Goal: Task Accomplishment & Management: Use online tool/utility

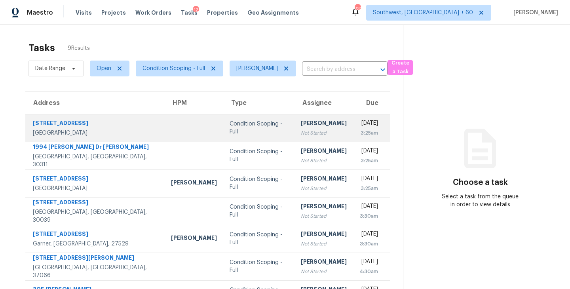
click at [237, 133] on div "Condition Scoping - Full" at bounding box center [259, 128] width 59 height 16
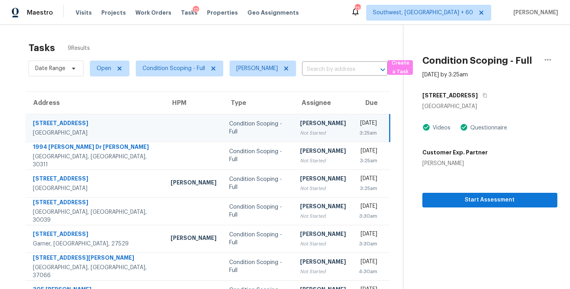
click at [302, 129] on div "[PERSON_NAME]" at bounding box center [323, 124] width 46 height 10
click at [485, 201] on span "Start Assessment" at bounding box center [490, 200] width 122 height 10
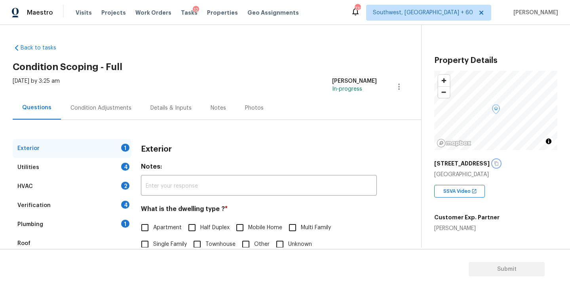
click at [497, 162] on icon "button" at bounding box center [496, 163] width 5 height 5
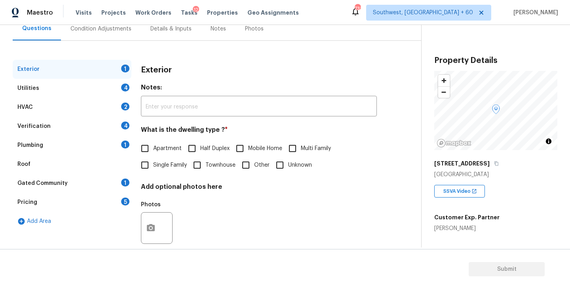
click at [172, 164] on span "Single Family" at bounding box center [170, 165] width 34 height 8
click at [153, 164] on input "Single Family" at bounding box center [145, 165] width 17 height 17
checkbox input "true"
click at [105, 97] on div "Utilities 4" at bounding box center [72, 88] width 119 height 19
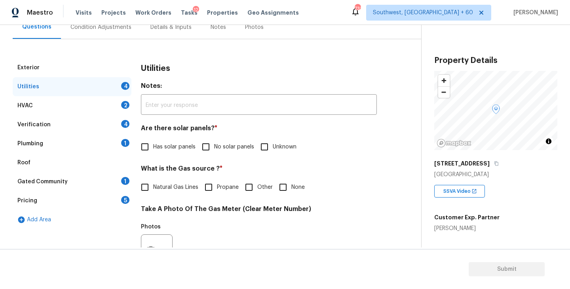
click at [220, 142] on label "No solar panels" at bounding box center [225, 147] width 57 height 17
click at [214, 142] on input "No solar panels" at bounding box center [205, 147] width 17 height 17
checkbox input "true"
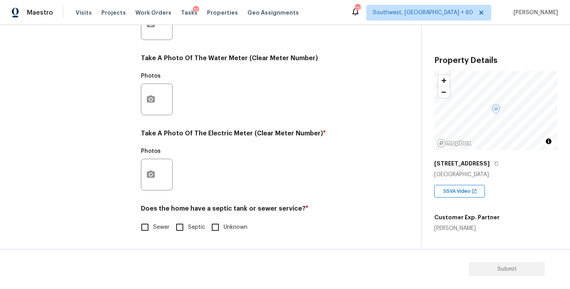
click at [147, 220] on input "Sewer" at bounding box center [145, 227] width 17 height 17
checkbox input "true"
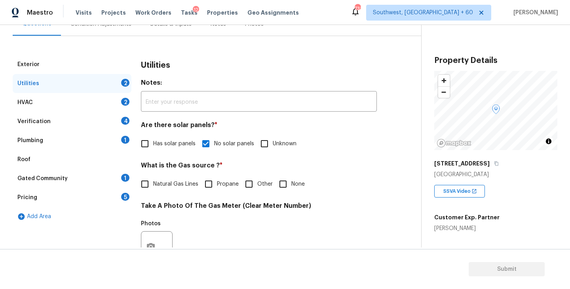
scroll to position [62, 0]
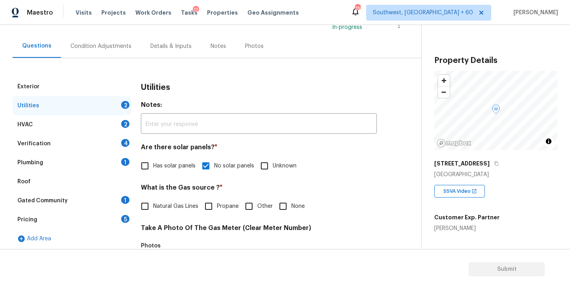
click at [85, 168] on div "Plumbing 1" at bounding box center [72, 162] width 119 height 19
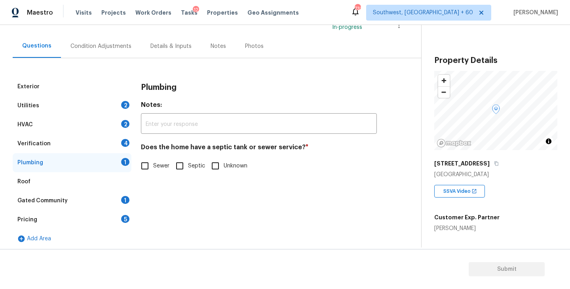
click at [163, 168] on span "Sewer" at bounding box center [161, 166] width 16 height 8
click at [153, 168] on input "Sewer" at bounding box center [145, 166] width 17 height 17
checkbox input "true"
click at [90, 200] on div "Gated Community 1" at bounding box center [72, 200] width 119 height 19
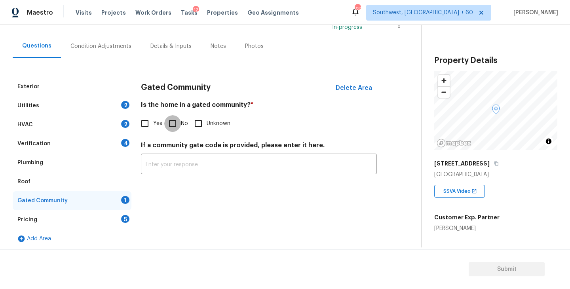
click at [173, 127] on input "No" at bounding box center [172, 123] width 17 height 17
checkbox input "true"
click at [111, 50] on div "Condition Adjustments" at bounding box center [101, 45] width 80 height 23
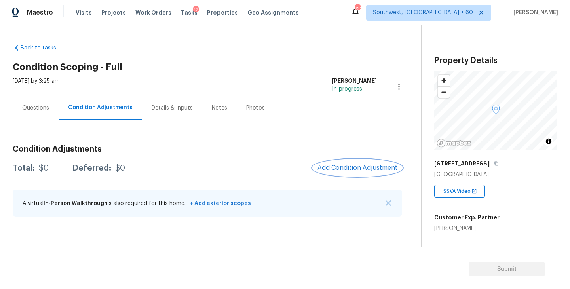
click at [356, 171] on span "Add Condition Adjustment" at bounding box center [357, 167] width 80 height 7
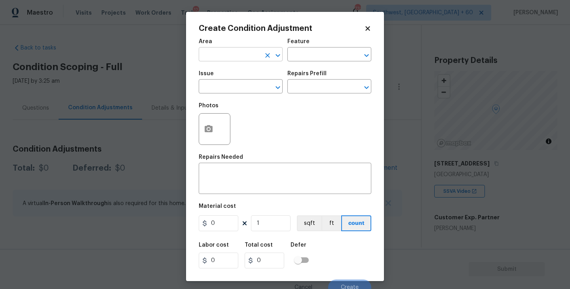
click at [213, 59] on input "text" at bounding box center [230, 55] width 62 height 12
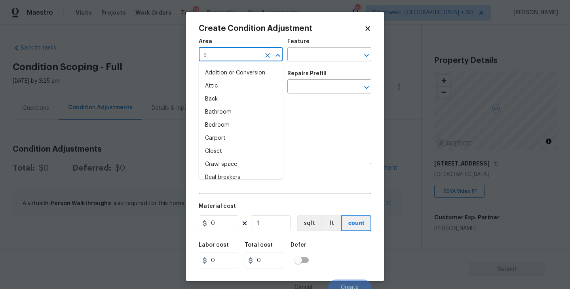
type input "ex"
type input "ter"
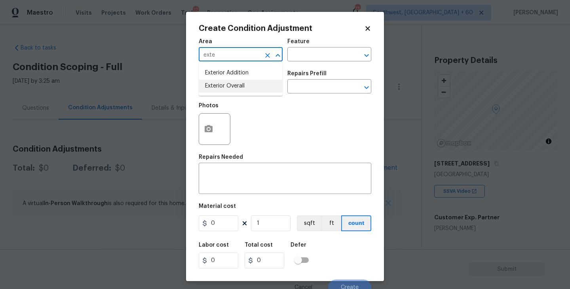
click at [226, 85] on li "Exterior Overall" at bounding box center [241, 86] width 84 height 13
type input "Exterior Overall"
click at [320, 56] on input "text" at bounding box center [318, 55] width 62 height 12
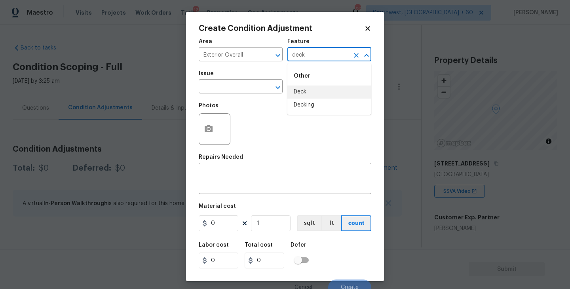
click at [317, 92] on li "Deck" at bounding box center [329, 91] width 84 height 13
type input "Deck"
click at [240, 84] on input "text" at bounding box center [230, 87] width 62 height 12
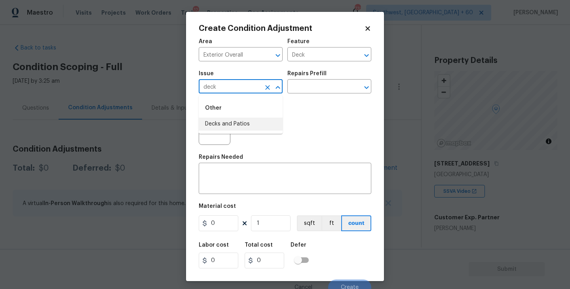
click at [241, 120] on li "Decks and Patios" at bounding box center [241, 124] width 84 height 13
type input "Decks and Patios"
click at [234, 178] on textarea at bounding box center [284, 179] width 163 height 17
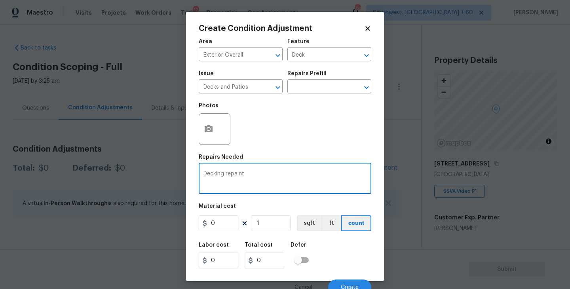
type textarea "Decking repaint"
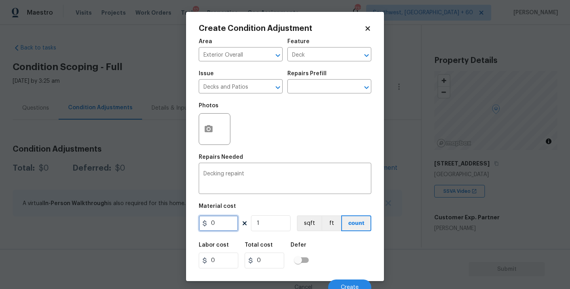
drag, startPoint x: 221, startPoint y: 226, endPoint x: 149, endPoint y: 220, distance: 72.2
click at [149, 220] on div "Create Condition Adjustment Area Exterior Overall ​ Feature Deck ​ Issue Decks …" at bounding box center [285, 144] width 570 height 289
type input "800"
click at [215, 140] on button "button" at bounding box center [208, 129] width 19 height 31
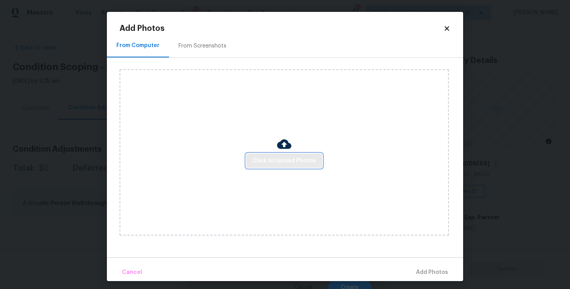
click at [269, 163] on span "Click to Upload Photos" at bounding box center [284, 161] width 63 height 10
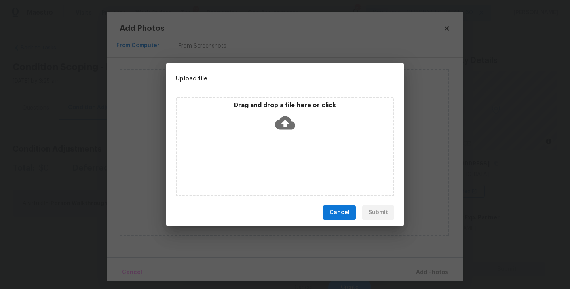
click at [284, 140] on div "Drag and drop a file here or click" at bounding box center [285, 146] width 218 height 99
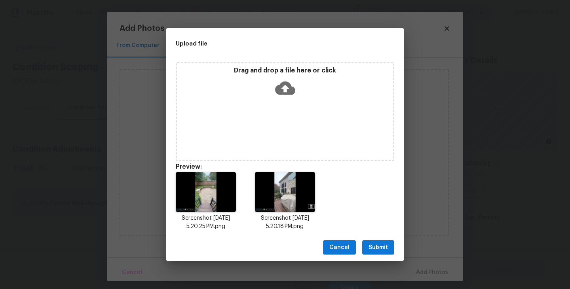
click at [384, 253] on button "Submit" at bounding box center [378, 247] width 32 height 15
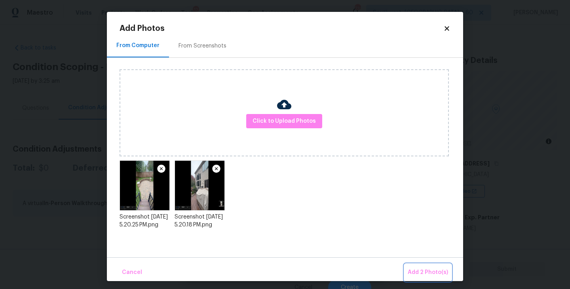
click at [410, 268] on span "Add 2 Photo(s)" at bounding box center [428, 273] width 40 height 10
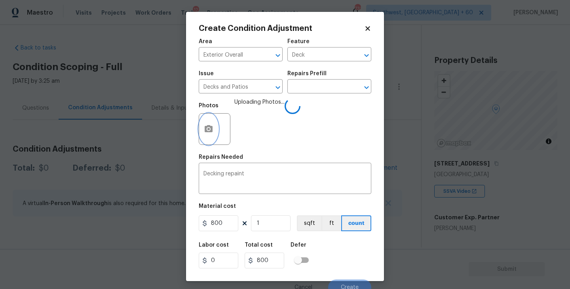
scroll to position [7, 0]
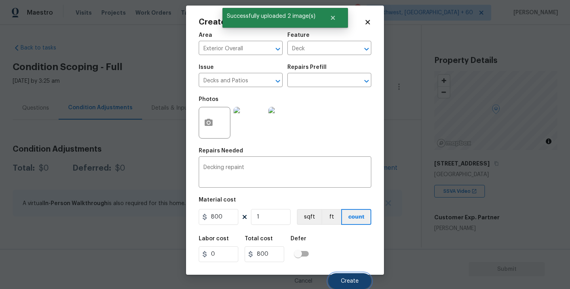
click at [349, 280] on span "Create" at bounding box center [350, 281] width 18 height 6
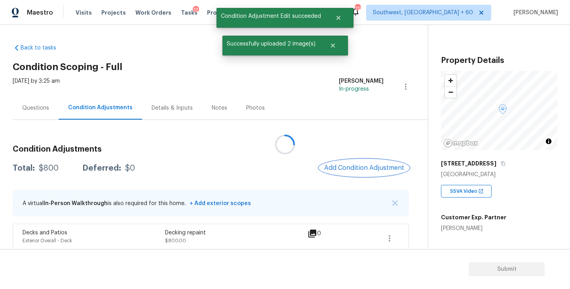
scroll to position [0, 0]
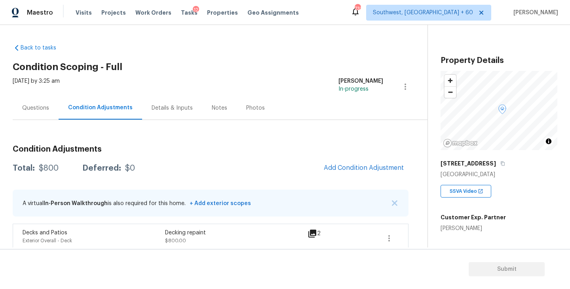
click at [412, 47] on div "Back to tasks Condition Scoping - Full Sat, Sep 27 2025 by 3:25 am Sakthivel Ch…" at bounding box center [220, 147] width 415 height 218
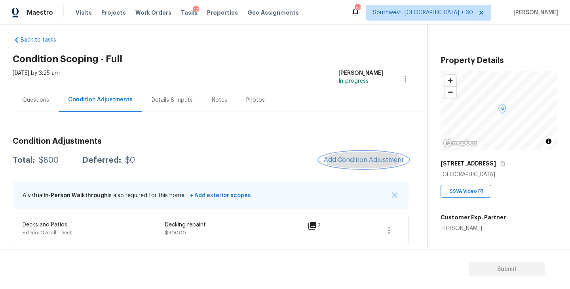
click at [368, 163] on span "Add Condition Adjustment" at bounding box center [364, 159] width 80 height 7
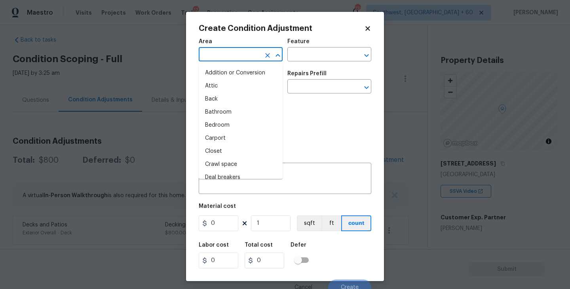
click at [238, 61] on input "text" at bounding box center [230, 55] width 62 height 12
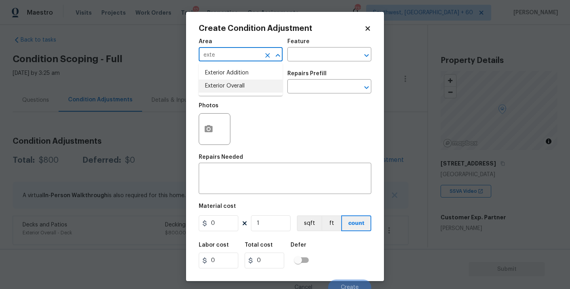
click at [247, 87] on li "Exterior Overall" at bounding box center [241, 86] width 84 height 13
type input "Exterior Overall"
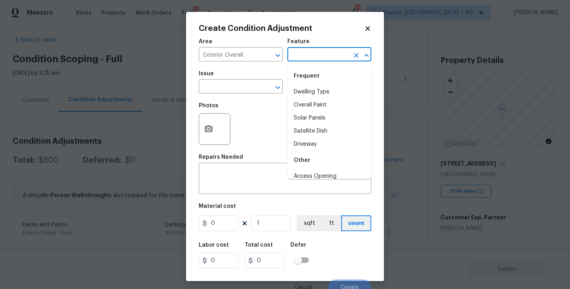
click at [313, 55] on input "text" at bounding box center [318, 55] width 62 height 12
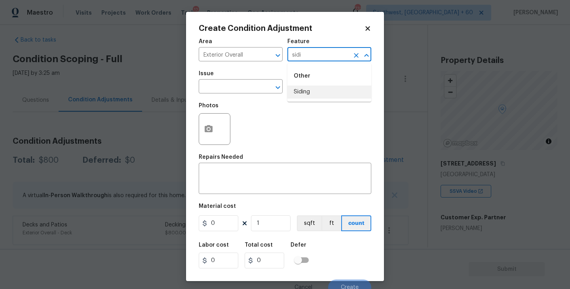
click at [315, 95] on li "Siding" at bounding box center [329, 91] width 84 height 13
type input "Siding"
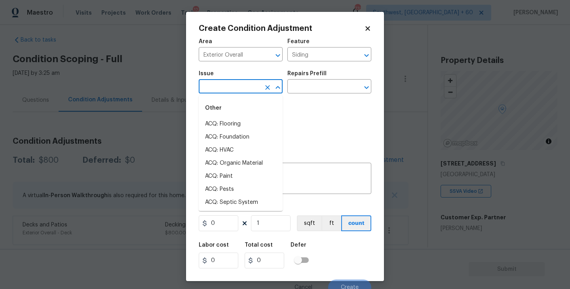
click at [243, 82] on input "text" at bounding box center [230, 87] width 62 height 12
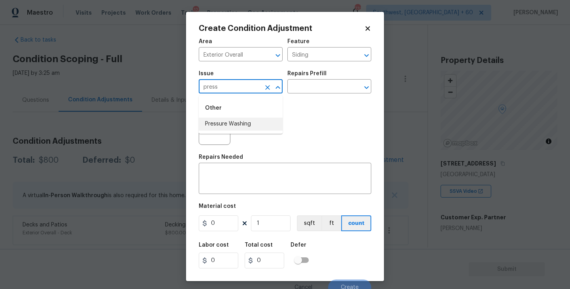
click at [251, 127] on li "Pressure Washing" at bounding box center [241, 124] width 84 height 13
type input "Pressure Washing"
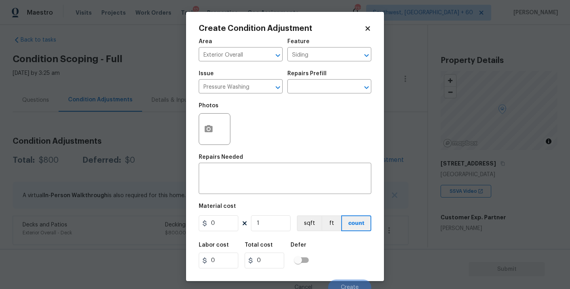
click at [307, 99] on div "Photos" at bounding box center [285, 123] width 173 height 51
click at [328, 90] on input "text" at bounding box center [318, 87] width 62 height 12
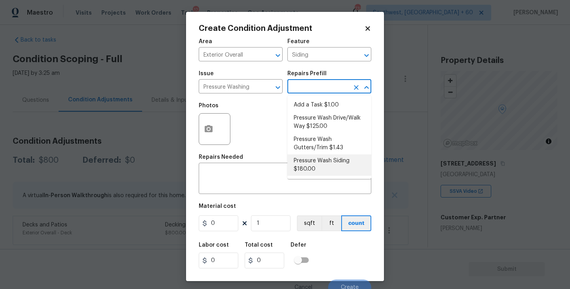
click at [322, 160] on li "Pressure Wash Siding $180.00" at bounding box center [329, 164] width 84 height 21
type textarea "Protect areas as needed for pressure washing. Pressure wash the siding on the h…"
type input "180"
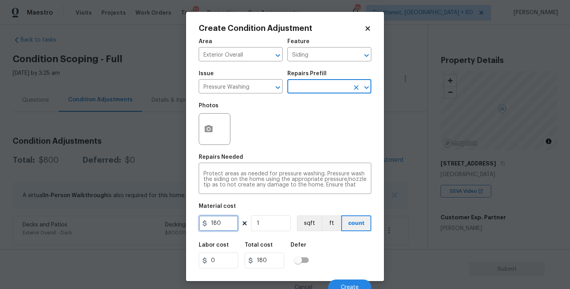
drag, startPoint x: 227, startPoint y: 227, endPoint x: 125, endPoint y: 226, distance: 101.7
click at [125, 226] on div "Create Condition Adjustment Area Exterior Overall ​ Feature Siding ​ Issue Pres…" at bounding box center [285, 144] width 570 height 289
type input "200"
click at [203, 137] on button "button" at bounding box center [208, 129] width 19 height 31
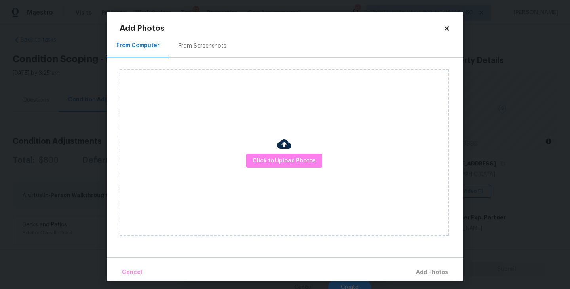
click at [271, 170] on div "Click to Upload Photos" at bounding box center [284, 152] width 329 height 166
click at [280, 152] on div at bounding box center [284, 145] width 14 height 17
click at [282, 154] on button "Click to Upload Photos" at bounding box center [284, 161] width 76 height 15
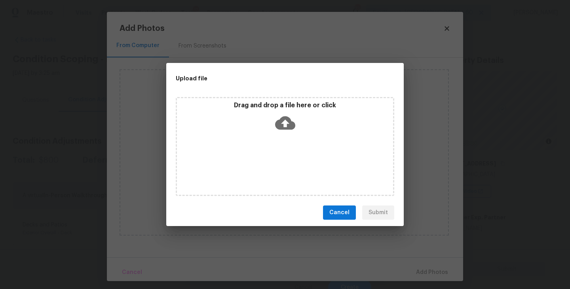
click at [282, 133] on div "Drag and drop a file here or click" at bounding box center [285, 118] width 216 height 34
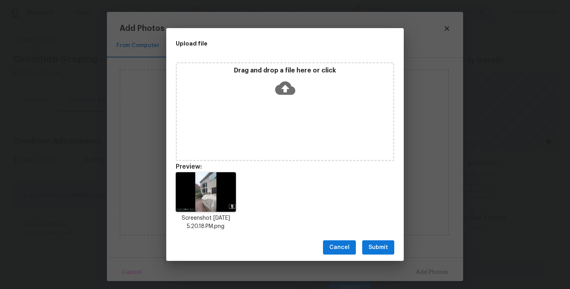
click at [384, 247] on span "Submit" at bounding box center [377, 248] width 19 height 10
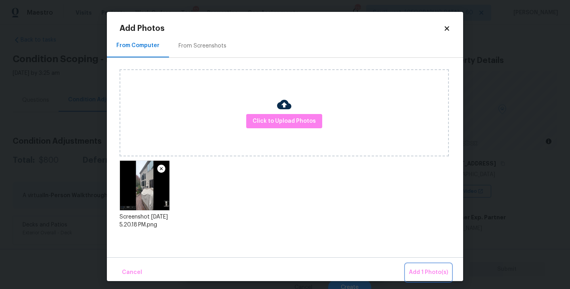
click at [423, 266] on button "Add 1 Photo(s)" at bounding box center [429, 272] width 46 height 17
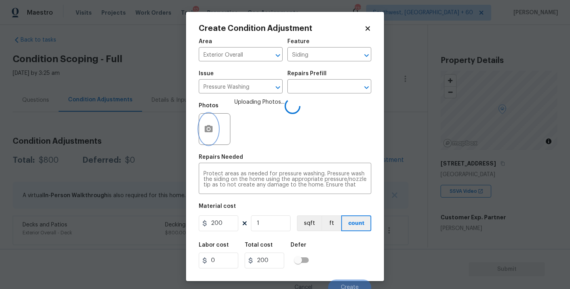
scroll to position [7, 0]
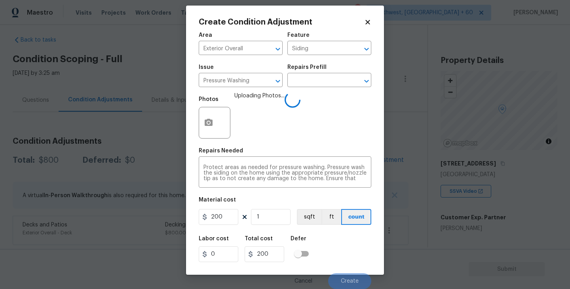
click at [340, 237] on div "Labor cost 0 Total cost 200 Defer" at bounding box center [285, 249] width 173 height 36
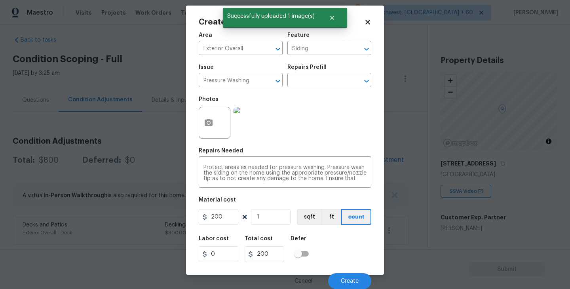
click at [348, 262] on div "Labor cost 0 Total cost 200 Defer" at bounding box center [285, 249] width 173 height 36
click at [347, 273] on button "Create" at bounding box center [349, 281] width 43 height 16
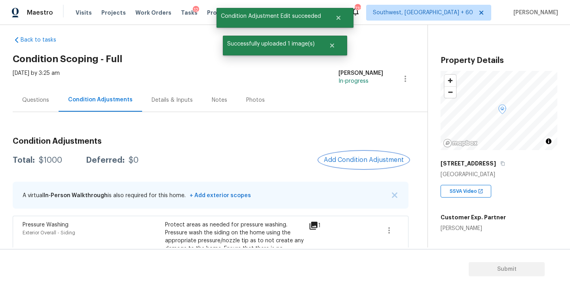
scroll to position [0, 0]
click at [370, 160] on span "Add Condition Adjustment" at bounding box center [364, 159] width 80 height 7
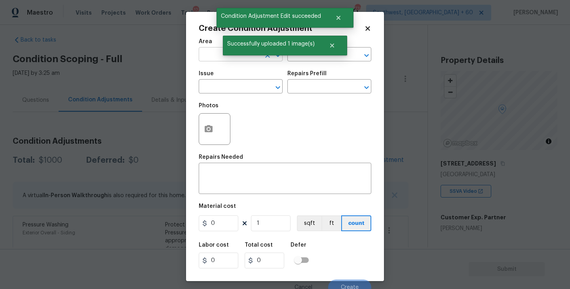
click at [215, 60] on input "text" at bounding box center [230, 55] width 62 height 12
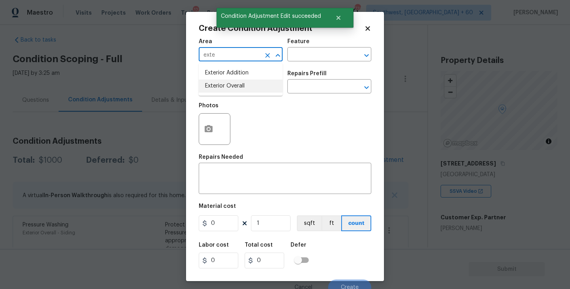
click at [221, 85] on li "Exterior Overall" at bounding box center [241, 86] width 84 height 13
type input "Exterior Overall"
click at [284, 65] on div "Area Exterior Overall ​ Feature ​" at bounding box center [285, 50] width 173 height 32
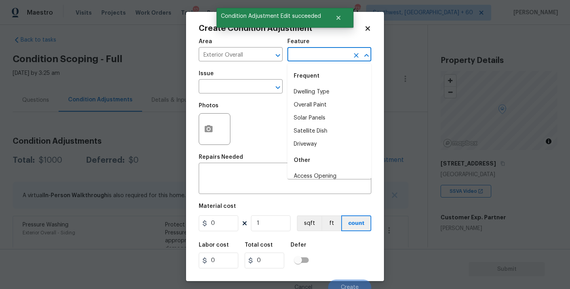
click at [306, 53] on input "text" at bounding box center [318, 55] width 62 height 12
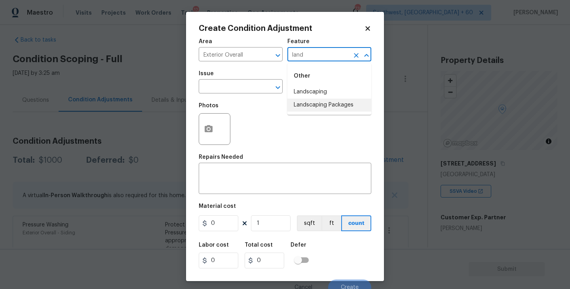
click at [325, 106] on li "Landscaping Packages" at bounding box center [329, 105] width 84 height 13
type input "Landscaping Packages"
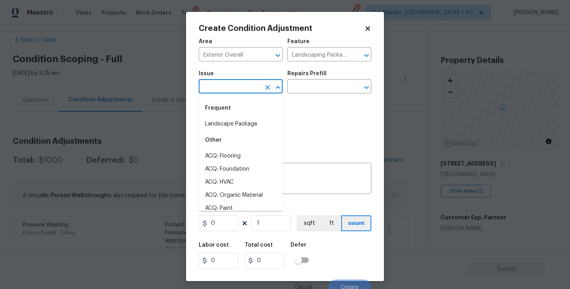
click at [254, 92] on input "text" at bounding box center [230, 87] width 62 height 12
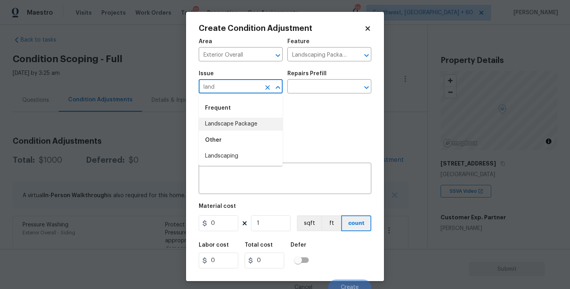
click at [269, 126] on li "Landscape Package" at bounding box center [241, 124] width 84 height 13
type input "Landscape Package"
click at [308, 84] on input "text" at bounding box center [318, 87] width 62 height 12
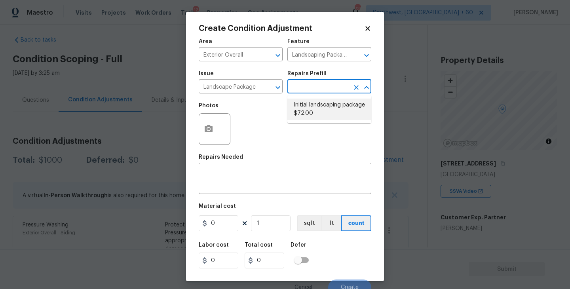
click at [329, 115] on li "Initial landscaping package $72.00" at bounding box center [329, 109] width 84 height 21
type input "Home Readiness Packages"
type textarea "Mowing of grass up to 6" in height. Mow, edge along driveways & sidewalks, trim…"
type input "72"
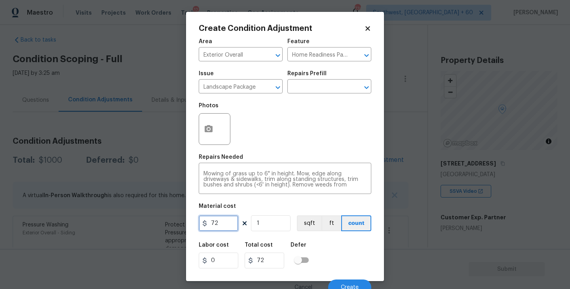
drag, startPoint x: 227, startPoint y: 226, endPoint x: 169, endPoint y: 234, distance: 58.3
click at [169, 234] on div "Create Condition Adjustment Area Exterior Overall ​ Feature Home Readiness Pack…" at bounding box center [285, 144] width 570 height 289
drag, startPoint x: 218, startPoint y: 220, endPoint x: 152, endPoint y: 224, distance: 66.2
click at [152, 224] on div "Create Condition Adjustment Area Exterior Overall ​ Feature Home Readiness Pack…" at bounding box center [285, 144] width 570 height 289
type input "500"
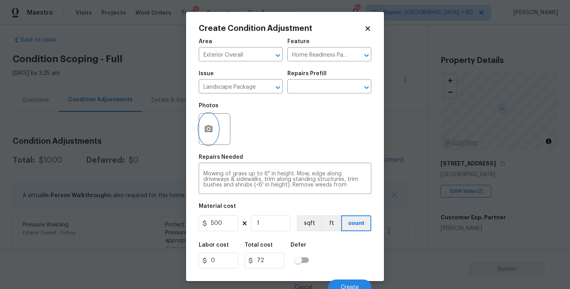
type input "500"
click at [209, 134] on button "button" at bounding box center [208, 129] width 19 height 31
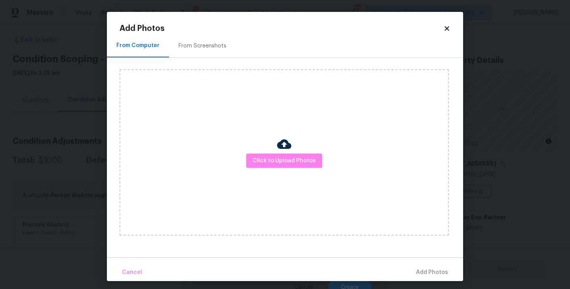
click at [254, 148] on div "Click to Upload Photos" at bounding box center [284, 152] width 329 height 166
click at [272, 163] on span "Click to Upload Photos" at bounding box center [284, 161] width 63 height 10
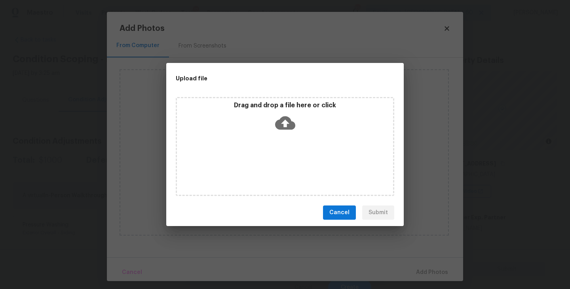
click at [280, 127] on icon at bounding box center [285, 122] width 20 height 13
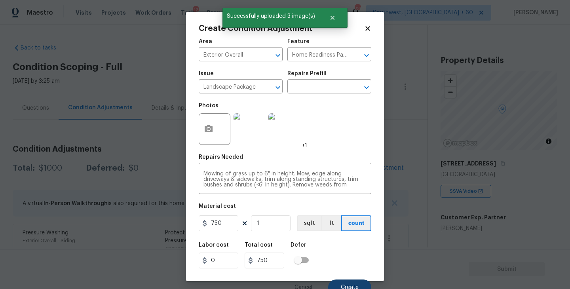
scroll to position [8, 0]
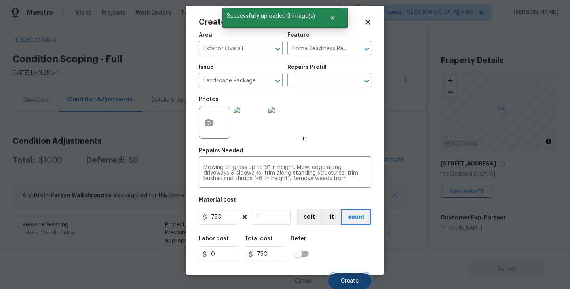
click at [344, 276] on button "Create" at bounding box center [349, 281] width 43 height 16
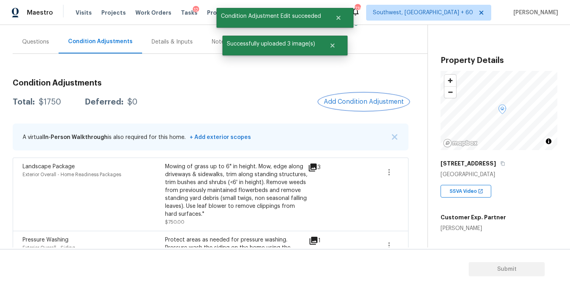
scroll to position [76, 0]
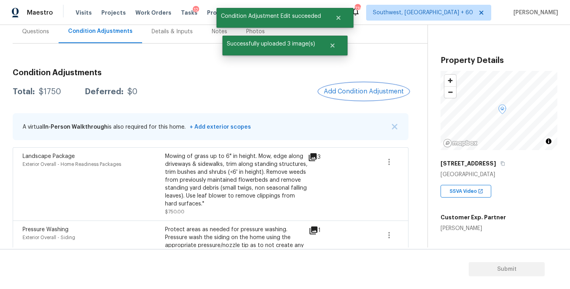
click at [357, 93] on span "Add Condition Adjustment" at bounding box center [364, 91] width 80 height 7
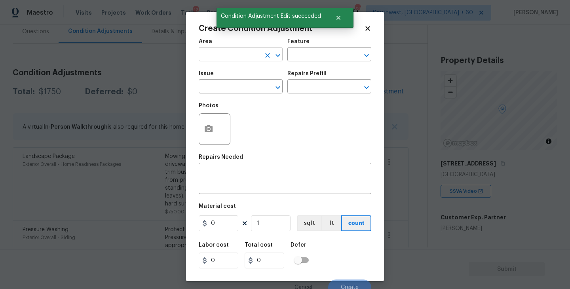
click at [240, 52] on input "text" at bounding box center [230, 55] width 62 height 12
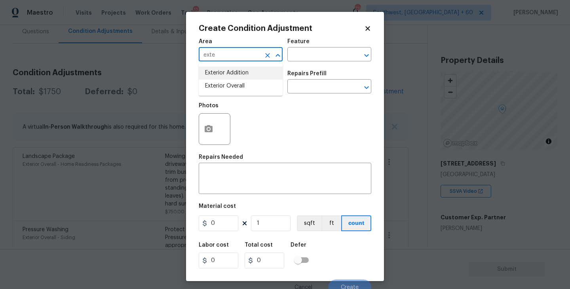
click at [249, 92] on li "Exterior Overall" at bounding box center [241, 86] width 84 height 13
type input "Exterior Overall"
click at [249, 92] on input "text" at bounding box center [230, 87] width 62 height 12
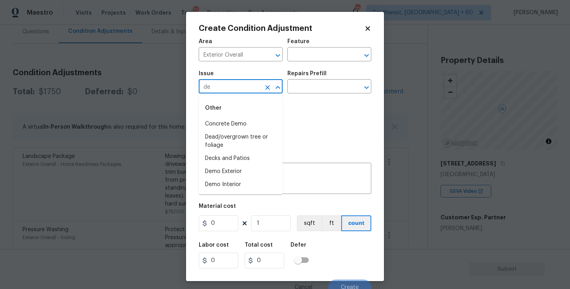
type input "d"
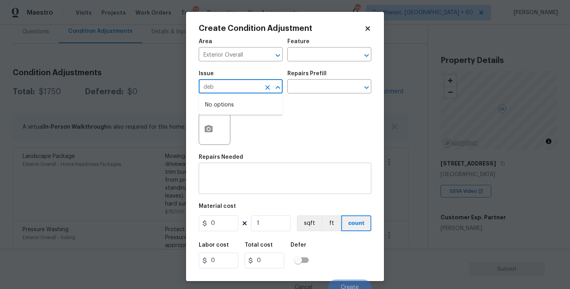
type input "deb"
click at [312, 181] on textarea at bounding box center [284, 179] width 163 height 17
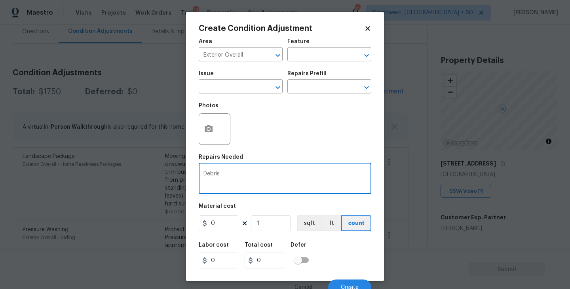
type textarea "Debris"
click at [217, 135] on button "button" at bounding box center [208, 129] width 19 height 31
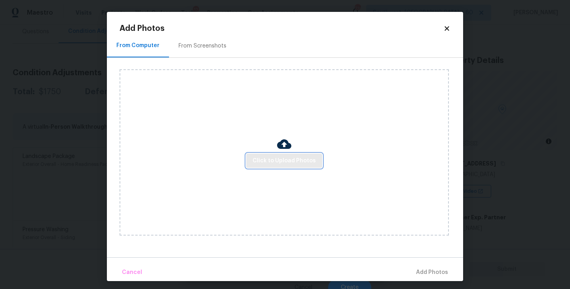
click at [266, 158] on span "Click to Upload Photos" at bounding box center [284, 161] width 63 height 10
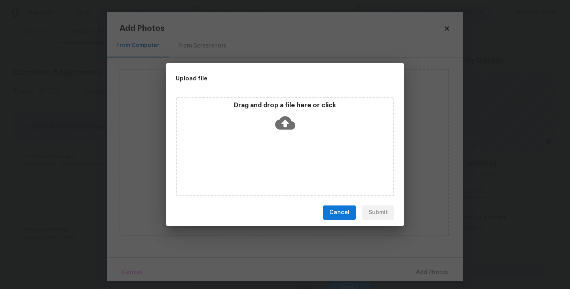
click at [288, 130] on icon at bounding box center [285, 123] width 20 height 20
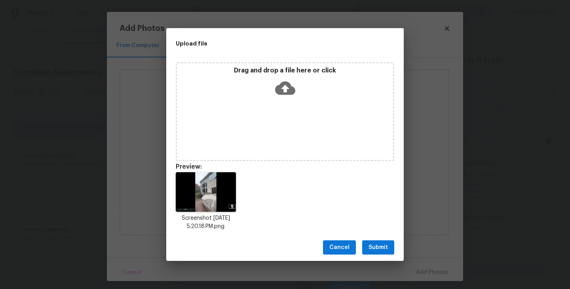
click at [382, 247] on span "Submit" at bounding box center [377, 248] width 19 height 10
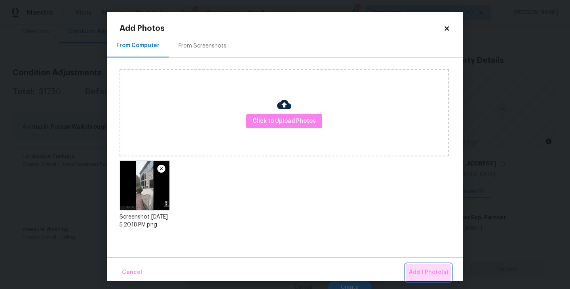
click at [420, 272] on span "Add 1 Photo(s)" at bounding box center [428, 273] width 39 height 10
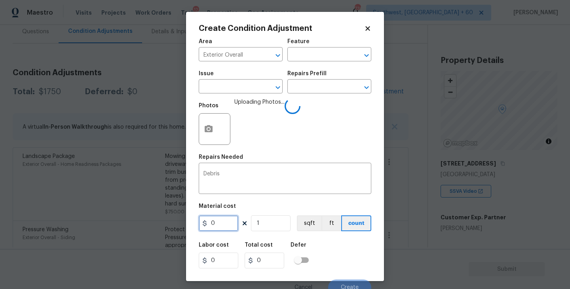
drag, startPoint x: 226, startPoint y: 222, endPoint x: 171, endPoint y: 222, distance: 55.4
click at [171, 222] on div "Create Condition Adjustment Area Exterior Overall ​ Feature ​ Issue ​ Repairs P…" at bounding box center [285, 144] width 570 height 289
type input "200"
click at [351, 254] on div "Labor cost 0 Total cost 200 Defer" at bounding box center [285, 255] width 173 height 36
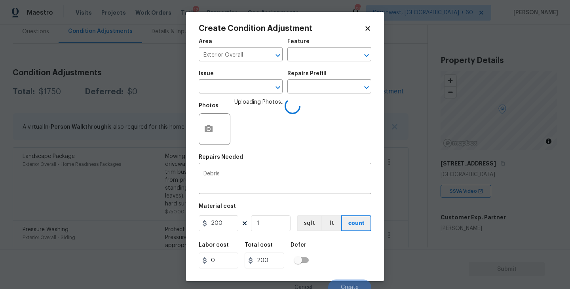
scroll to position [5, 0]
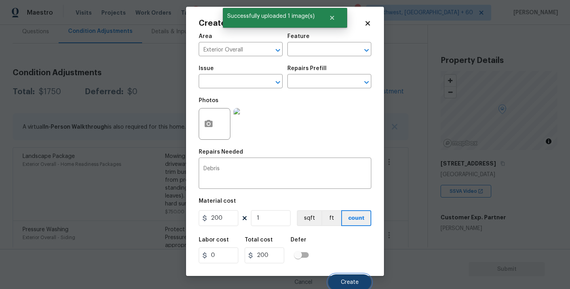
click at [362, 281] on button "Create" at bounding box center [349, 282] width 43 height 16
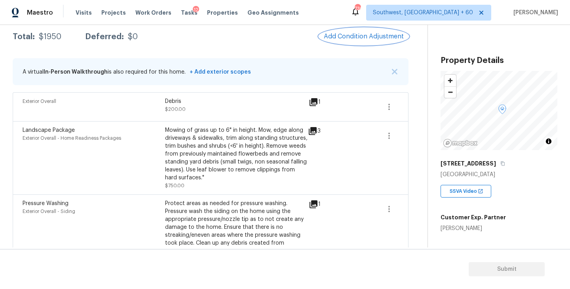
scroll to position [103, 0]
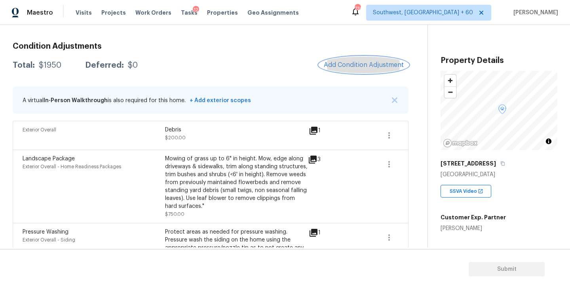
click at [383, 66] on span "Add Condition Adjustment" at bounding box center [364, 64] width 80 height 7
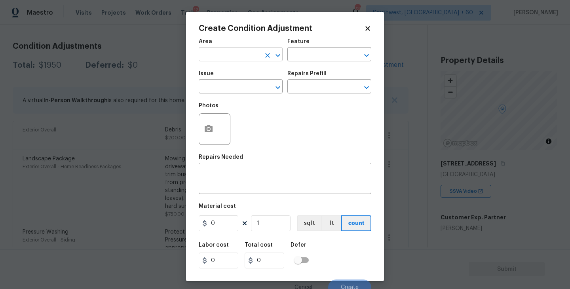
click at [235, 58] on input "text" at bounding box center [230, 55] width 62 height 12
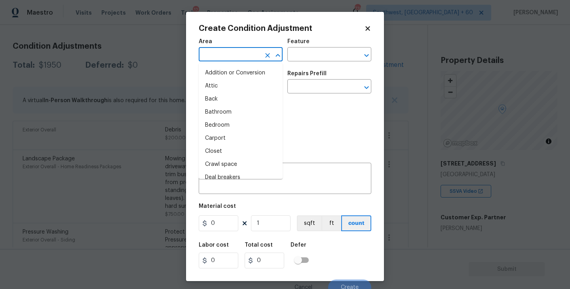
click at [405, 97] on body "Maestro Visits Projects Work Orders Tasks 12 Properties Geo Assignments 730 Sou…" at bounding box center [285, 144] width 570 height 289
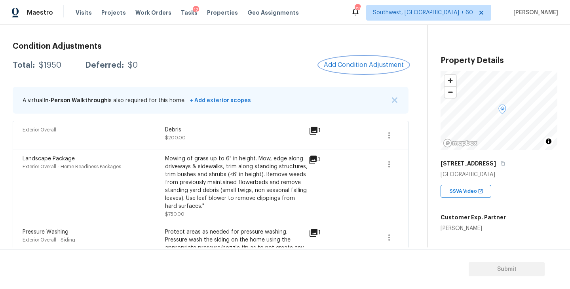
scroll to position [48, 0]
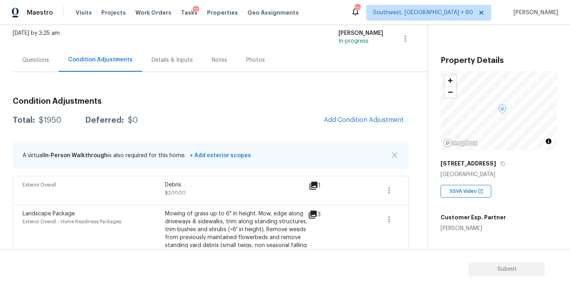
click at [42, 57] on div "Questions" at bounding box center [35, 60] width 27 height 8
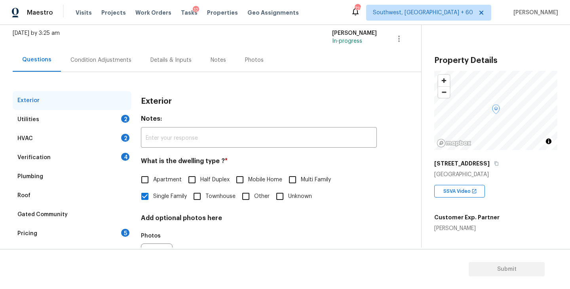
click at [44, 229] on div "Pricing 5" at bounding box center [72, 233] width 119 height 19
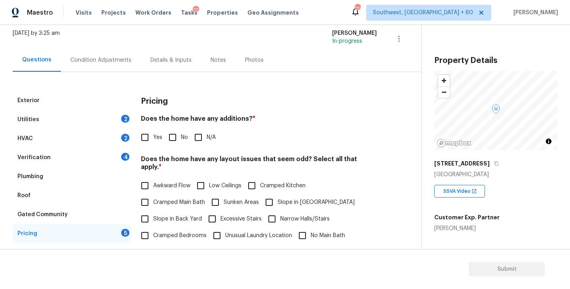
click at [159, 138] on span "Yes" at bounding box center [157, 137] width 9 height 8
click at [153, 138] on input "Yes" at bounding box center [145, 137] width 17 height 17
checkbox input "true"
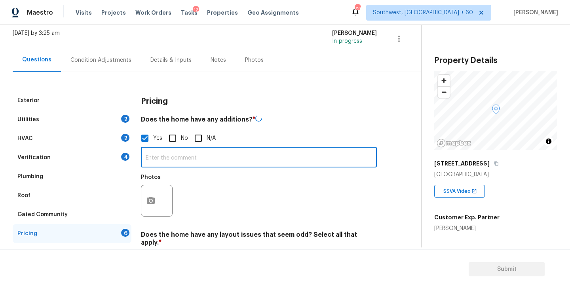
click at [173, 150] on input "text" at bounding box center [259, 158] width 236 height 19
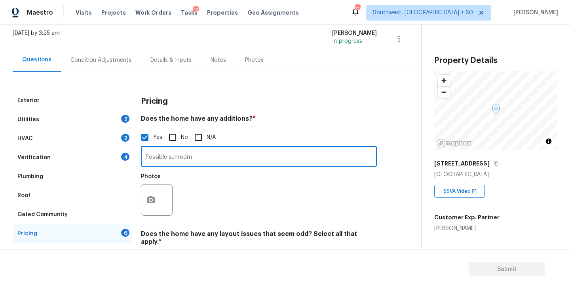
type input "Possible sunroom"
click at [156, 195] on button "button" at bounding box center [150, 199] width 19 height 31
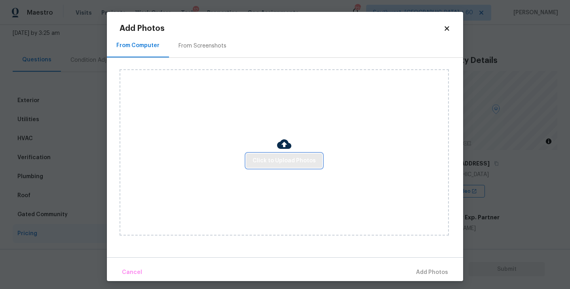
click at [284, 156] on span "Click to Upload Photos" at bounding box center [284, 161] width 63 height 10
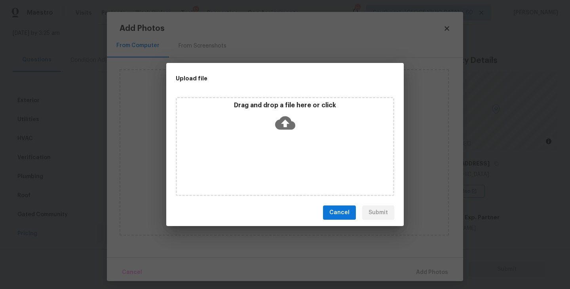
click at [293, 140] on div "Drag and drop a file here or click" at bounding box center [285, 146] width 218 height 99
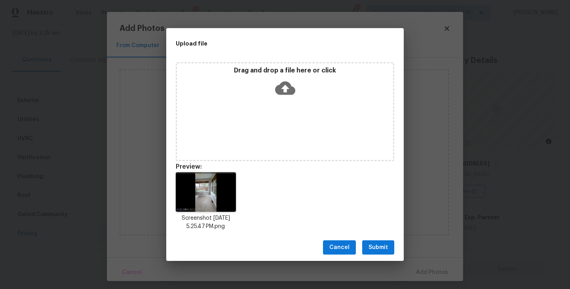
click at [381, 249] on span "Submit" at bounding box center [377, 248] width 19 height 10
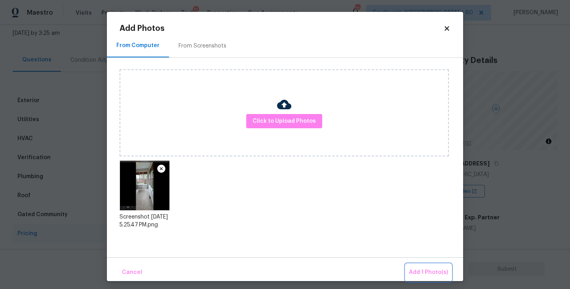
click at [413, 268] on span "Add 1 Photo(s)" at bounding box center [428, 273] width 39 height 10
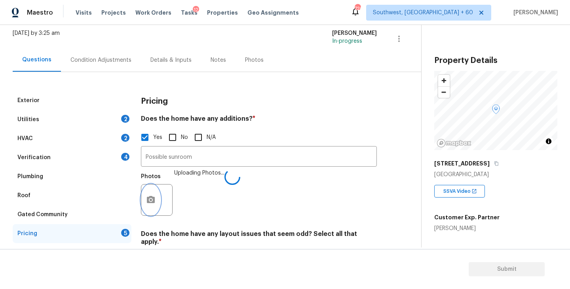
scroll to position [144, 0]
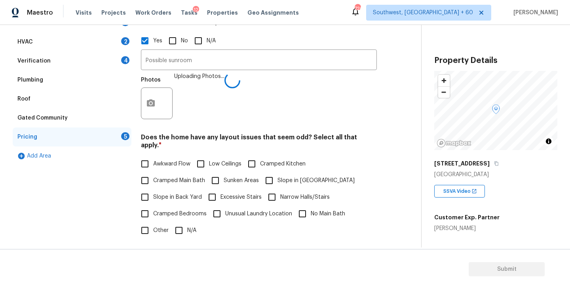
click at [277, 177] on span "Slope in Front Yard" at bounding box center [315, 181] width 77 height 8
click at [277, 172] on input "Slope in Front Yard" at bounding box center [269, 180] width 17 height 17
checkbox input "true"
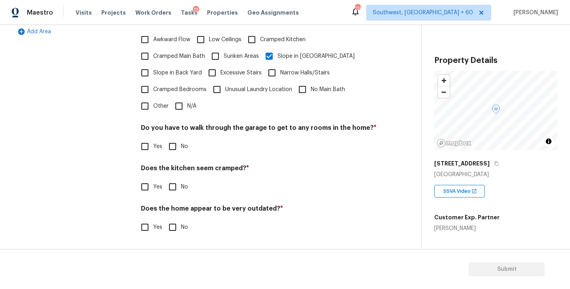
scroll to position [261, 0]
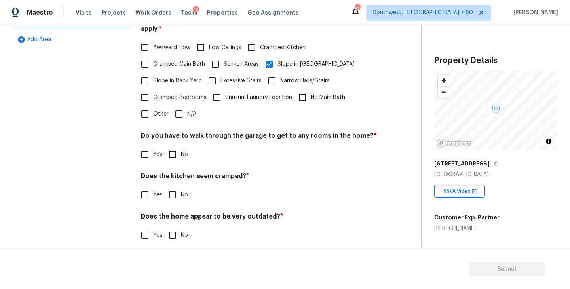
click at [175, 156] on div "Pricing Does the home have any additions? * Yes No N/A Possible sunroom ​ Photo…" at bounding box center [259, 65] width 236 height 375
click at [171, 196] on div "Pricing Does the home have any additions? * Yes No N/A Possible sunroom ​ Photo…" at bounding box center [259, 65] width 236 height 375
click at [178, 150] on input "No" at bounding box center [172, 155] width 17 height 17
checkbox input "true"
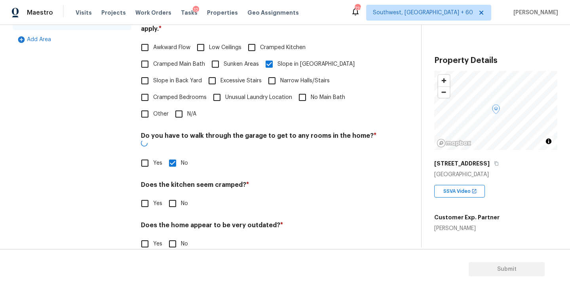
click at [181, 200] on div "Pricing Does the home have any additions? * Yes No N/A Possible sunroom ​ Photo…" at bounding box center [259, 70] width 236 height 384
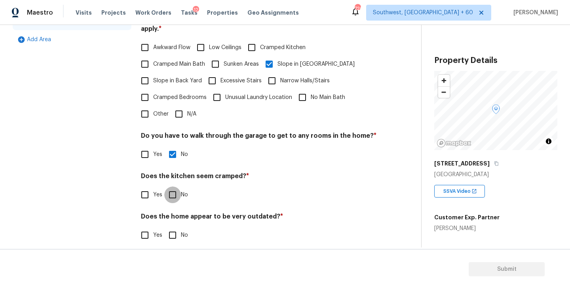
click at [178, 186] on input "No" at bounding box center [172, 194] width 17 height 17
checkbox input "true"
click at [178, 228] on input "No" at bounding box center [172, 236] width 17 height 17
checkbox input "true"
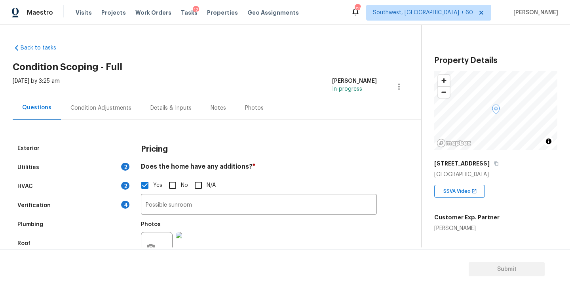
click at [106, 111] on div "Condition Adjustments" at bounding box center [100, 108] width 61 height 8
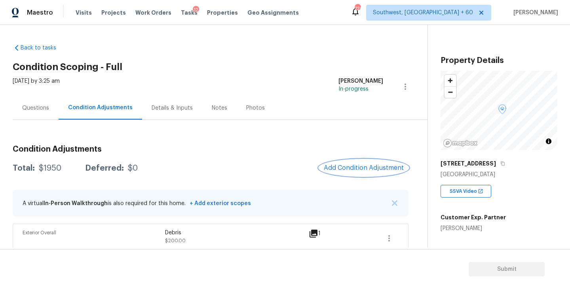
click at [368, 166] on span "Add Condition Adjustment" at bounding box center [364, 167] width 80 height 7
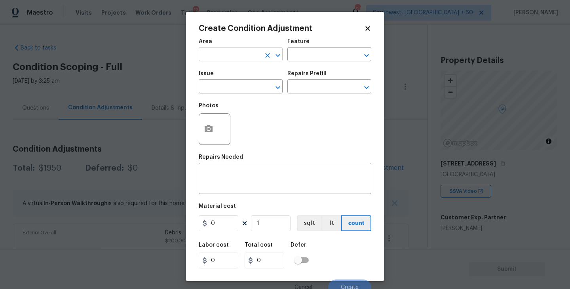
click at [235, 57] on input "text" at bounding box center [230, 55] width 62 height 12
click at [236, 92] on li "Interior Overall" at bounding box center [241, 86] width 84 height 13
type input "Interior Overall"
click at [327, 52] on input "text" at bounding box center [318, 55] width 62 height 12
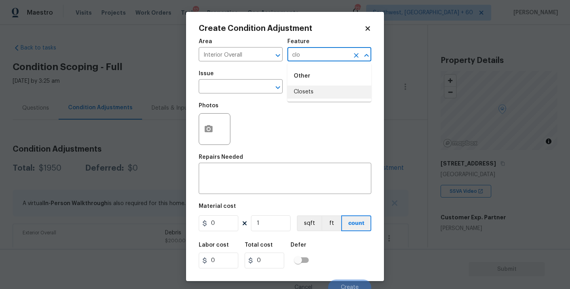
click at [317, 89] on li "Closets" at bounding box center [329, 91] width 84 height 13
type input "Closets"
click at [245, 88] on input "text" at bounding box center [230, 87] width 62 height 12
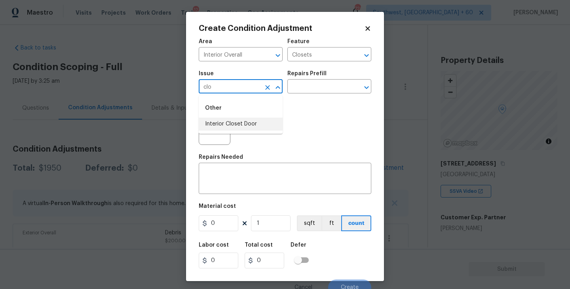
click at [250, 124] on li "Interior Closet Door" at bounding box center [241, 124] width 84 height 13
type input "Interior Closet Door"
click at [316, 96] on div "Issue Interior Closet Door ​ Repairs Prefill ​" at bounding box center [285, 82] width 173 height 32
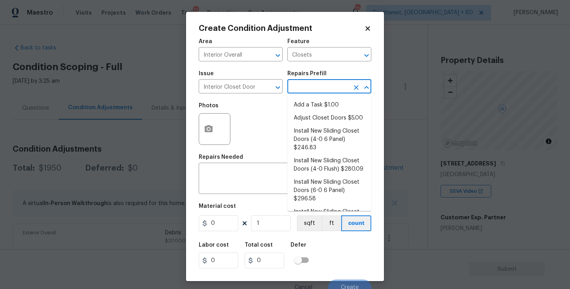
click at [322, 91] on input "text" at bounding box center [318, 87] width 62 height 12
click at [323, 133] on li "Install New Sliding Closet Doors (4-0 6 Panel) $246.83" at bounding box center [329, 140] width 84 height 30
type input "Interior Door"
type textarea "Remove the existing door (if present). Install a new 4-0 bi-fold 6 panel interi…"
type input "246.83"
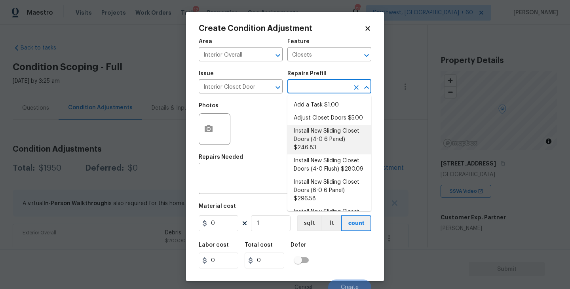
type input "246.83"
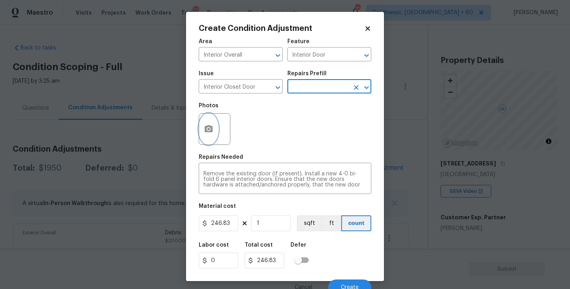
click at [211, 131] on icon "button" at bounding box center [209, 128] width 8 height 7
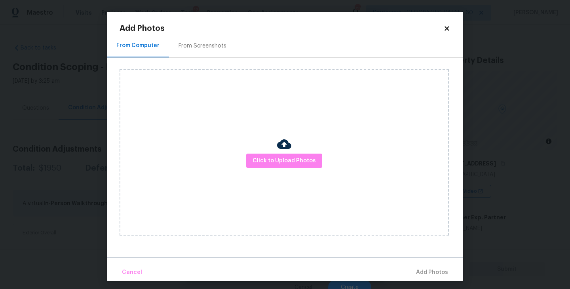
click at [285, 178] on div "Click to Upload Photos" at bounding box center [284, 152] width 329 height 166
click at [292, 163] on span "Click to Upload Photos" at bounding box center [284, 161] width 63 height 10
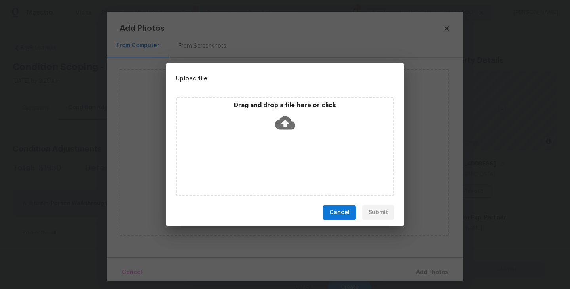
click at [291, 147] on div "Drag and drop a file here or click" at bounding box center [285, 146] width 218 height 99
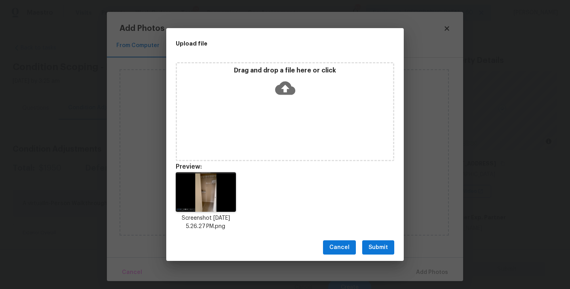
click at [378, 246] on span "Submit" at bounding box center [377, 248] width 19 height 10
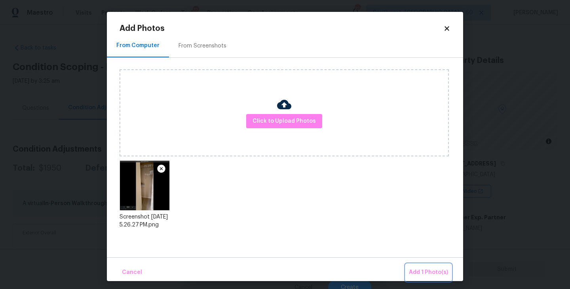
click at [422, 266] on button "Add 1 Photo(s)" at bounding box center [429, 272] width 46 height 17
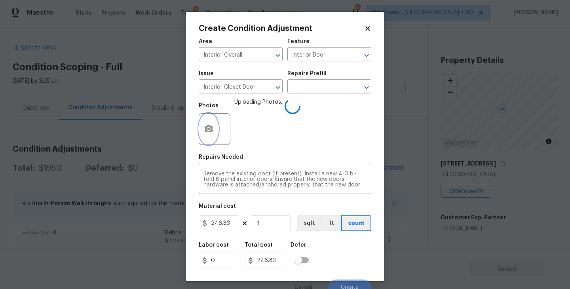
scroll to position [7, 0]
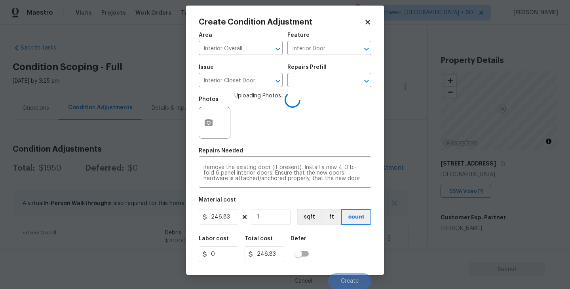
click at [348, 244] on div "Labor cost 0 Total cost 246.83 Defer" at bounding box center [285, 249] width 173 height 36
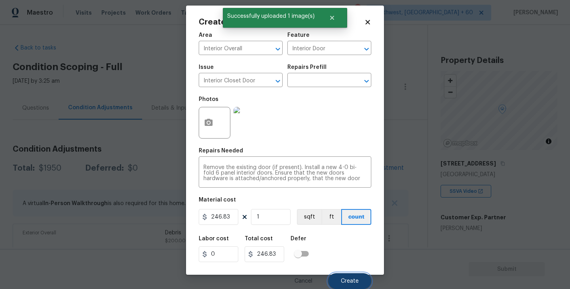
click at [356, 281] on span "Create" at bounding box center [350, 281] width 18 height 6
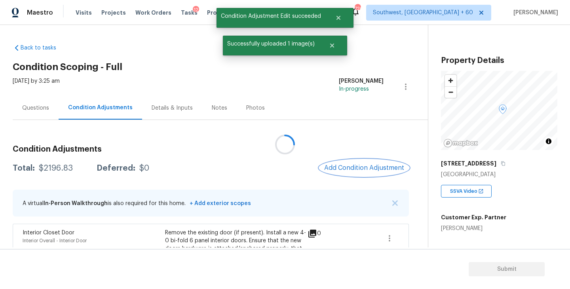
scroll to position [0, 0]
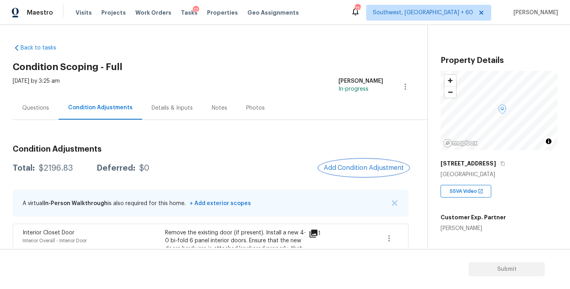
click at [359, 163] on button "Add Condition Adjustment" at bounding box center [363, 167] width 89 height 17
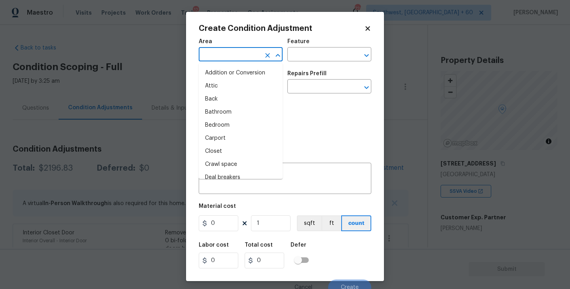
click at [218, 53] on input "text" at bounding box center [230, 55] width 62 height 12
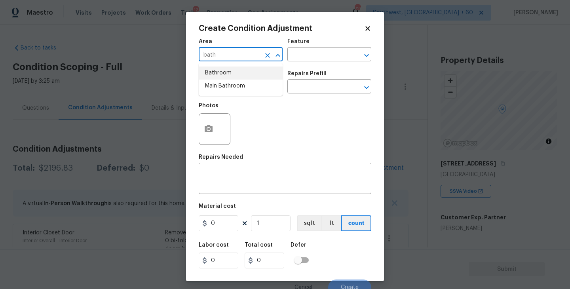
click at [220, 70] on li "Bathroom" at bounding box center [241, 72] width 84 height 13
type input "Bathroom"
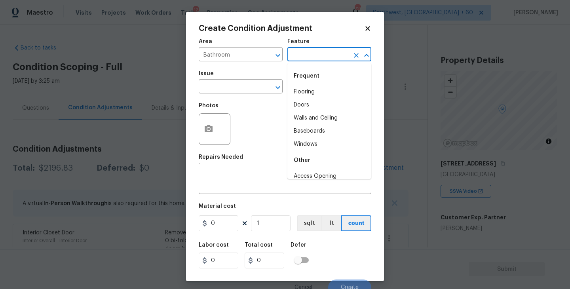
click at [302, 57] on input "text" at bounding box center [318, 55] width 62 height 12
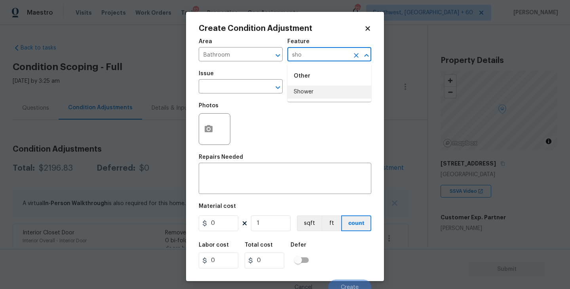
click at [301, 91] on li "Shower" at bounding box center [329, 91] width 84 height 13
type input "Shower"
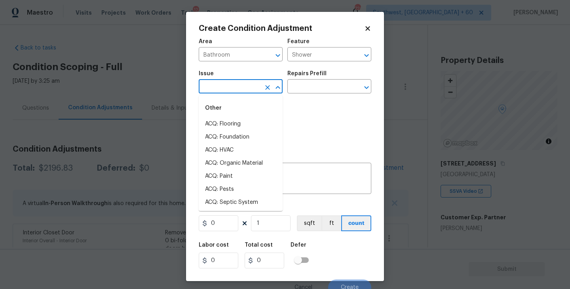
click at [237, 92] on input "text" at bounding box center [230, 87] width 62 height 12
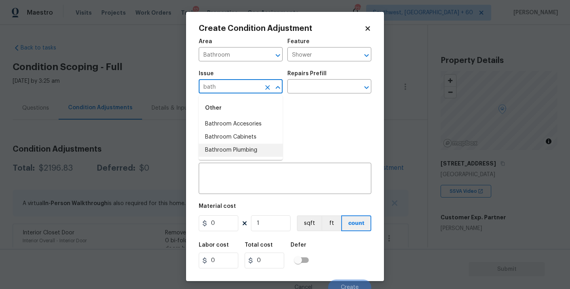
click at [241, 150] on li "Bathroom Plumbing" at bounding box center [241, 150] width 84 height 13
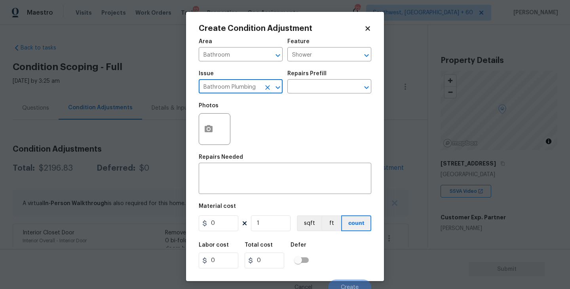
type input "Bathroom Plumbing"
click at [323, 97] on div "Issue Bathroom Plumbing ​ Repairs Prefill ​" at bounding box center [285, 82] width 173 height 32
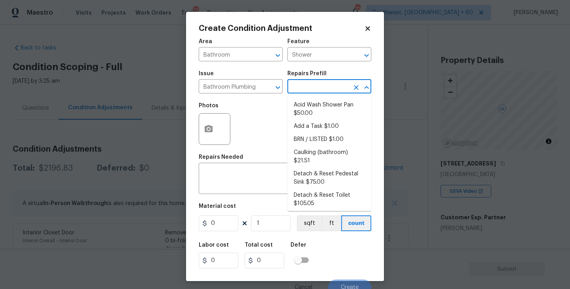
click at [327, 89] on input "text" at bounding box center [318, 87] width 62 height 12
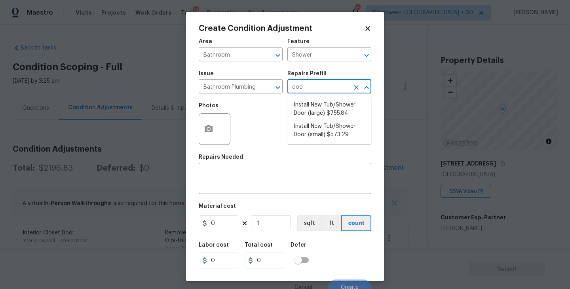
type input "door"
click at [328, 134] on li "Install New Tub/Shower Door (small) $573.29" at bounding box center [329, 130] width 84 height 21
type input "Plumbing"
type textarea "Prep the tub/shower surround and install a new 32''-36'' tempered shower door. …"
type input "573.29"
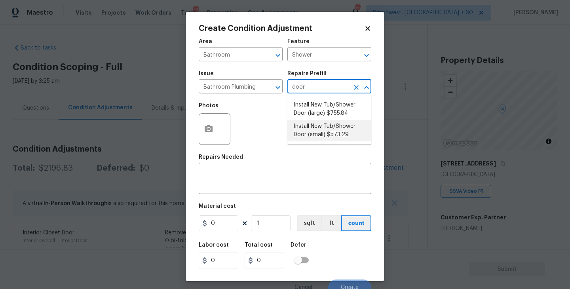
type input "573.29"
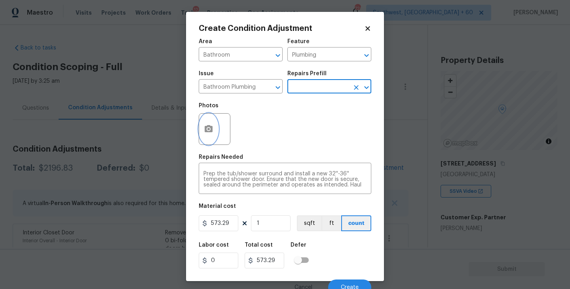
click at [206, 135] on button "button" at bounding box center [208, 129] width 19 height 31
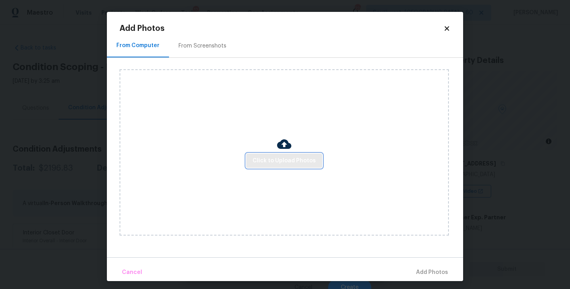
click at [252, 155] on button "Click to Upload Photos" at bounding box center [284, 161] width 76 height 15
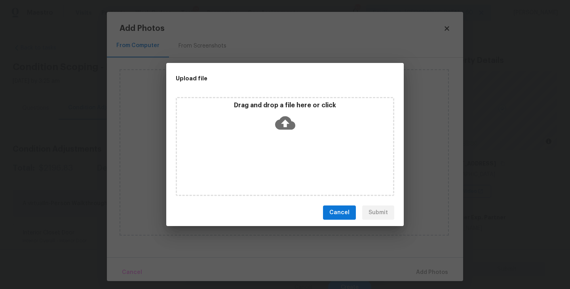
click at [287, 131] on icon at bounding box center [285, 123] width 20 height 20
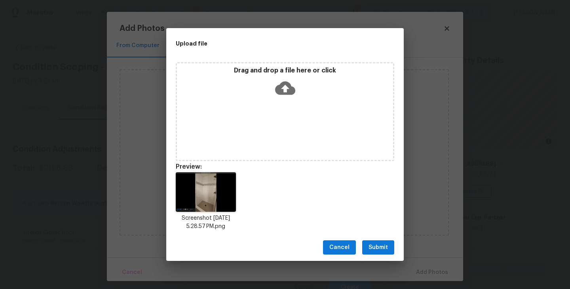
click at [379, 245] on span "Submit" at bounding box center [377, 248] width 19 height 10
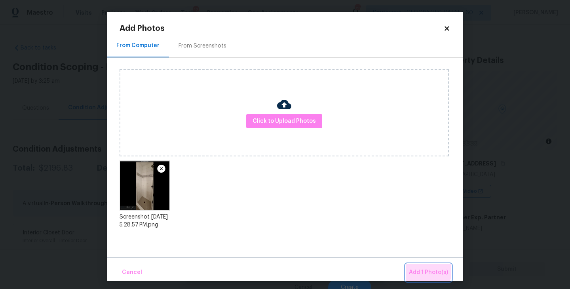
click at [416, 269] on span "Add 1 Photo(s)" at bounding box center [428, 273] width 39 height 10
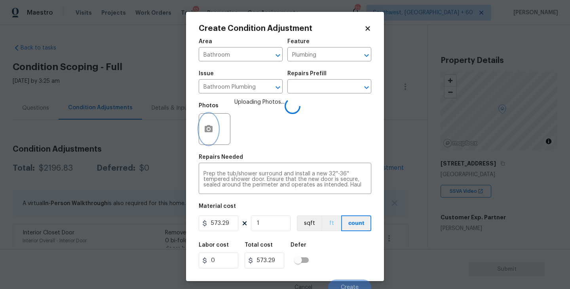
scroll to position [7, 0]
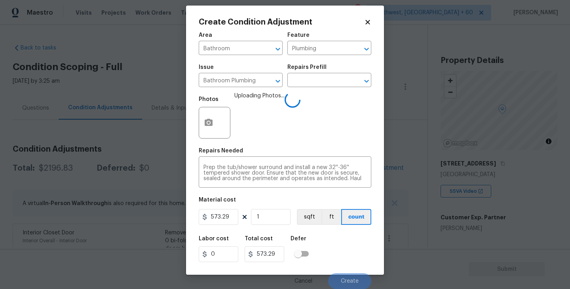
click at [340, 245] on div "Labor cost 0 Total cost 573.29 Defer" at bounding box center [285, 249] width 173 height 36
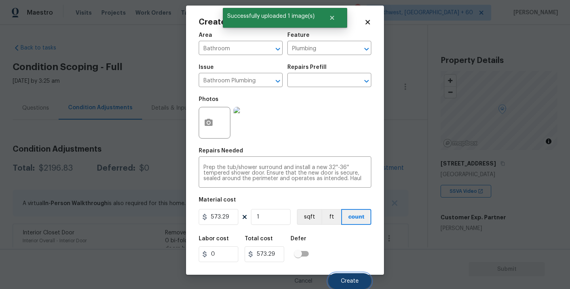
click at [349, 274] on button "Create" at bounding box center [349, 281] width 43 height 16
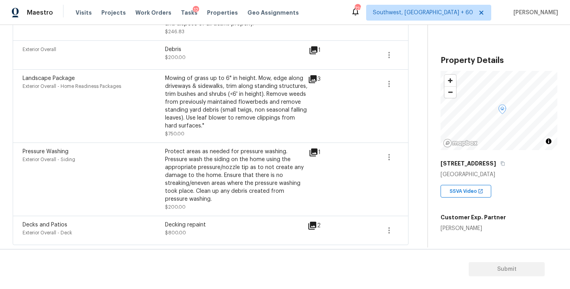
scroll to position [114, 0]
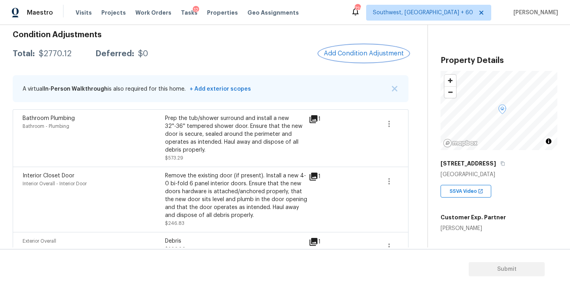
click at [363, 61] on button "Add Condition Adjustment" at bounding box center [363, 53] width 89 height 17
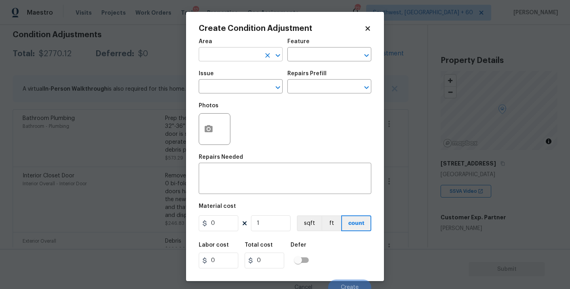
click at [244, 52] on input "text" at bounding box center [230, 55] width 62 height 12
click at [251, 86] on li "Exterior Overall" at bounding box center [241, 86] width 84 height 13
type input "Exterior Overall"
click at [322, 46] on div "Feature" at bounding box center [329, 44] width 84 height 10
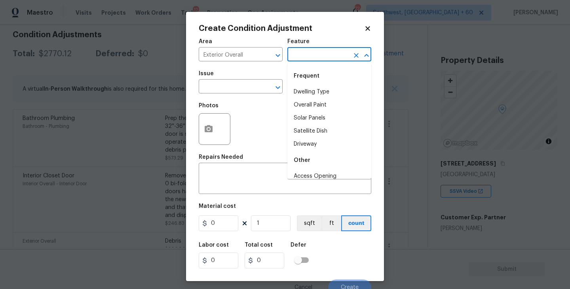
click at [317, 60] on input "text" at bounding box center [318, 55] width 62 height 12
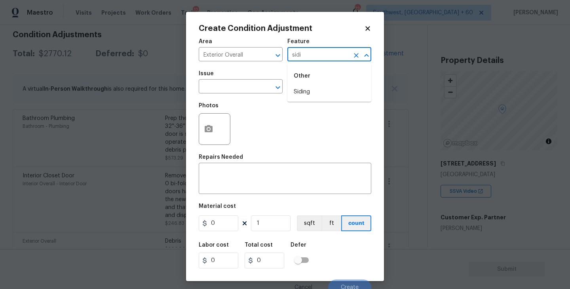
click at [312, 84] on div "Other" at bounding box center [329, 75] width 84 height 19
click at [306, 89] on li "Siding" at bounding box center [329, 91] width 84 height 13
type input "Siding"
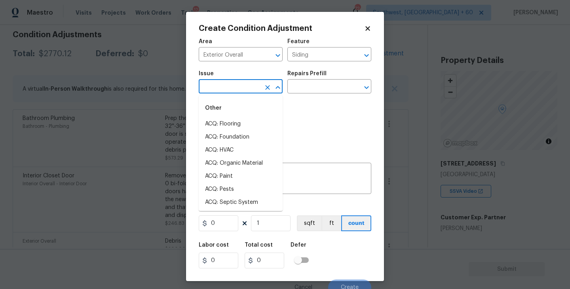
click at [241, 90] on input "text" at bounding box center [230, 87] width 62 height 12
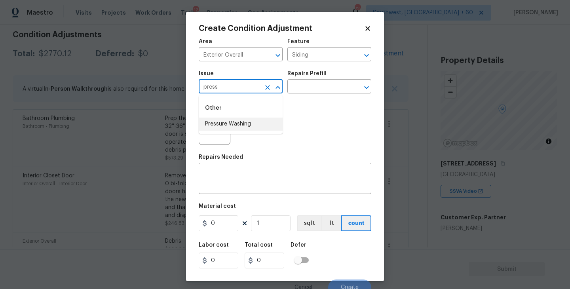
click at [247, 124] on li "Pressure Washing" at bounding box center [241, 124] width 84 height 13
type input "Pressure Washing"
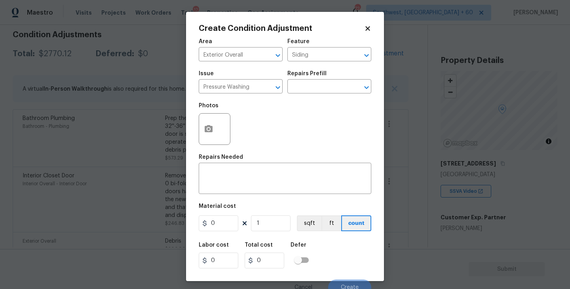
click at [297, 103] on div "Photos" at bounding box center [285, 123] width 173 height 51
click at [316, 91] on input "text" at bounding box center [318, 87] width 62 height 12
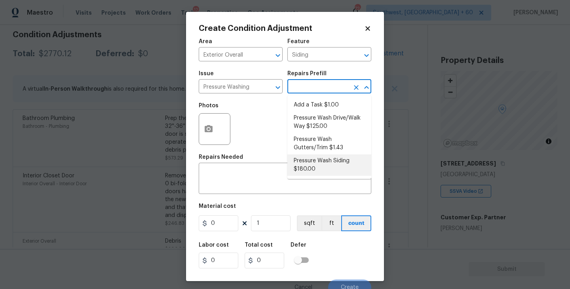
click at [310, 170] on li "Pressure Wash Siding $180.00" at bounding box center [329, 164] width 84 height 21
type textarea "Protect areas as needed for pressure washing. Pressure wash the siding on the h…"
type input "180"
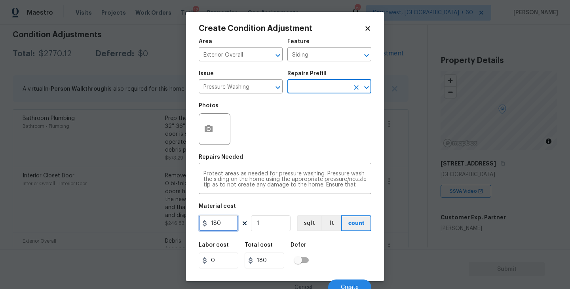
drag, startPoint x: 228, startPoint y: 223, endPoint x: 169, endPoint y: 223, distance: 58.6
click at [169, 223] on div "Create Condition Adjustment Area Exterior Overall ​ Feature Siding ​ Issue Pres…" at bounding box center [285, 144] width 570 height 289
type input "200"
click at [213, 137] on button "button" at bounding box center [208, 129] width 19 height 31
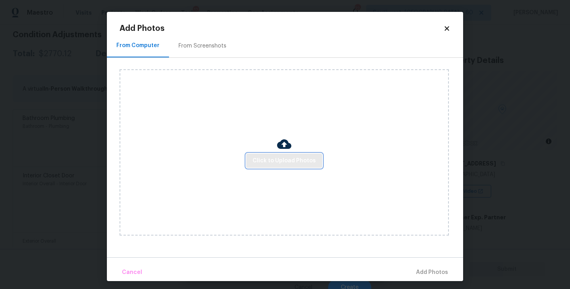
click at [262, 158] on span "Click to Upload Photos" at bounding box center [284, 161] width 63 height 10
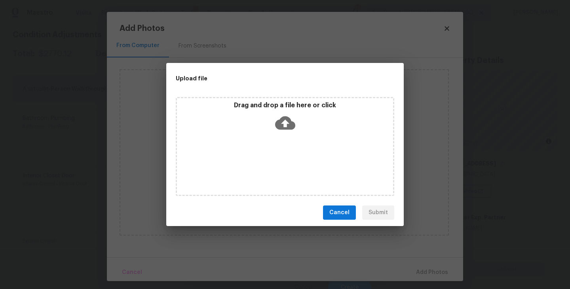
click at [276, 127] on icon at bounding box center [285, 123] width 20 height 20
click at [344, 217] on button "Cancel" at bounding box center [339, 212] width 33 height 15
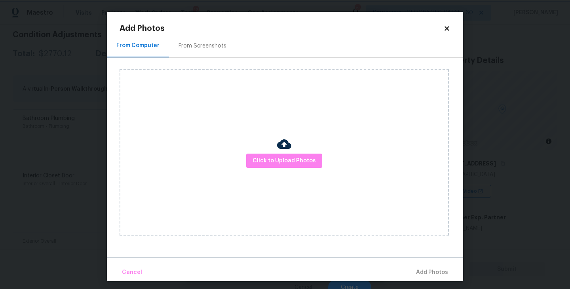
click at [525, 200] on body "Maestro Visits Projects Work Orders Tasks 12 Properties Geo Assignments 724 Sou…" at bounding box center [285, 144] width 570 height 289
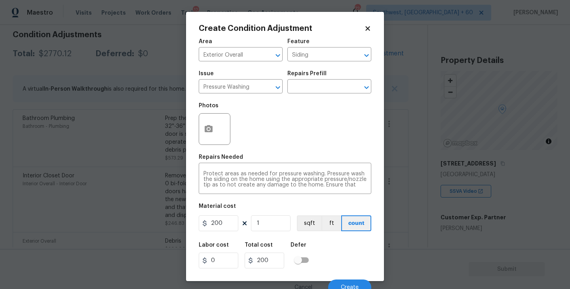
click at [437, 180] on body "Maestro Visits Projects Work Orders Tasks 12 Properties Geo Assignments 724 Sou…" at bounding box center [285, 144] width 570 height 289
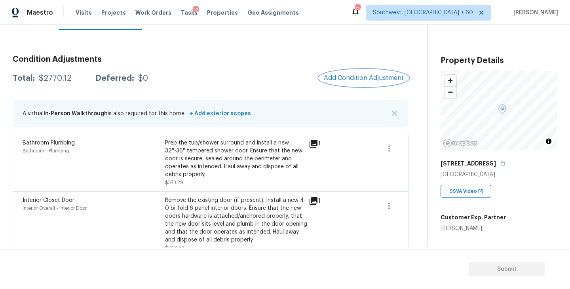
scroll to position [72, 0]
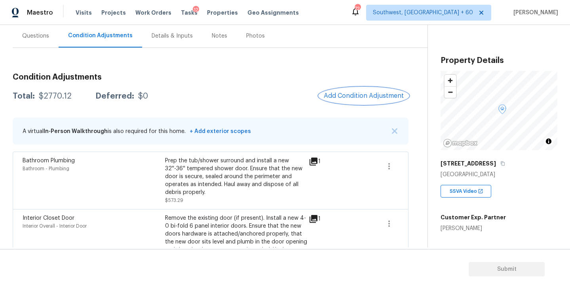
click at [366, 102] on button "Add Condition Adjustment" at bounding box center [363, 95] width 89 height 17
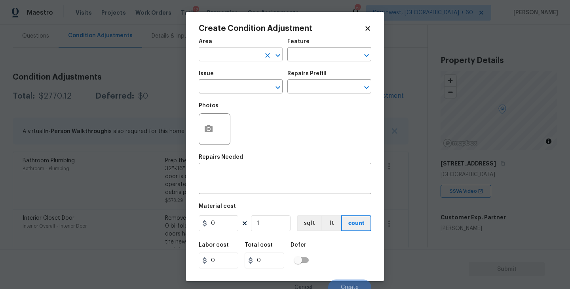
click at [249, 60] on input "text" at bounding box center [230, 55] width 62 height 12
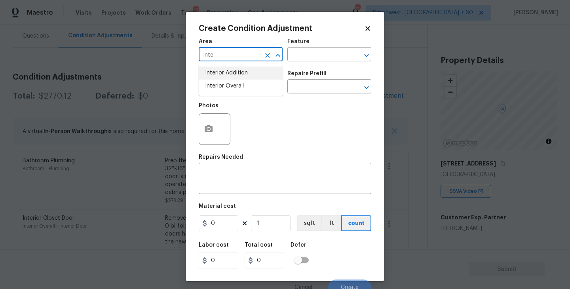
click at [249, 89] on li "Interior Overall" at bounding box center [241, 86] width 84 height 13
type input "Interior Overall"
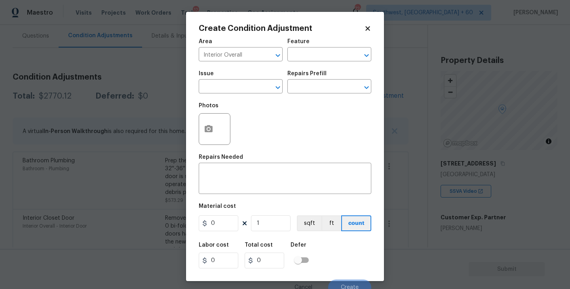
click at [313, 44] on div "Feature" at bounding box center [329, 44] width 84 height 10
click at [313, 52] on input "text" at bounding box center [318, 55] width 62 height 12
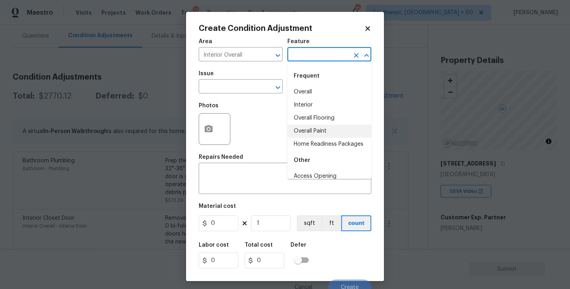
click at [315, 125] on li "Overall Paint" at bounding box center [329, 131] width 84 height 13
type input "Overall Paint"
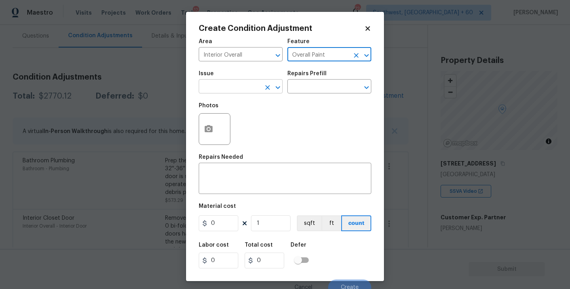
click at [236, 83] on input "text" at bounding box center [230, 87] width 62 height 12
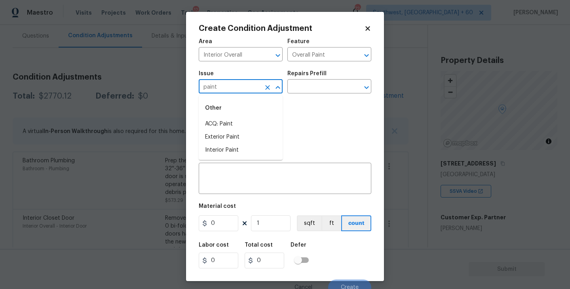
click at [234, 127] on li "ACQ: Paint" at bounding box center [241, 124] width 84 height 13
type input "ACQ: Paint"
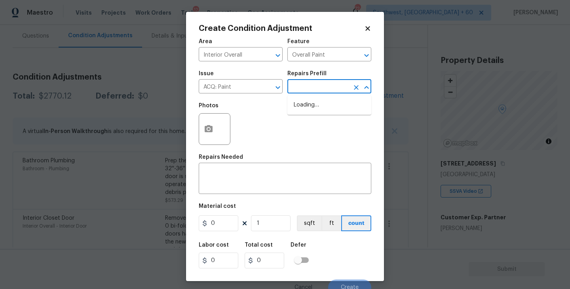
click at [310, 86] on input "text" at bounding box center [318, 87] width 62 height 12
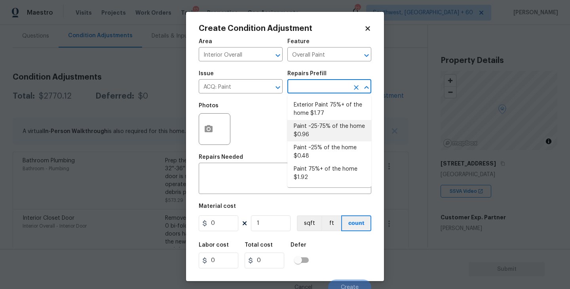
click at [321, 134] on li "Paint ~25-75% of the home $0.96" at bounding box center [329, 130] width 84 height 21
type input "Acquisition"
type textarea "Acquisition Scope: ~25 - 75% of the home needs interior paint"
type input "0.96"
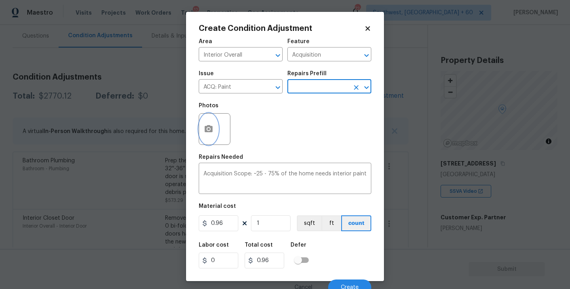
click at [210, 134] on button "button" at bounding box center [208, 129] width 19 height 31
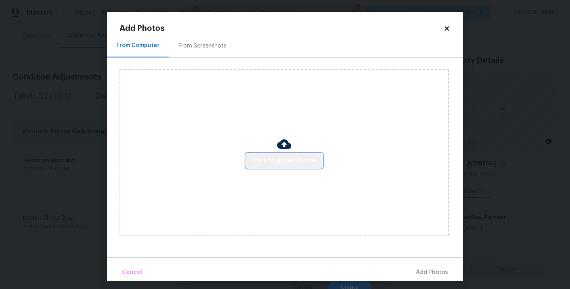
click at [289, 167] on button "Click to Upload Photos" at bounding box center [284, 161] width 76 height 15
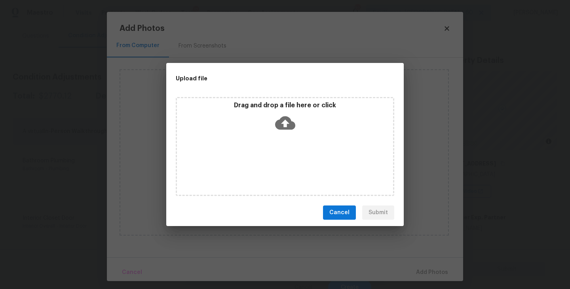
click at [291, 155] on div "Drag and drop a file here or click" at bounding box center [285, 146] width 218 height 99
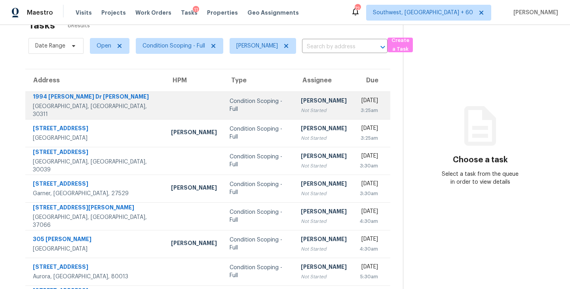
scroll to position [36, 0]
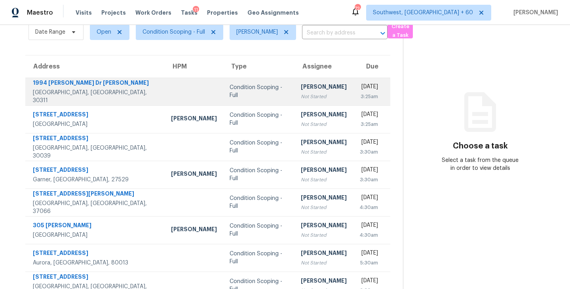
click at [245, 97] on div "Condition Scoping - Full" at bounding box center [259, 92] width 59 height 16
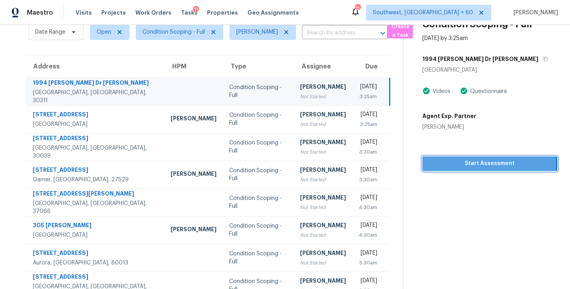
click at [457, 165] on span "Start Assessment" at bounding box center [490, 164] width 122 height 10
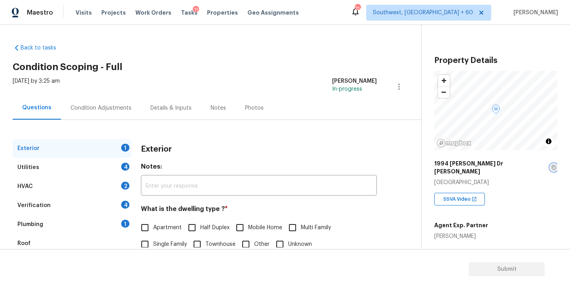
click at [551, 165] on icon "button" at bounding box center [553, 167] width 5 height 5
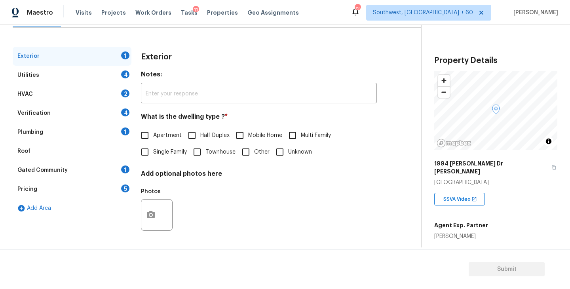
click at [175, 153] on span "Single Family" at bounding box center [170, 152] width 34 height 8
click at [153, 153] on input "Single Family" at bounding box center [145, 152] width 17 height 17
checkbox input "true"
click at [105, 78] on div "Utilities 4" at bounding box center [72, 75] width 119 height 19
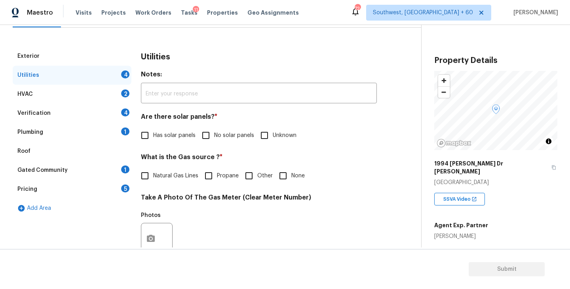
click at [216, 138] on span "No solar panels" at bounding box center [234, 135] width 40 height 8
click at [214, 138] on input "No solar panels" at bounding box center [205, 135] width 17 height 17
checkbox input "true"
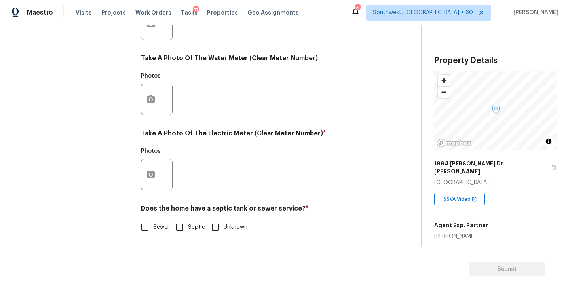
click at [149, 231] on input "Sewer" at bounding box center [145, 227] width 17 height 17
checkbox input "true"
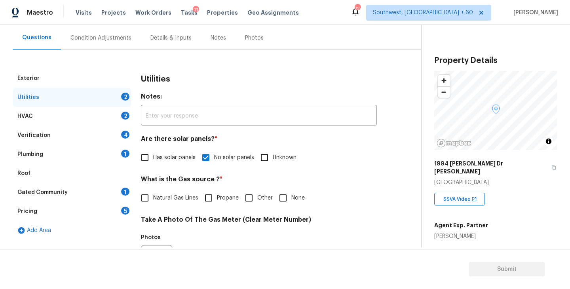
click at [107, 155] on div "Plumbing 1" at bounding box center [72, 154] width 119 height 19
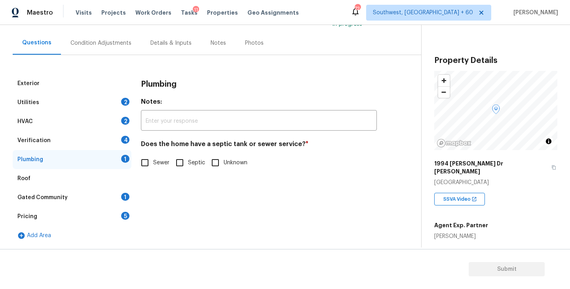
scroll to position [65, 0]
click at [152, 160] on input "Sewer" at bounding box center [145, 162] width 17 height 17
checkbox input "true"
click at [102, 199] on div "Gated Community 1" at bounding box center [72, 197] width 119 height 19
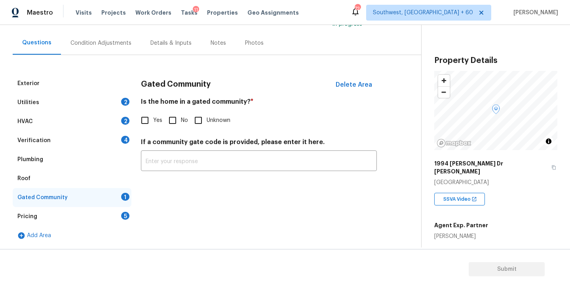
click at [168, 125] on input "No" at bounding box center [172, 120] width 17 height 17
checkbox input "true"
click at [105, 49] on div "Condition Adjustments" at bounding box center [101, 42] width 80 height 23
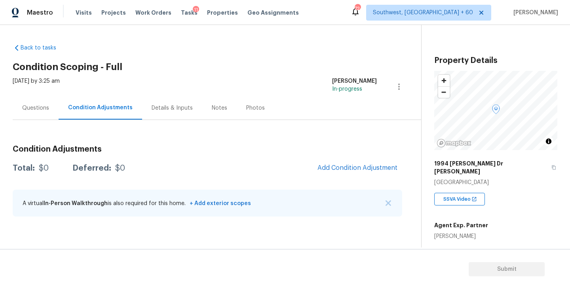
click at [292, 72] on div "Back to tasks Condition Scoping - Full Sat, Sep 27 2025 by 3:25 am Sakthivel Ch…" at bounding box center [217, 132] width 408 height 188
click at [47, 109] on div "Questions" at bounding box center [35, 108] width 27 height 8
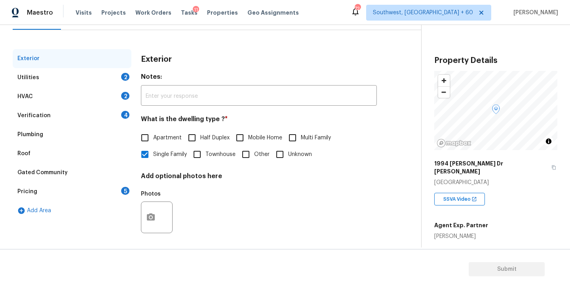
scroll to position [57, 0]
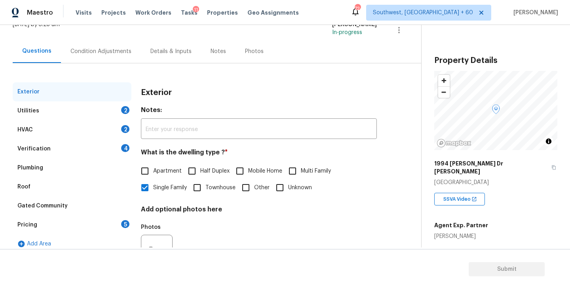
click at [116, 58] on div "Condition Adjustments" at bounding box center [101, 51] width 80 height 23
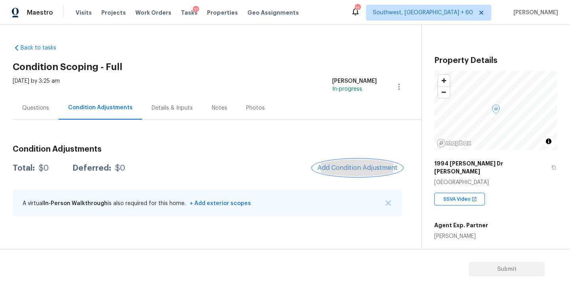
click at [335, 168] on span "Add Condition Adjustment" at bounding box center [357, 167] width 80 height 7
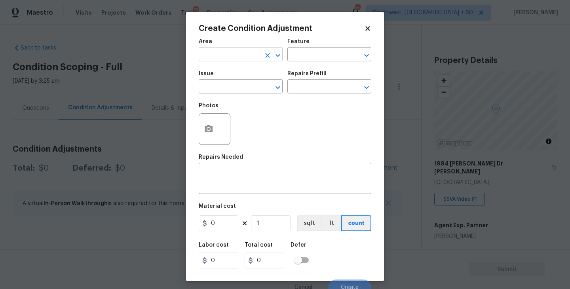
click at [228, 56] on input "text" at bounding box center [230, 55] width 62 height 12
click at [235, 85] on li "Exterior Overall" at bounding box center [241, 86] width 84 height 13
type input "Exterior Overall"
click at [306, 64] on div "Area Exterior Overall ​ Feature ​" at bounding box center [285, 50] width 173 height 32
click at [231, 90] on input "text" at bounding box center [230, 87] width 62 height 12
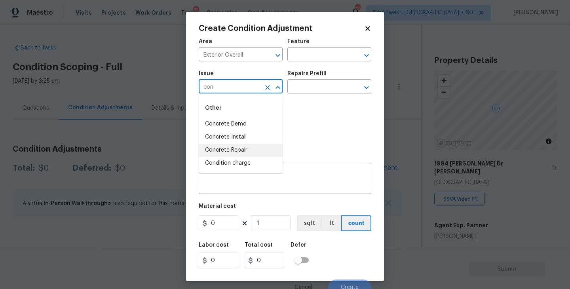
click at [230, 149] on li "Concrete Repair" at bounding box center [241, 150] width 84 height 13
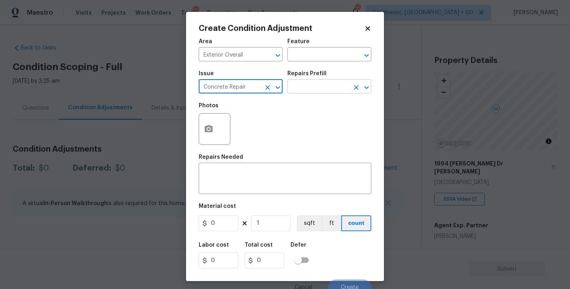
type input "Concrete Repair"
click at [302, 86] on input "text" at bounding box center [318, 87] width 62 height 12
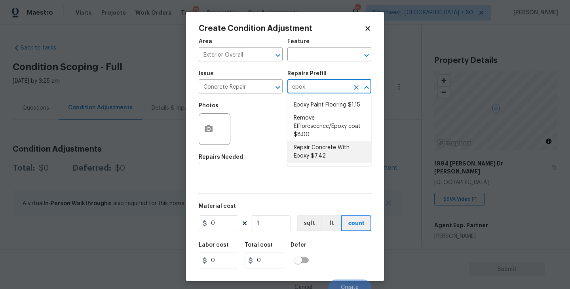
type input "epox"
click at [270, 172] on textarea at bounding box center [284, 179] width 163 height 17
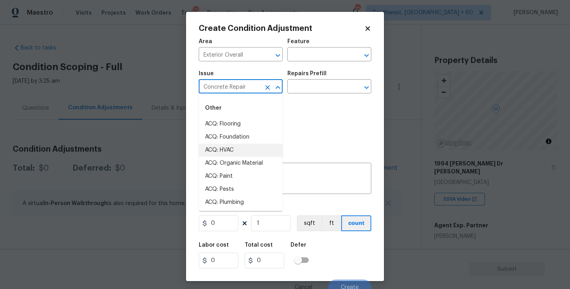
drag, startPoint x: 190, startPoint y: 87, endPoint x: 154, endPoint y: 87, distance: 36.0
click at [154, 87] on div "Create Condition Adjustment Area Exterior Overall ​ Feature ​ Issue Concrete Re…" at bounding box center [285, 144] width 570 height 289
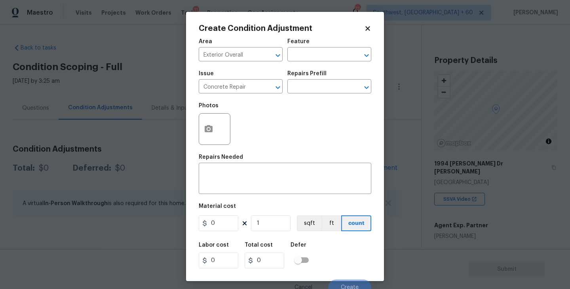
click at [294, 163] on div "Repairs Needed" at bounding box center [285, 159] width 173 height 10
click at [292, 167] on div "x ​" at bounding box center [285, 179] width 173 height 29
paste textarea "Concrete Repair"
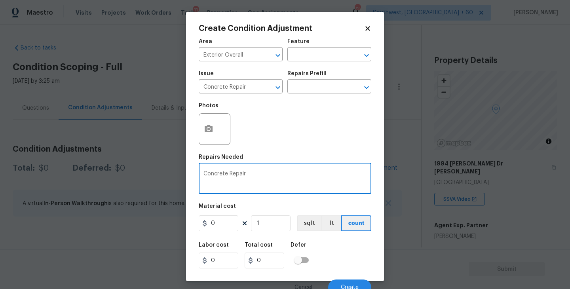
type textarea "Concrete Repair"
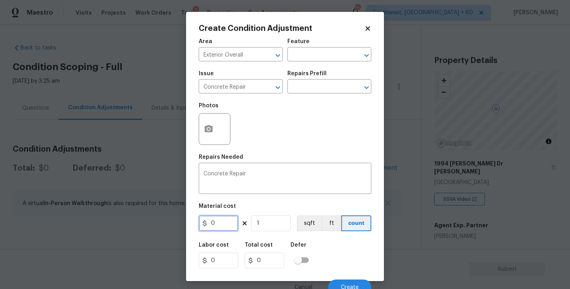
drag, startPoint x: 226, startPoint y: 223, endPoint x: 175, endPoint y: 228, distance: 52.1
click at [175, 228] on div "Create Condition Adjustment Area Exterior Overall ​ Feature ​ Issue Concrete Re…" at bounding box center [285, 144] width 570 height 289
type input "600"
click at [224, 139] on div at bounding box center [215, 129] width 32 height 32
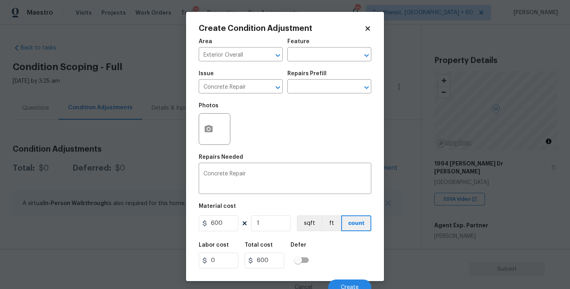
click at [217, 135] on div at bounding box center [215, 129] width 32 height 32
click at [310, 175] on textarea "Concrete Repair" at bounding box center [284, 179] width 163 height 17
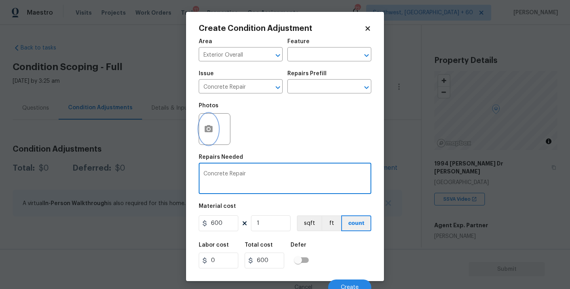
click at [210, 123] on button "button" at bounding box center [208, 129] width 19 height 31
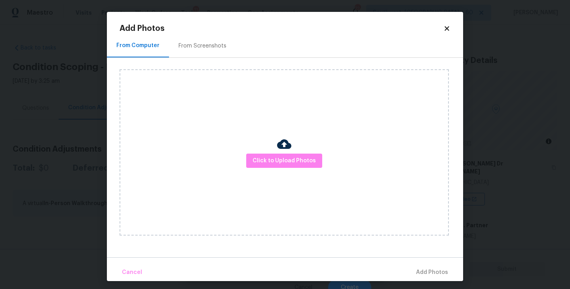
click at [295, 171] on div "Click to Upload Photos" at bounding box center [284, 152] width 329 height 166
click at [296, 166] on button "Click to Upload Photos" at bounding box center [284, 161] width 76 height 15
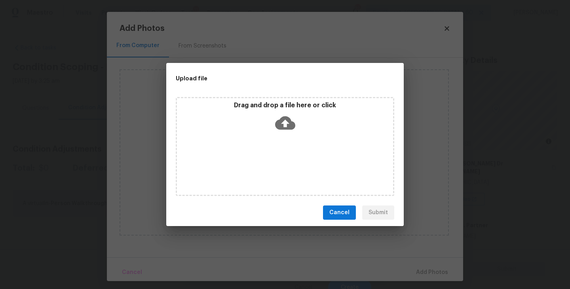
click at [296, 134] on div "Drag and drop a file here or click" at bounding box center [285, 118] width 216 height 34
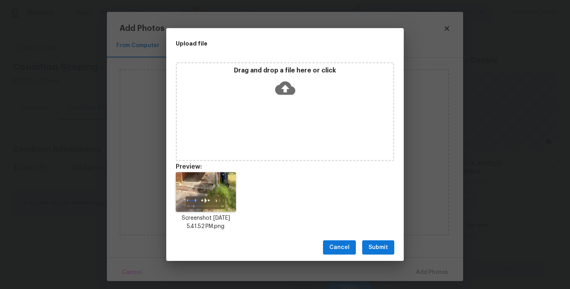
click at [387, 251] on span "Submit" at bounding box center [377, 248] width 19 height 10
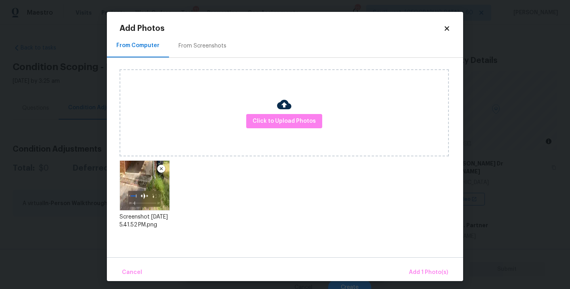
click at [412, 263] on div "Cancel Add 1 Photo(s)" at bounding box center [285, 269] width 356 height 24
click at [414, 270] on span "Add 1 Photo(s)" at bounding box center [428, 273] width 39 height 10
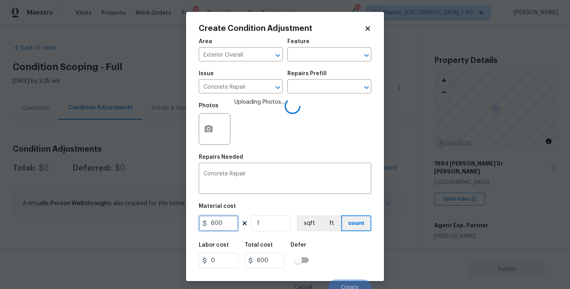
drag, startPoint x: 221, startPoint y: 224, endPoint x: 118, endPoint y: 223, distance: 103.7
click at [118, 223] on div "Create Condition Adjustment Area Exterior Overall ​ Feature ​ Issue Concrete Re…" at bounding box center [285, 144] width 570 height 289
type input "1000"
click at [295, 251] on div "Defer" at bounding box center [301, 247] width 23 height 10
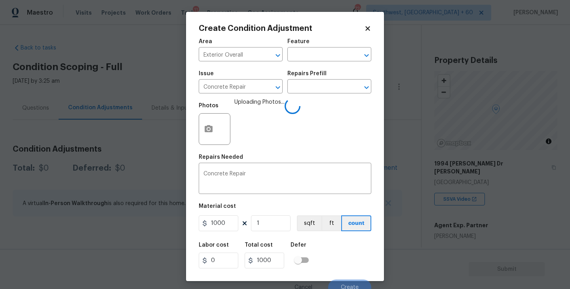
click at [319, 248] on div "Labor cost 0 Total cost 1000 Defer" at bounding box center [285, 255] width 173 height 36
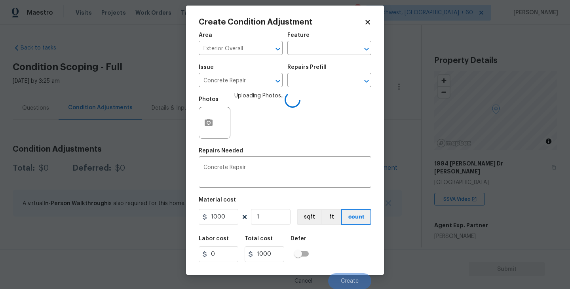
click at [342, 251] on div "Labor cost 0 Total cost 1000 Defer" at bounding box center [285, 249] width 173 height 36
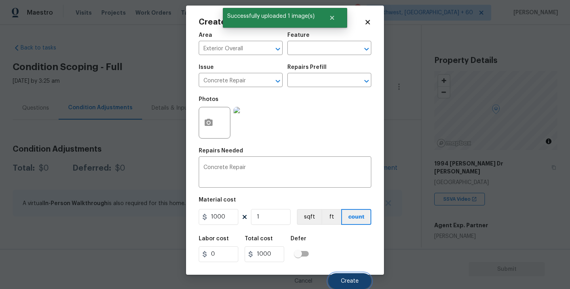
click at [342, 281] on span "Create" at bounding box center [350, 281] width 18 height 6
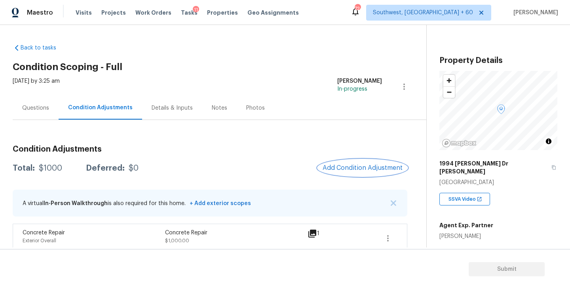
scroll to position [8, 0]
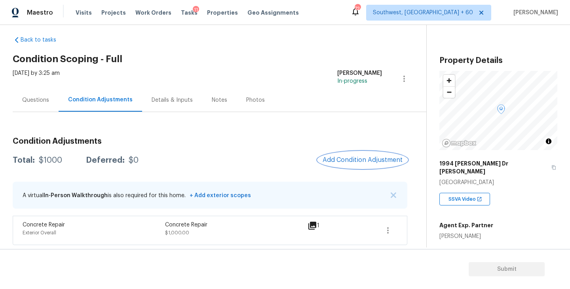
click at [345, 159] on span "Add Condition Adjustment" at bounding box center [363, 159] width 80 height 7
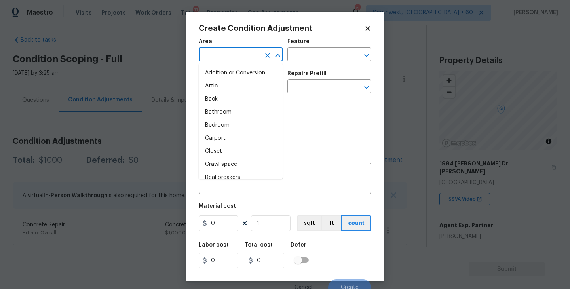
click at [218, 49] on input "text" at bounding box center [230, 55] width 62 height 12
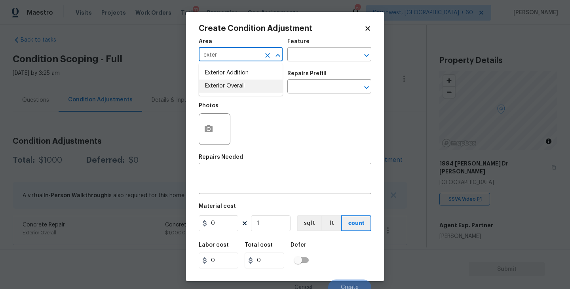
click at [231, 92] on li "Exterior Overall" at bounding box center [241, 86] width 84 height 13
type input "Exterior Overall"
click at [292, 54] on input "text" at bounding box center [318, 55] width 62 height 12
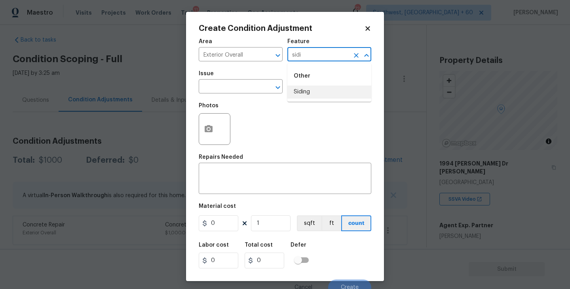
click at [298, 88] on li "Siding" at bounding box center [329, 91] width 84 height 13
type input "Siding"
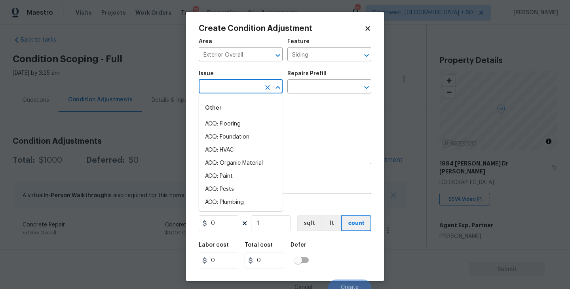
click at [246, 87] on input "text" at bounding box center [230, 87] width 62 height 12
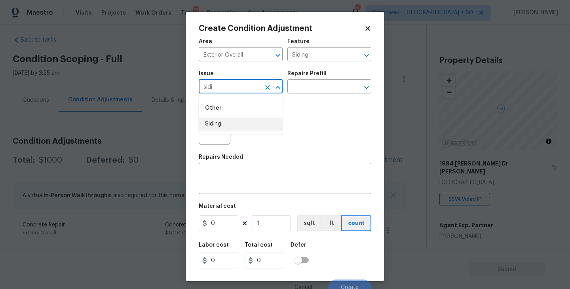
click at [246, 122] on li "Siding" at bounding box center [241, 124] width 84 height 13
type input "Siding"
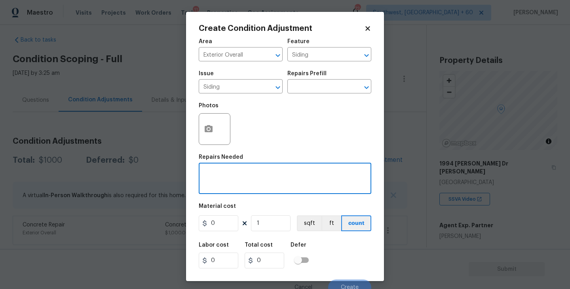
click at [233, 187] on textarea at bounding box center [284, 179] width 163 height 17
type textarea "Siding repairs"
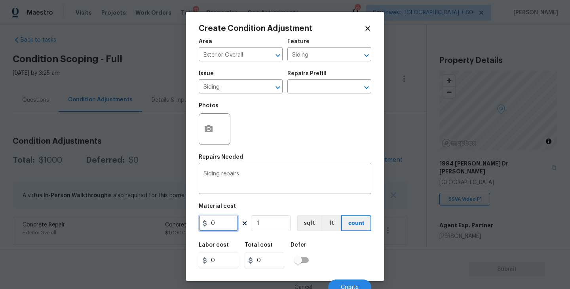
drag, startPoint x: 229, startPoint y: 228, endPoint x: 166, endPoint y: 232, distance: 63.1
click at [166, 232] on div "Create Condition Adjustment Area Exterior Overall ​ Feature Siding ​ Issue Sidi…" at bounding box center [285, 144] width 570 height 289
type input "1000"
click at [220, 137] on div at bounding box center [215, 129] width 32 height 32
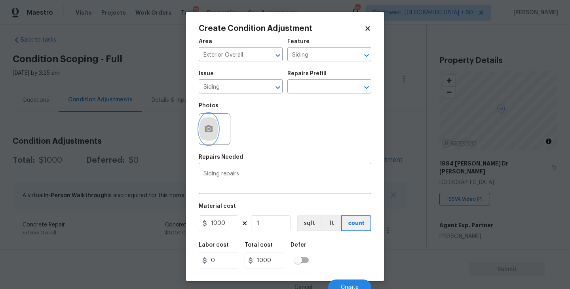
click at [211, 132] on icon "button" at bounding box center [209, 128] width 8 height 7
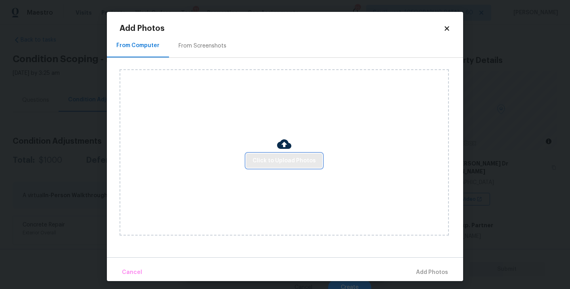
click at [289, 156] on span "Click to Upload Photos" at bounding box center [284, 161] width 63 height 10
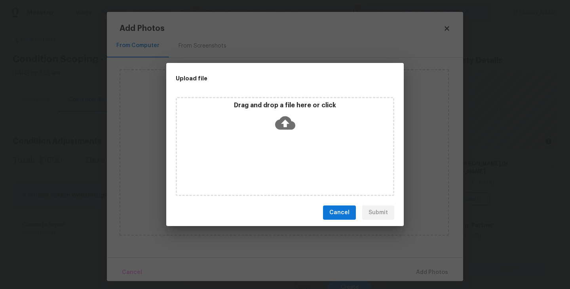
click at [289, 140] on div "Drag and drop a file here or click" at bounding box center [285, 146] width 218 height 99
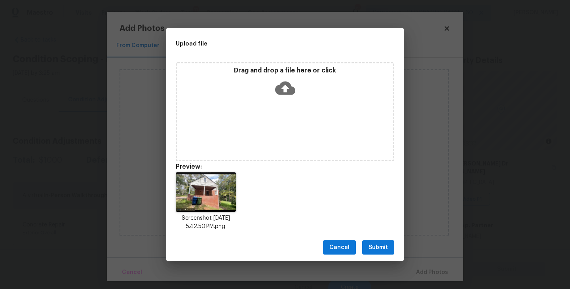
click at [378, 251] on span "Submit" at bounding box center [377, 248] width 19 height 10
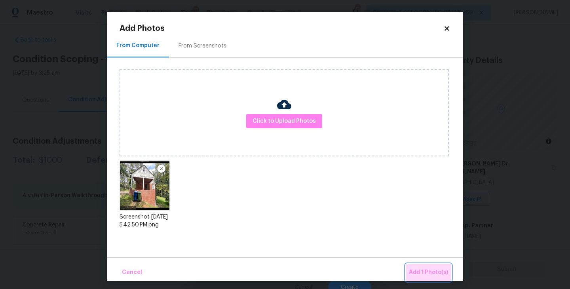
click at [418, 269] on span "Add 1 Photo(s)" at bounding box center [428, 273] width 39 height 10
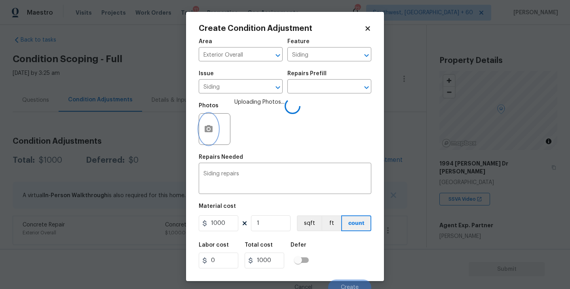
scroll to position [7, 0]
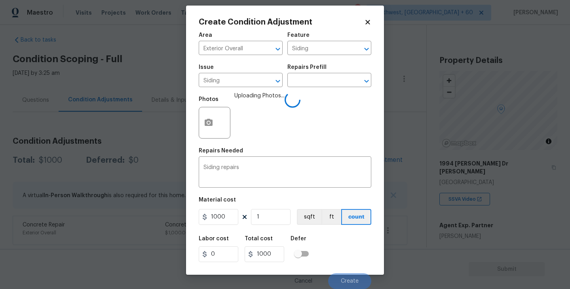
click at [352, 249] on div "Labor cost 0 Total cost 1000 Defer" at bounding box center [285, 249] width 173 height 36
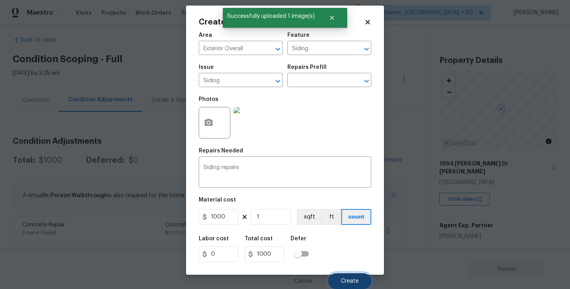
click at [352, 275] on button "Create" at bounding box center [349, 281] width 43 height 16
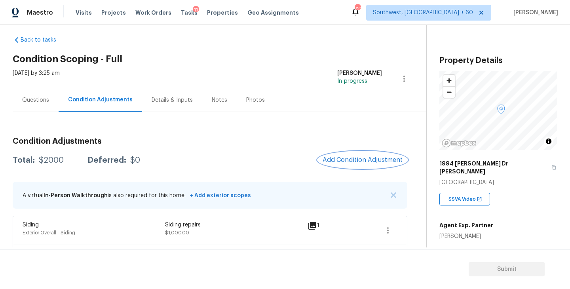
scroll to position [37, 0]
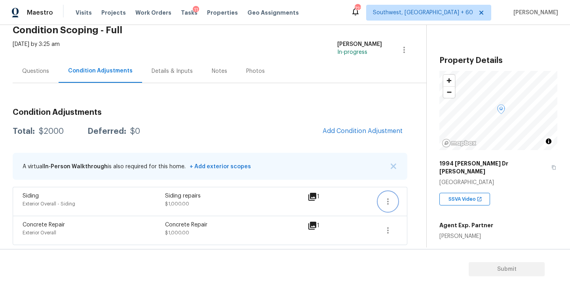
click at [385, 199] on icon "button" at bounding box center [387, 201] width 9 height 9
click at [417, 198] on div "Edit" at bounding box center [433, 200] width 62 height 8
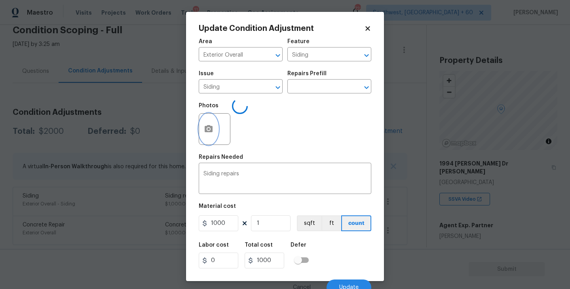
click at [213, 135] on button "button" at bounding box center [208, 129] width 19 height 31
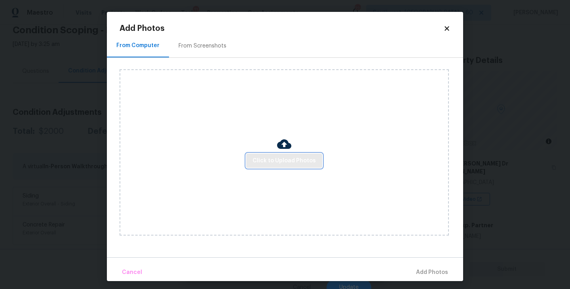
click at [283, 160] on span "Click to Upload Photos" at bounding box center [284, 161] width 63 height 10
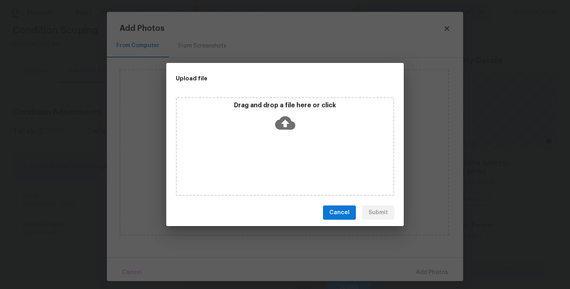
click at [292, 127] on icon at bounding box center [285, 122] width 20 height 13
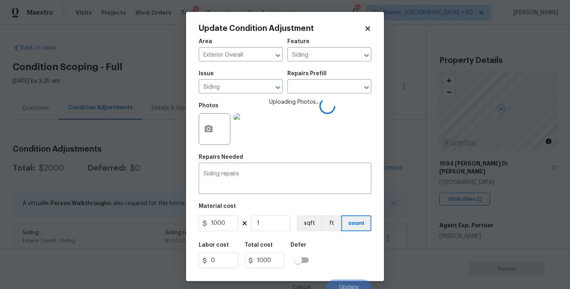
scroll to position [7, 0]
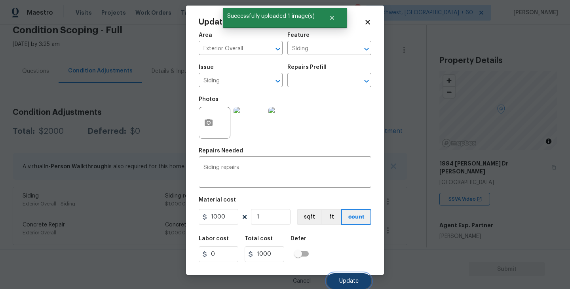
click at [346, 277] on button "Update" at bounding box center [349, 281] width 45 height 16
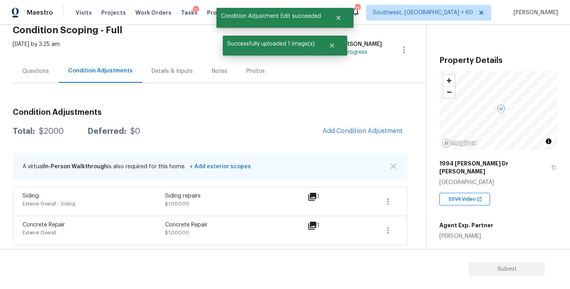
scroll to position [0, 0]
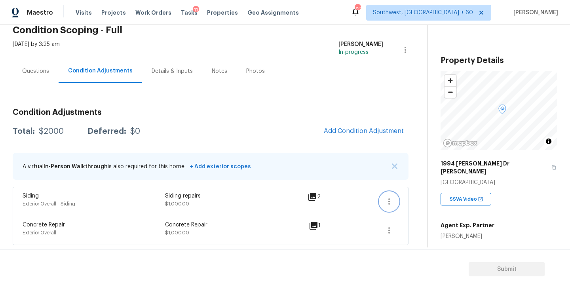
click at [392, 204] on icon "button" at bounding box center [388, 201] width 9 height 9
click at [427, 204] on link "Edit" at bounding box center [433, 200] width 67 height 12
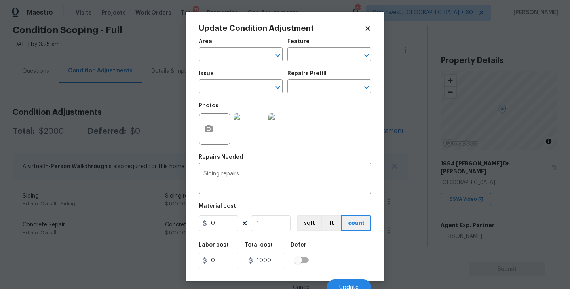
type input "Exterior Overall"
type input "Siding"
drag, startPoint x: 215, startPoint y: 225, endPoint x: 251, endPoint y: 225, distance: 36.4
click at [251, 225] on div "1000 1 sqft ft count" at bounding box center [285, 223] width 173 height 16
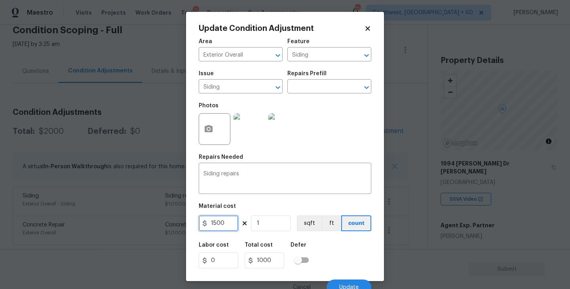
type input "1500"
click at [214, 132] on button "button" at bounding box center [208, 129] width 19 height 31
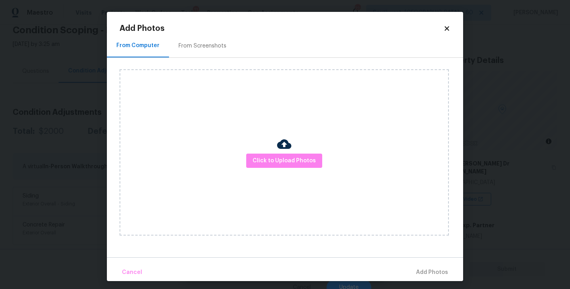
click at [297, 172] on div "Click to Upload Photos" at bounding box center [284, 152] width 329 height 166
click at [299, 163] on span "Click to Upload Photos" at bounding box center [284, 161] width 63 height 10
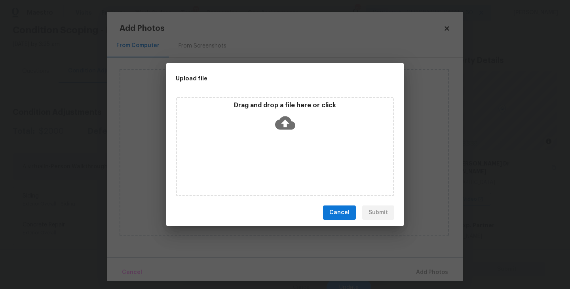
click at [295, 143] on div "Drag and drop a file here or click" at bounding box center [285, 146] width 218 height 99
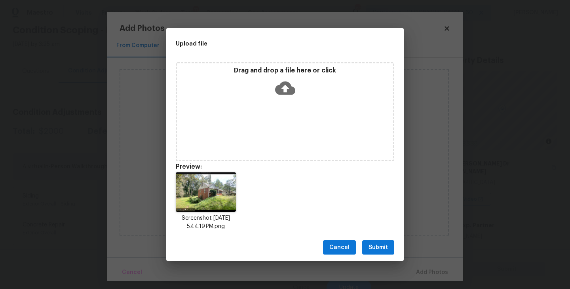
click at [376, 243] on span "Submit" at bounding box center [377, 248] width 19 height 10
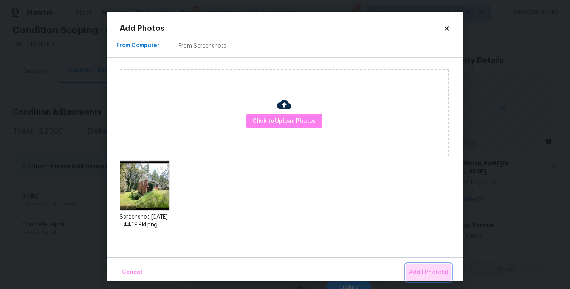
click at [418, 268] on span "Add 1 Photo(s)" at bounding box center [428, 273] width 39 height 10
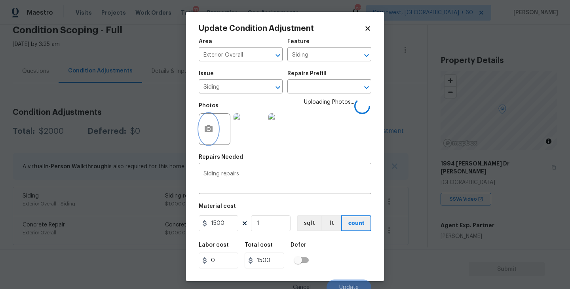
scroll to position [7, 0]
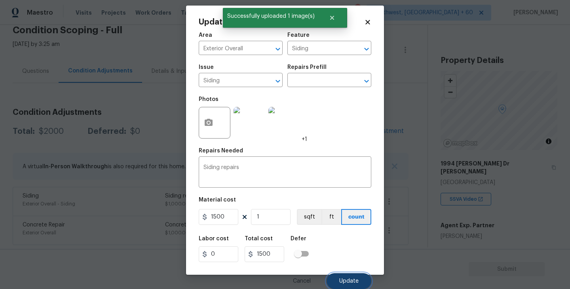
click at [352, 279] on span "Update" at bounding box center [348, 281] width 19 height 6
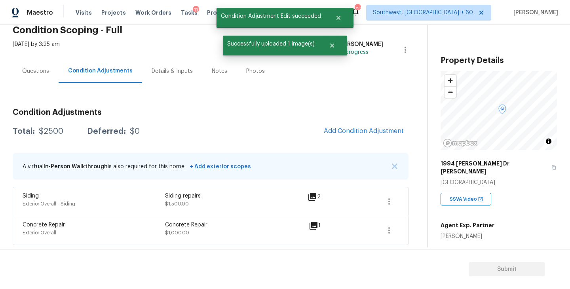
scroll to position [0, 0]
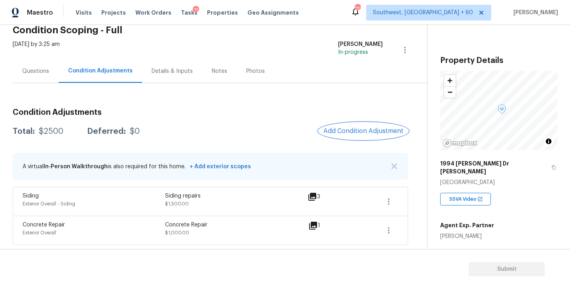
click at [358, 126] on button "Add Condition Adjustment" at bounding box center [363, 131] width 89 height 17
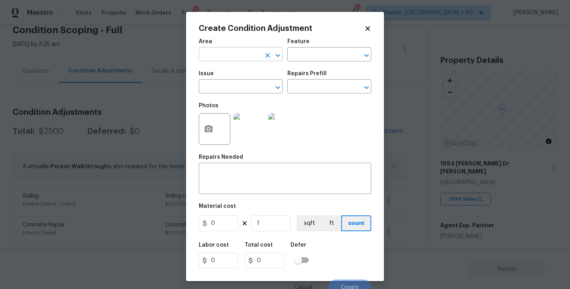
click at [222, 58] on input "text" at bounding box center [230, 55] width 62 height 12
click at [219, 65] on ul "Kitchen" at bounding box center [241, 72] width 84 height 19
click at [221, 73] on li "Kitchen" at bounding box center [241, 72] width 84 height 13
type input "Kitchen"
click at [285, 58] on div "Area Kitchen ​ Feature ​" at bounding box center [285, 50] width 173 height 32
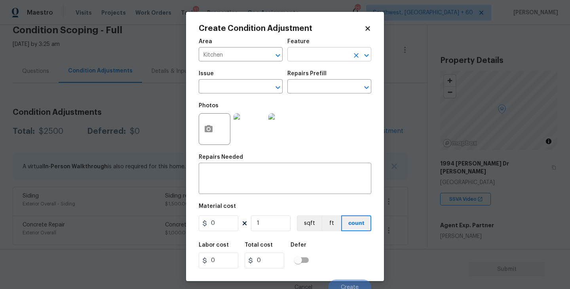
click at [308, 54] on input "text" at bounding box center [318, 55] width 62 height 12
click at [308, 91] on li "Cabinets" at bounding box center [329, 91] width 84 height 13
type input "Cabinets"
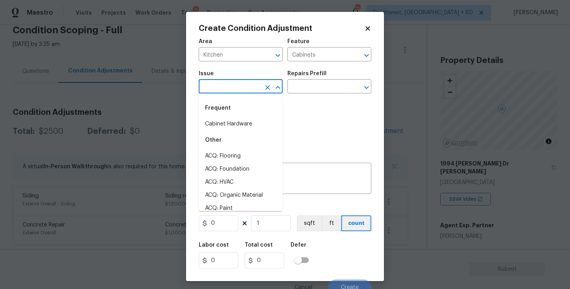
click at [229, 84] on input "text" at bounding box center [230, 87] width 62 height 12
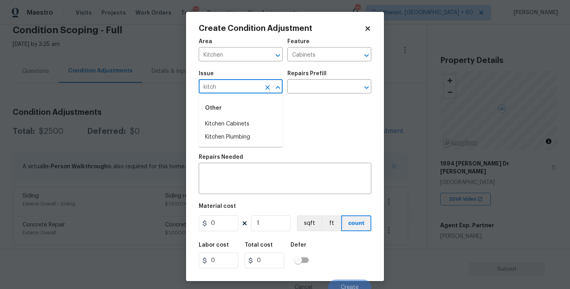
click at [235, 127] on li "Kitchen Cabinets" at bounding box center [241, 124] width 84 height 13
type input "Kitchen Cabinets"
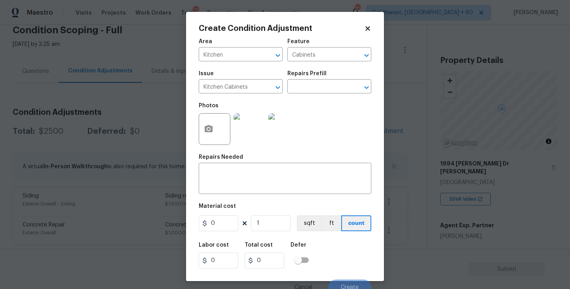
click at [337, 62] on div "Area Kitchen ​ Feature Cabinets ​" at bounding box center [285, 50] width 173 height 32
click at [320, 89] on input "text" at bounding box center [318, 87] width 62 height 12
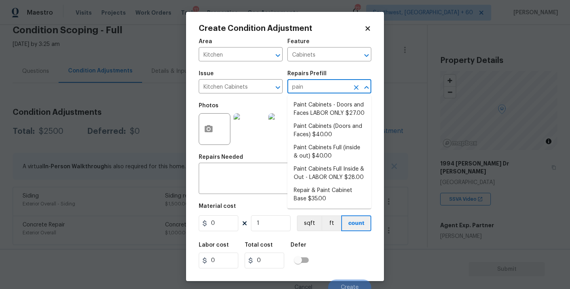
type input "paint"
click at [327, 155] on li "Paint Cabinets Full (inside & out) $40.00" at bounding box center [329, 151] width 84 height 21
type textarea "Prep, sand, mask and apply 2 coats of paint to the kitchen cabinet doors, inter…"
type input "40"
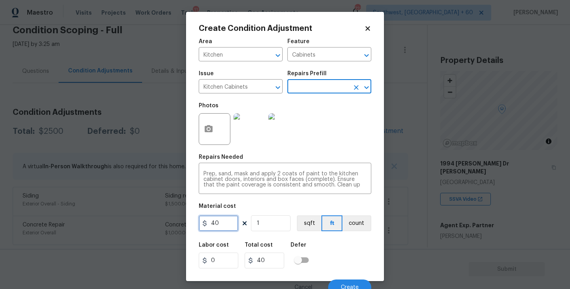
drag, startPoint x: 152, startPoint y: 227, endPoint x: 145, endPoint y: 227, distance: 7.5
click at [145, 227] on div "Create Condition Adjustment Area Kitchen ​ Feature Cabinets ​ Issue Kitchen Cab…" at bounding box center [285, 144] width 570 height 289
type input "1200"
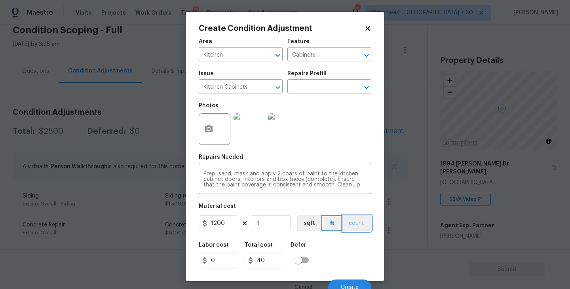
type input "1200"
click at [354, 230] on button "count" at bounding box center [356, 223] width 29 height 16
click at [203, 132] on button "button" at bounding box center [208, 129] width 19 height 31
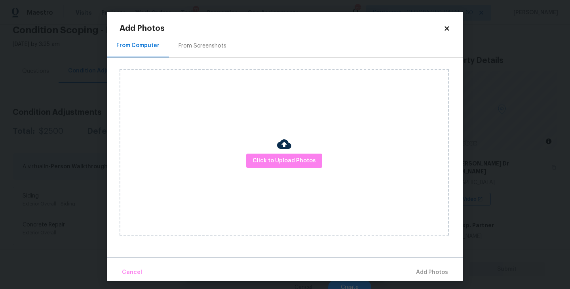
click at [285, 171] on div "Click to Upload Photos" at bounding box center [284, 152] width 329 height 166
click at [288, 161] on span "Click to Upload Photos" at bounding box center [284, 161] width 63 height 10
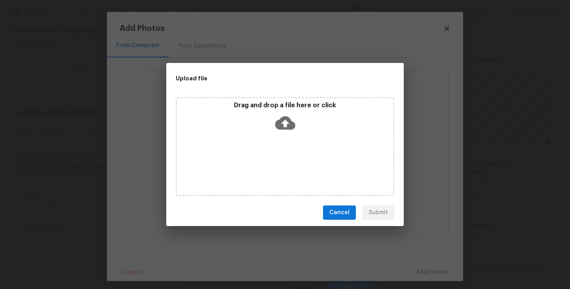
click at [285, 130] on icon at bounding box center [285, 123] width 20 height 20
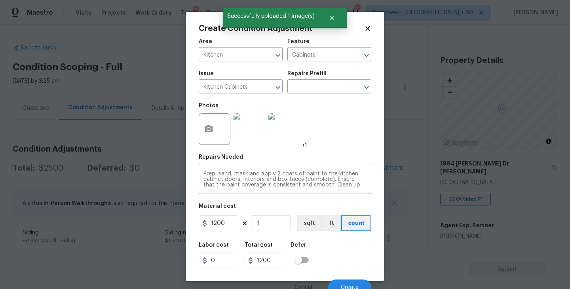
scroll to position [7, 0]
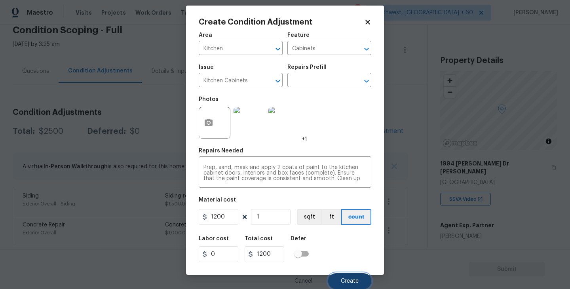
click at [353, 278] on span "Create" at bounding box center [350, 281] width 18 height 6
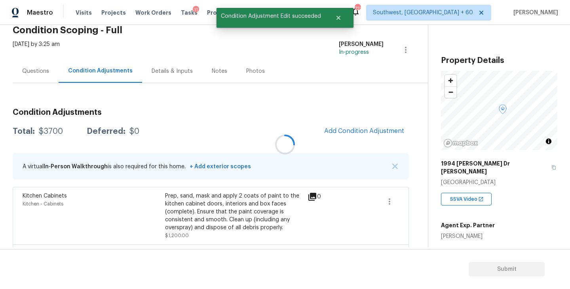
scroll to position [0, 0]
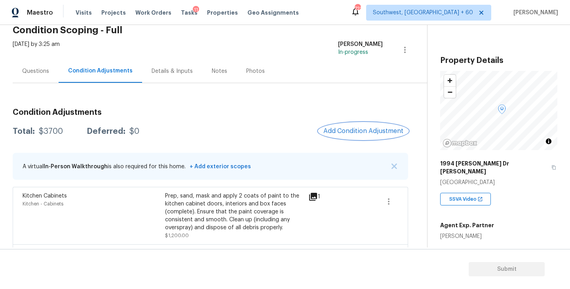
click at [381, 124] on button "Add Condition Adjustment" at bounding box center [363, 131] width 89 height 17
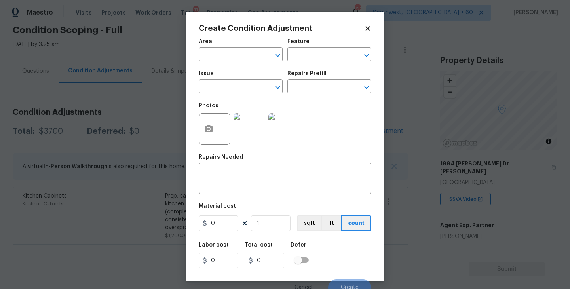
click at [248, 63] on span "Area ​" at bounding box center [241, 50] width 84 height 32
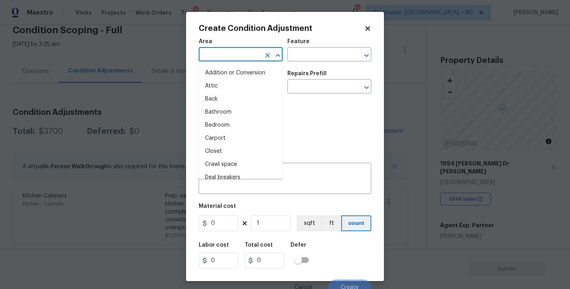
click at [239, 57] on input "text" at bounding box center [230, 55] width 62 height 12
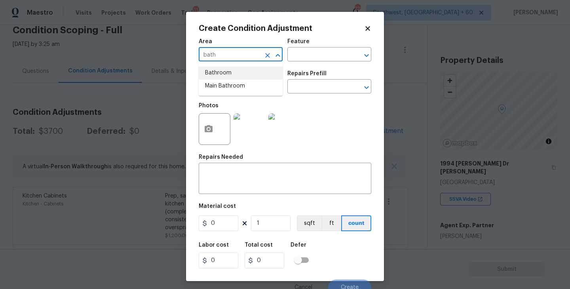
click at [240, 77] on li "Bathroom" at bounding box center [241, 72] width 84 height 13
type input "Bathroom"
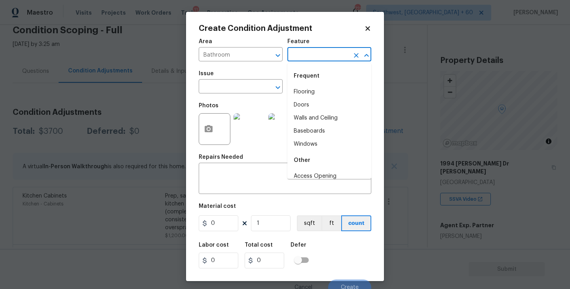
click at [321, 56] on input "text" at bounding box center [318, 55] width 62 height 12
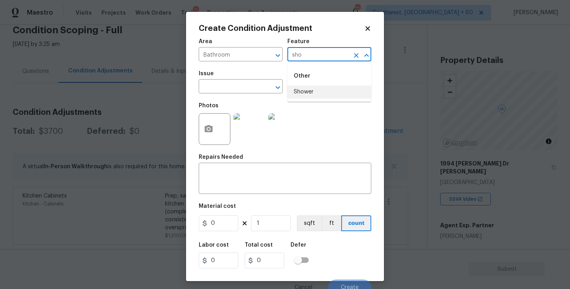
click at [327, 94] on li "Shower" at bounding box center [329, 91] width 84 height 13
click at [261, 90] on div "​" at bounding box center [241, 87] width 84 height 12
type input "Shower"
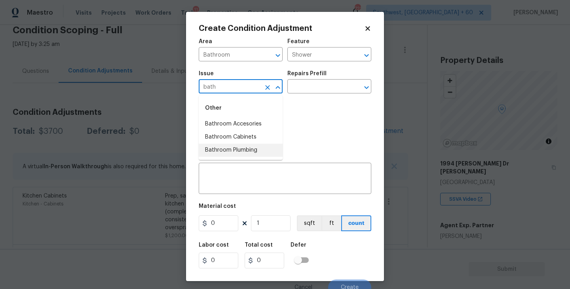
click at [262, 148] on li "Bathroom Plumbing" at bounding box center [241, 150] width 84 height 13
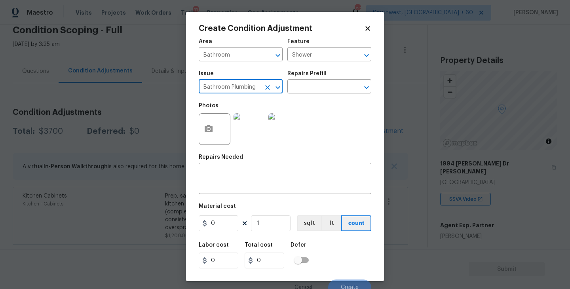
type input "Bathroom Plumbing"
click at [315, 100] on div "Photos" at bounding box center [285, 123] width 173 height 51
click at [327, 90] on input "text" at bounding box center [318, 87] width 62 height 12
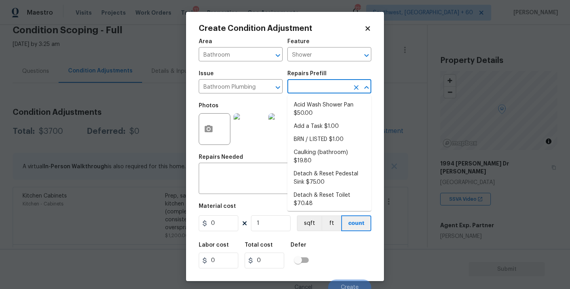
click at [326, 104] on li "Acid Wash Shower Pan $50.00" at bounding box center [329, 109] width 84 height 21
type input "Plumbing"
type textarea "Prep and acid wash/deep clean the shower pan."
type input "50"
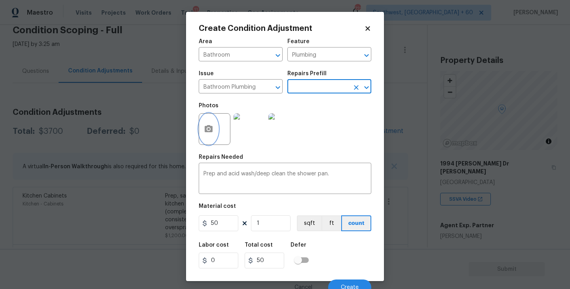
click at [206, 132] on icon "button" at bounding box center [209, 128] width 8 height 7
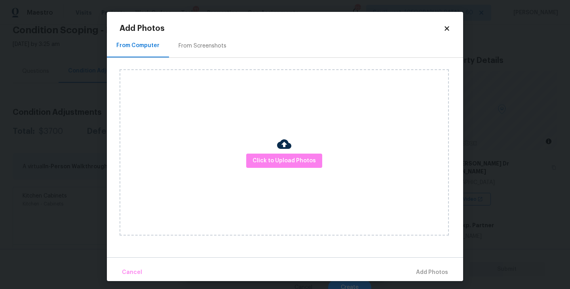
click at [327, 172] on div "Click to Upload Photos" at bounding box center [284, 152] width 329 height 166
click at [313, 166] on button "Click to Upload Photos" at bounding box center [284, 161] width 76 height 15
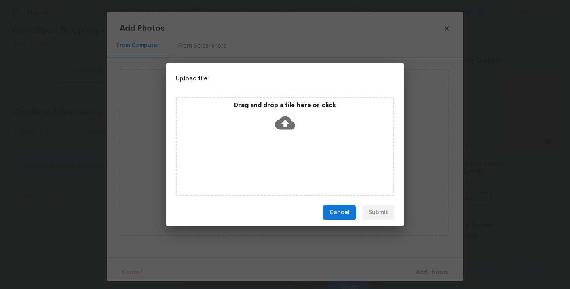
click at [289, 127] on icon at bounding box center [285, 122] width 20 height 13
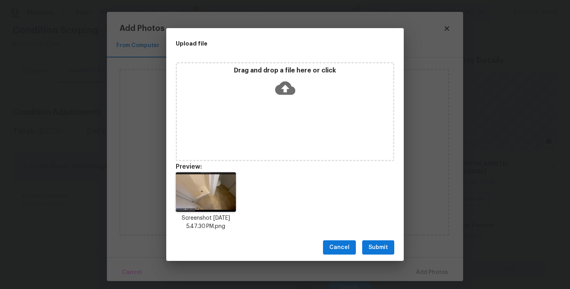
click at [378, 240] on button "Submit" at bounding box center [378, 247] width 32 height 15
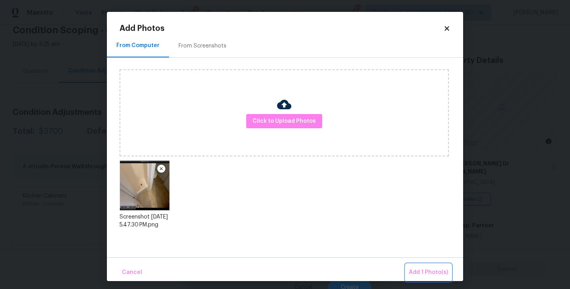
click at [417, 273] on span "Add 1 Photo(s)" at bounding box center [428, 273] width 39 height 10
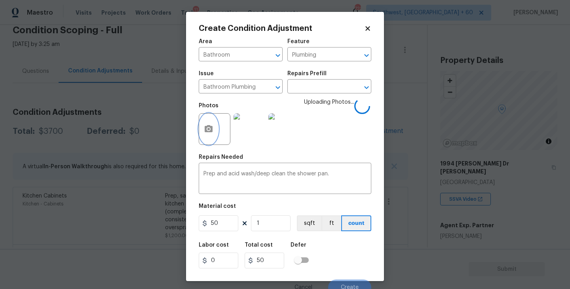
scroll to position [7, 0]
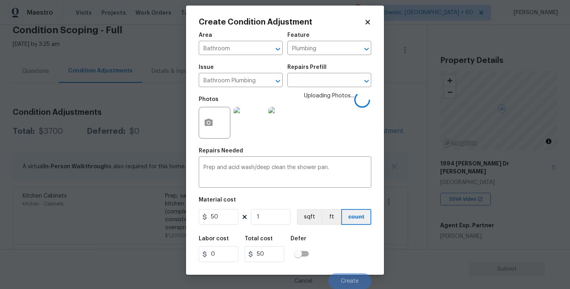
click at [358, 239] on div "Labor cost 0 Total cost 50 Defer" at bounding box center [285, 249] width 173 height 36
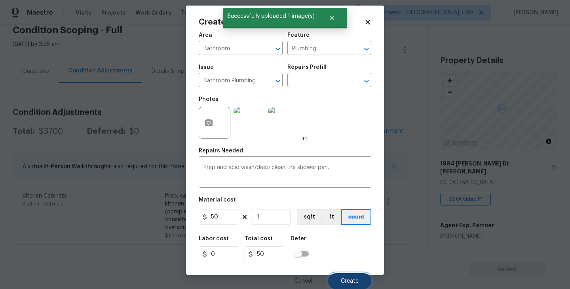
click at [353, 275] on button "Create" at bounding box center [349, 281] width 43 height 16
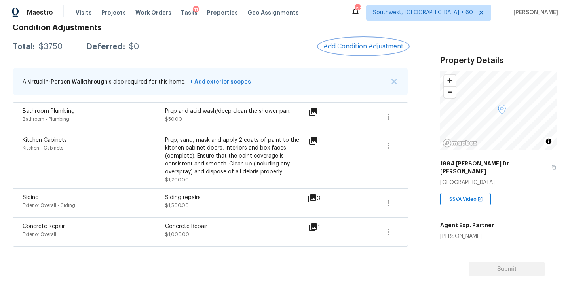
scroll to position [123, 0]
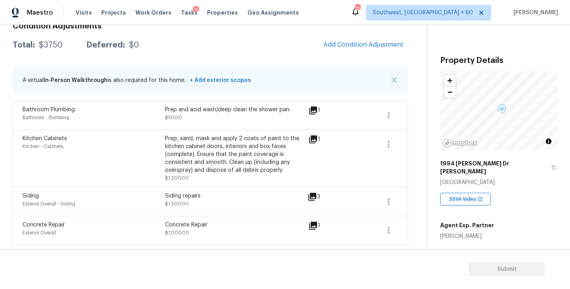
click at [350, 54] on div "Condition Adjustments Total: $3750 Deferred: $0 Add Condition Adjustment A virt…" at bounding box center [210, 130] width 395 height 229
click at [342, 52] on span "Add Condition Adjustment" at bounding box center [363, 44] width 89 height 17
click at [349, 44] on span "Add Condition Adjustment" at bounding box center [363, 44] width 80 height 7
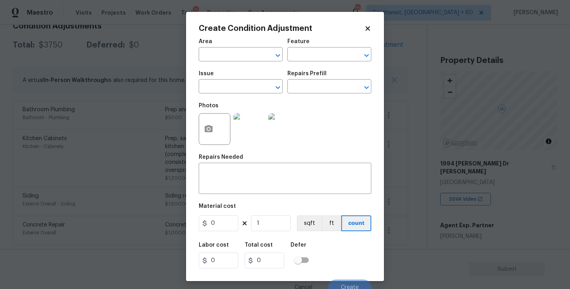
click at [237, 47] on div "Area" at bounding box center [241, 44] width 84 height 10
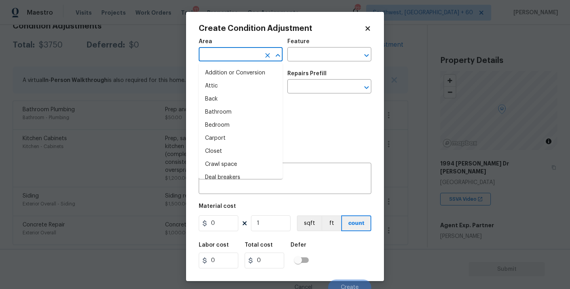
click at [230, 54] on input "text" at bounding box center [230, 55] width 62 height 12
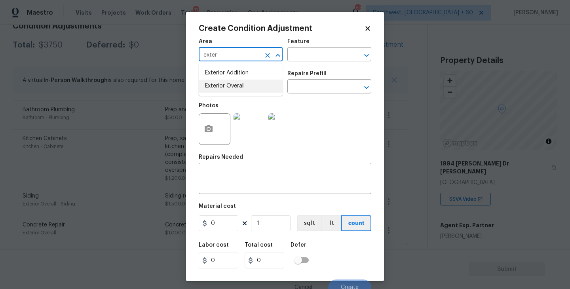
click at [230, 82] on li "Exterior Overall" at bounding box center [241, 86] width 84 height 13
type input "Exterior Overall"
click at [283, 63] on div "Area Exterior Overall ​ Feature ​" at bounding box center [285, 50] width 173 height 32
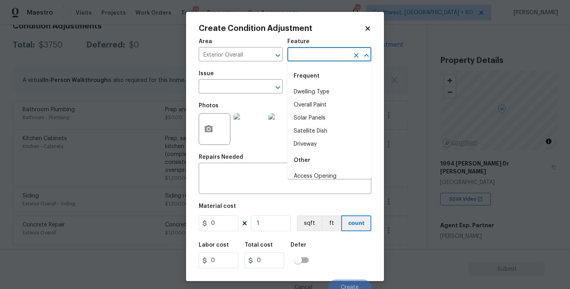
click at [309, 52] on input "text" at bounding box center [318, 55] width 62 height 12
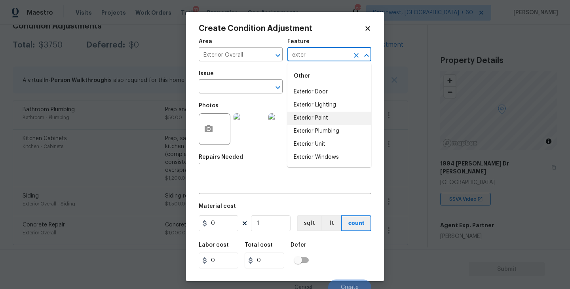
click at [304, 125] on li "Exterior Plumbing" at bounding box center [329, 131] width 84 height 13
type input "Exterior Plumbing"
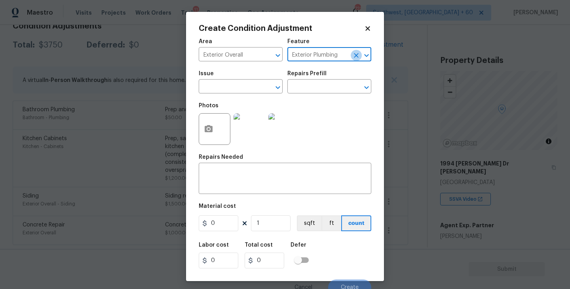
click at [358, 51] on icon "Clear" at bounding box center [356, 55] width 8 height 8
drag, startPoint x: 339, startPoint y: 60, endPoint x: 339, endPoint y: 96, distance: 36.0
click at [339, 63] on body "Maestro Visits Projects Work Orders Tasks 11 Properties Geo Assignments 722 Sou…" at bounding box center [285, 144] width 570 height 289
click at [336, 120] on li "Exterior Paint" at bounding box center [329, 124] width 84 height 13
type input "Exterior Paint"
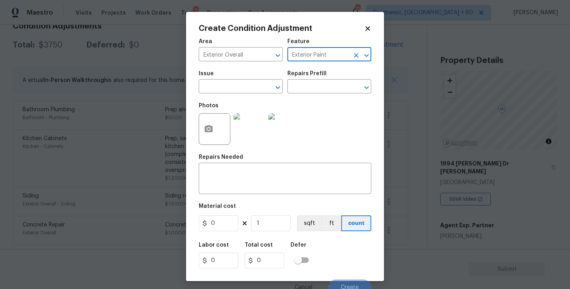
click at [169, 95] on body "Maestro Visits Projects Work Orders Tasks 11 Properties Geo Assignments 722 Sou…" at bounding box center [285, 144] width 570 height 289
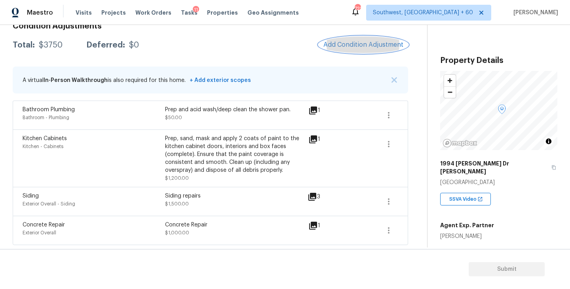
click at [348, 51] on button "Add Condition Adjustment" at bounding box center [363, 44] width 89 height 17
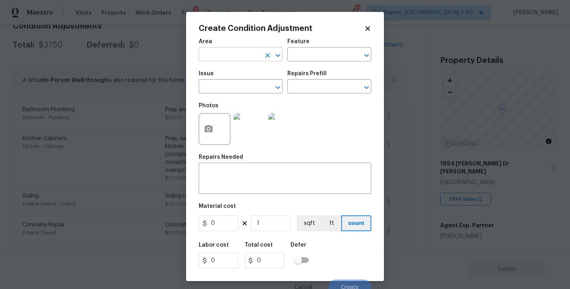
click at [239, 50] on input "text" at bounding box center [230, 55] width 62 height 12
click at [241, 88] on li "Exterior Overall" at bounding box center [241, 86] width 84 height 13
type input "Exterior Overall"
click at [331, 48] on div "Feature" at bounding box center [329, 44] width 84 height 10
click at [321, 59] on input "text" at bounding box center [318, 55] width 62 height 12
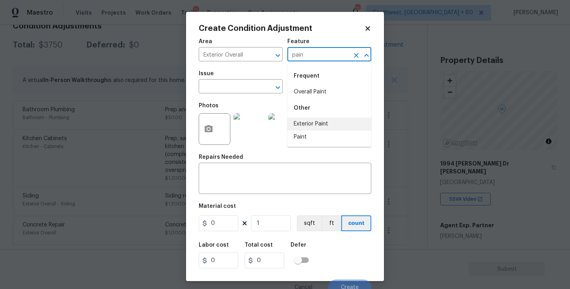
click at [317, 123] on li "Exterior Paint" at bounding box center [329, 124] width 84 height 13
type input "Exterior Paint"
click at [249, 95] on span "Issue ​" at bounding box center [241, 82] width 84 height 32
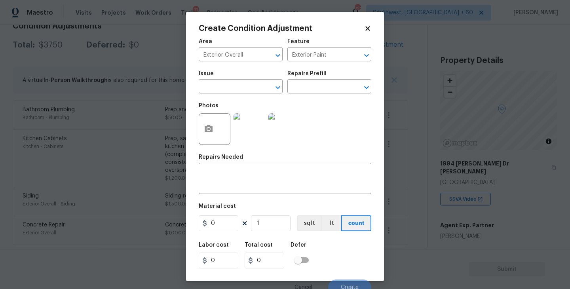
click at [243, 94] on span "Issue ​" at bounding box center [241, 82] width 84 height 32
click at [226, 91] on input "text" at bounding box center [230, 87] width 62 height 12
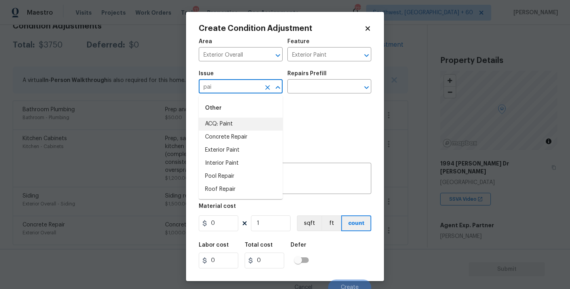
click at [247, 125] on li "ACQ: Paint" at bounding box center [241, 124] width 84 height 13
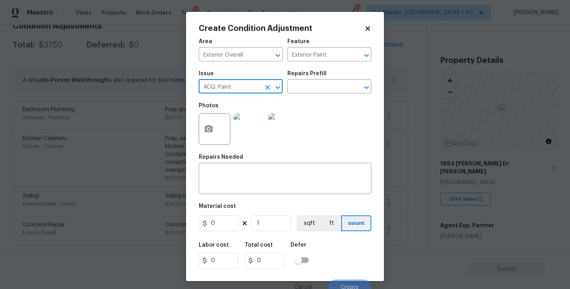
type input "ACQ: Paint"
click at [323, 72] on h5 "Repairs Prefill" at bounding box center [306, 74] width 39 height 6
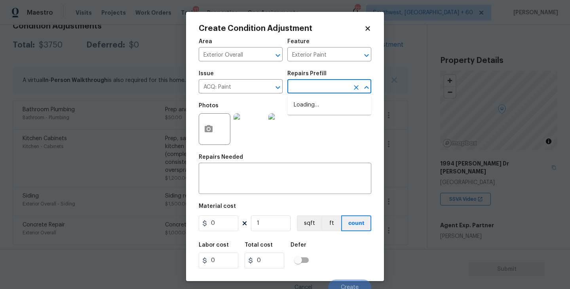
click at [320, 83] on input "text" at bounding box center [318, 87] width 62 height 12
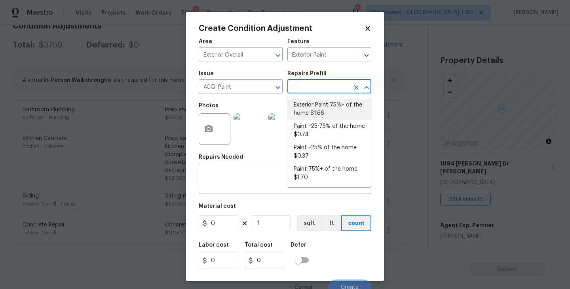
click at [317, 107] on li "Exterior Paint 75%+ of the home $1.66" at bounding box center [329, 109] width 84 height 21
type input "Acquisition"
type textarea "Acquisition Scope: 75%+ of the home exterior will likely require paint"
type input "1.66"
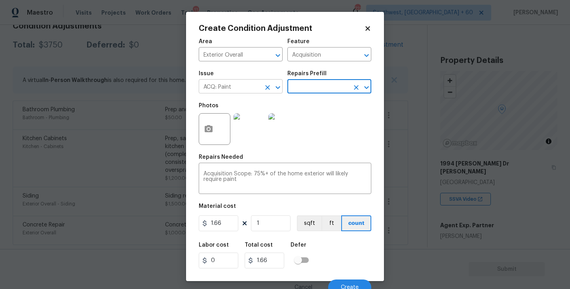
click at [263, 90] on button "Clear" at bounding box center [267, 87] width 11 height 11
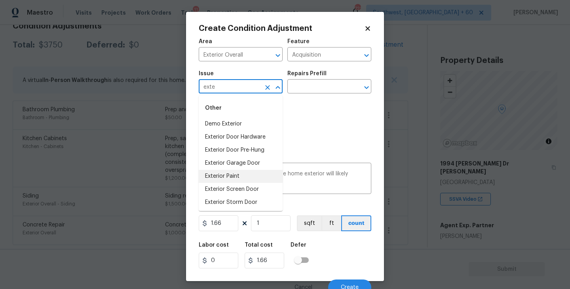
click at [246, 176] on li "Exterior Paint" at bounding box center [241, 176] width 84 height 13
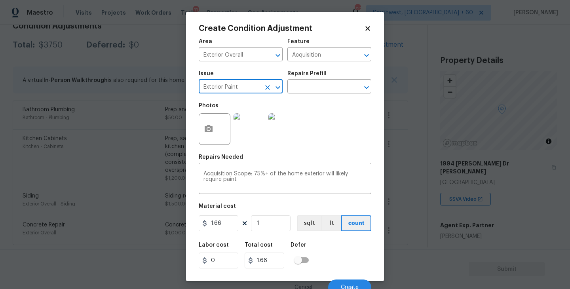
type input "Exterior Paint"
click at [212, 132] on icon "button" at bounding box center [209, 128] width 8 height 7
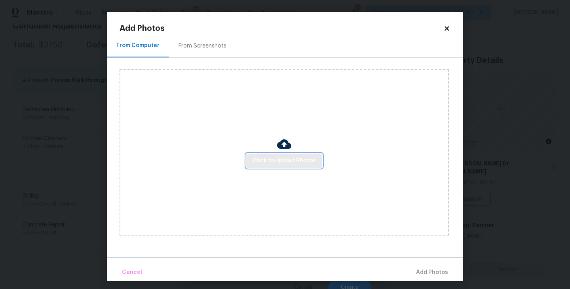
click at [291, 163] on span "Click to Upload Photos" at bounding box center [284, 161] width 63 height 10
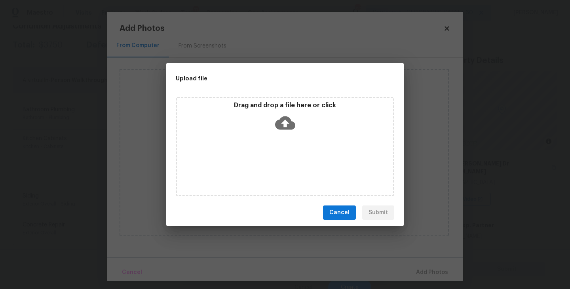
click at [288, 139] on div "Drag and drop a file here or click" at bounding box center [285, 146] width 218 height 99
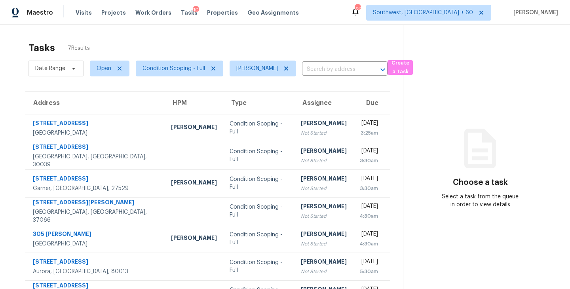
scroll to position [25, 0]
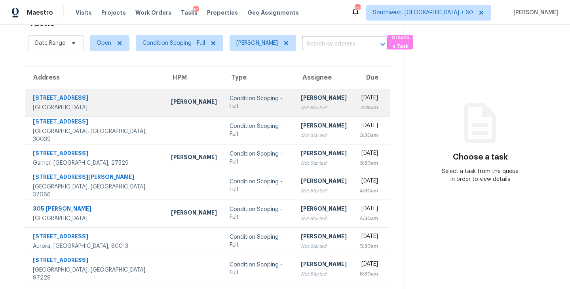
click at [253, 99] on div "Condition Scoping - Full" at bounding box center [259, 103] width 59 height 16
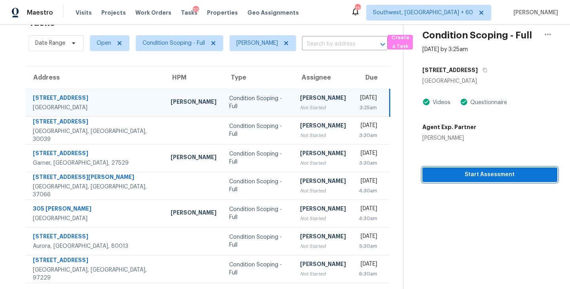
click at [460, 178] on span "Start Assessment" at bounding box center [490, 175] width 122 height 10
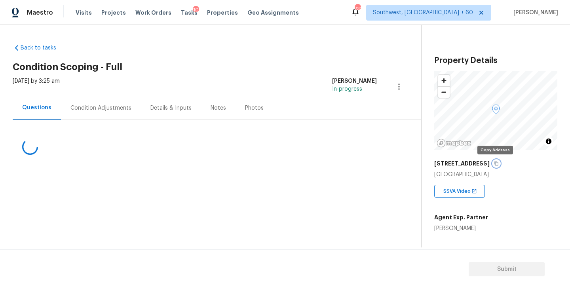
click at [495, 165] on icon "button" at bounding box center [496, 163] width 4 height 4
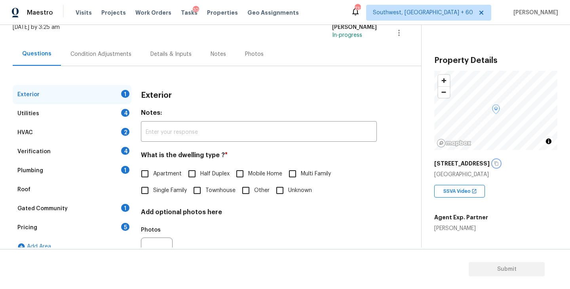
scroll to position [62, 0]
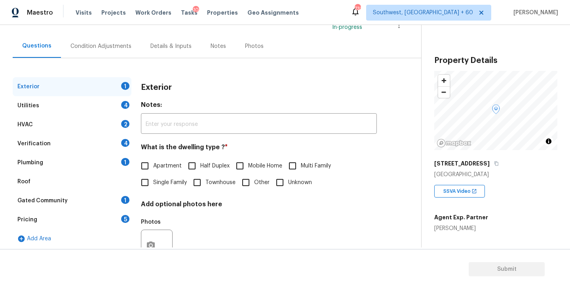
click at [176, 186] on span "Single Family" at bounding box center [170, 182] width 34 height 8
click at [153, 186] on input "Single Family" at bounding box center [145, 182] width 17 height 17
checkbox input "true"
click at [91, 103] on div "Utilities 4" at bounding box center [72, 105] width 119 height 19
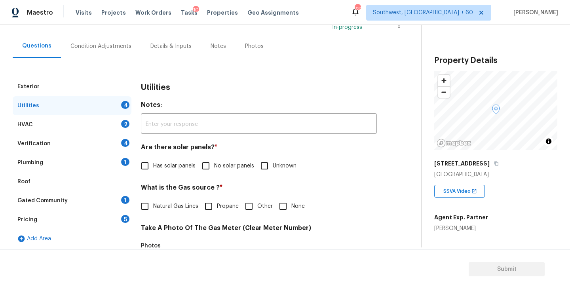
click at [216, 159] on label "No solar panels" at bounding box center [225, 166] width 57 height 17
click at [214, 159] on input "No solar panels" at bounding box center [205, 166] width 17 height 17
checkbox input "true"
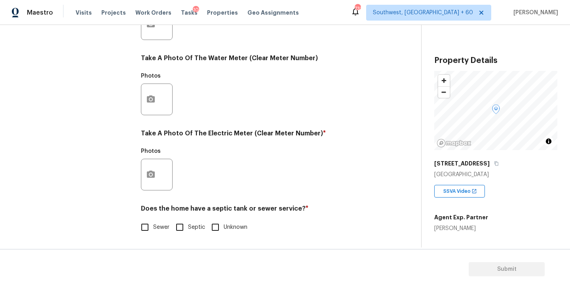
click at [160, 225] on span "Sewer" at bounding box center [161, 227] width 16 height 8
click at [153, 225] on input "Sewer" at bounding box center [145, 227] width 17 height 17
checkbox input "true"
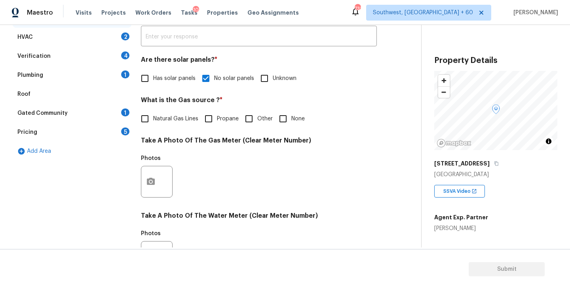
scroll to position [90, 0]
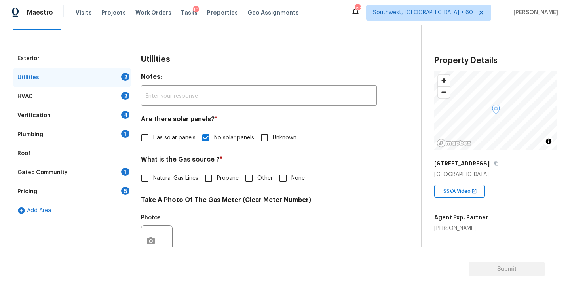
click at [85, 133] on div "Plumbing 1" at bounding box center [72, 134] width 119 height 19
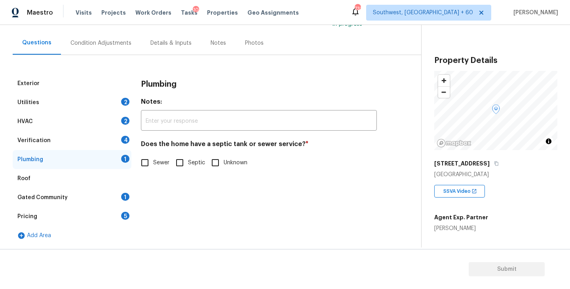
click at [159, 170] on label "Sewer" at bounding box center [153, 162] width 33 height 17
click at [153, 170] on input "Sewer" at bounding box center [145, 162] width 17 height 17
checkbox input "true"
click at [104, 196] on div "Gated Community 1" at bounding box center [72, 197] width 119 height 19
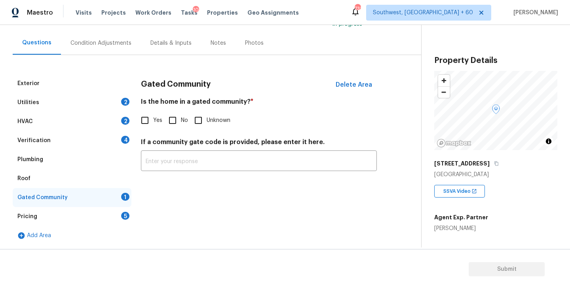
click at [179, 125] on input "No" at bounding box center [172, 120] width 17 height 17
checkbox input "true"
click at [111, 47] on div "Condition Adjustments" at bounding box center [100, 43] width 61 height 8
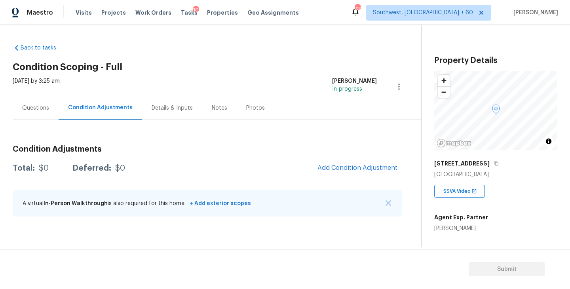
click at [30, 111] on div "Questions" at bounding box center [35, 108] width 27 height 8
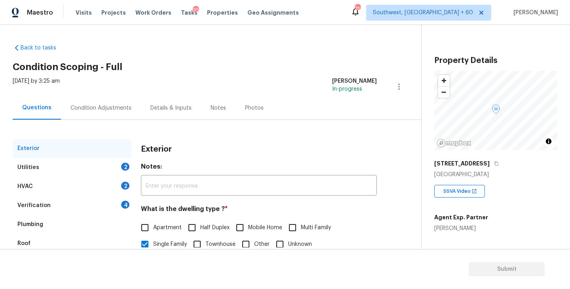
click at [108, 109] on div "Condition Adjustments" at bounding box center [100, 108] width 61 height 8
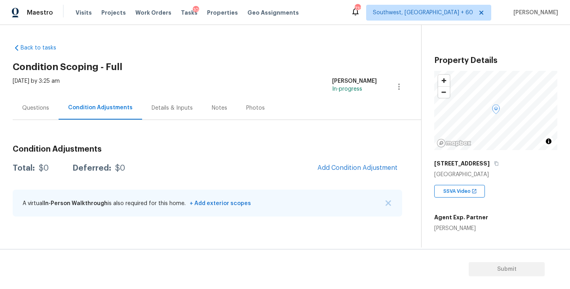
click at [197, 152] on h3 "Condition Adjustments" at bounding box center [207, 149] width 389 height 8
click at [348, 172] on button "Add Condition Adjustment" at bounding box center [357, 167] width 89 height 17
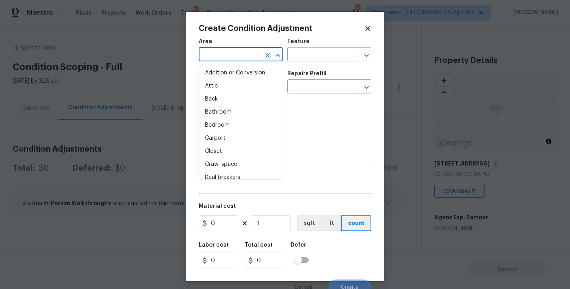
click at [231, 54] on input "text" at bounding box center [230, 55] width 62 height 12
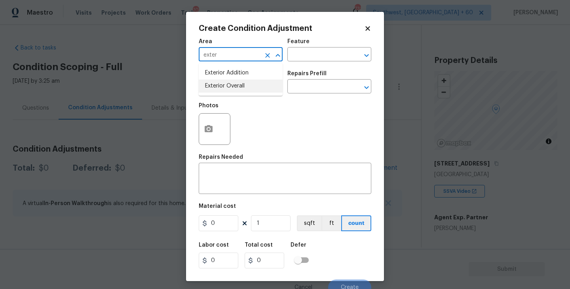
click at [246, 88] on li "Exterior Overall" at bounding box center [241, 86] width 84 height 13
type input "Exterior Overall"
click at [331, 53] on input "text" at bounding box center [318, 55] width 62 height 12
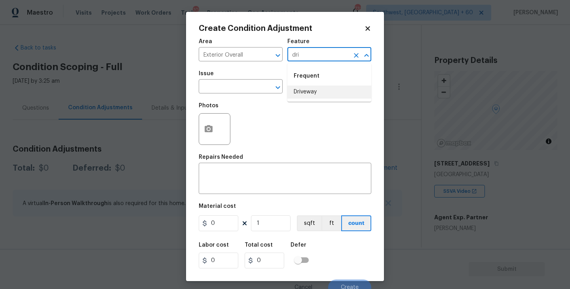
click at [328, 87] on li "Driveway" at bounding box center [329, 91] width 84 height 13
type input "Driveway"
click at [250, 91] on input "text" at bounding box center [230, 87] width 62 height 12
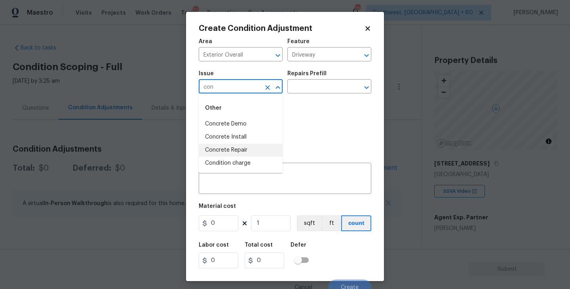
click at [247, 151] on li "Concrete Repair" at bounding box center [241, 150] width 84 height 13
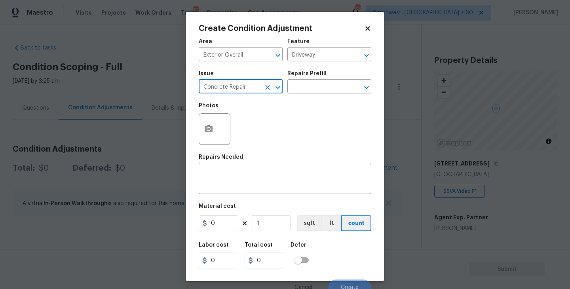
type input "Concrete Repair"
click at [320, 80] on div "Repairs Prefill" at bounding box center [329, 76] width 84 height 10
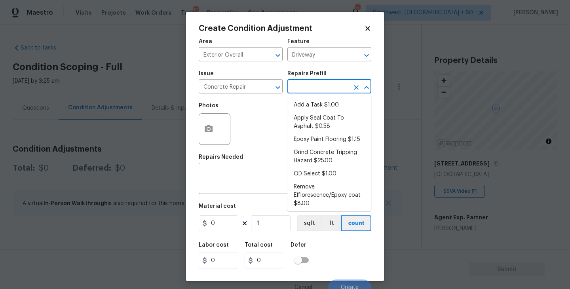
click at [317, 88] on input "text" at bounding box center [318, 87] width 62 height 12
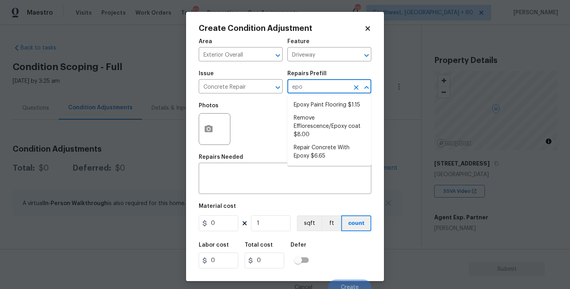
type input "epox"
click at [320, 151] on li "Repair Concrete With Epoxy $6.65" at bounding box center [329, 151] width 84 height 21
type input "Flatwork"
type textarea "Prep and clean the crack in the concrete thoroughly. Apply/inject a concrete ad…"
type input "6.65"
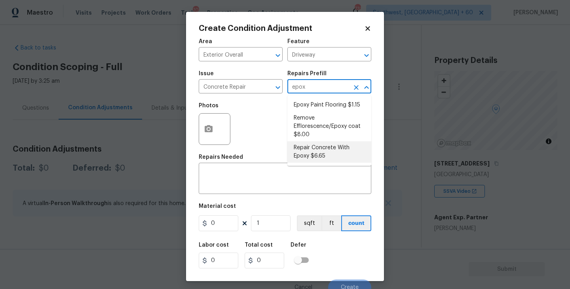
type input "6.65"
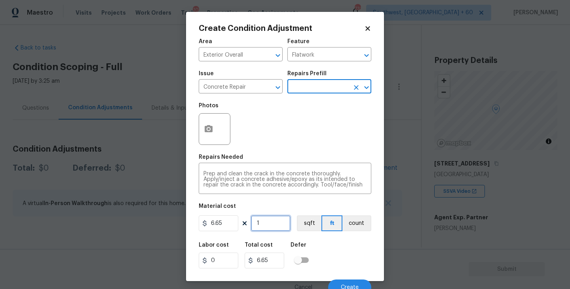
click at [275, 224] on input "1" at bounding box center [271, 223] width 40 height 16
type input "0"
type input "5"
type input "33.25"
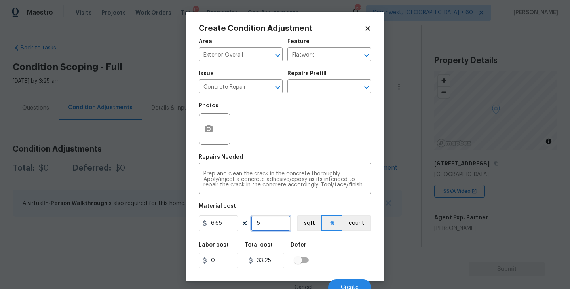
type input "55"
type input "365.75"
type input "55"
click at [211, 129] on icon "button" at bounding box center [209, 128] width 8 height 7
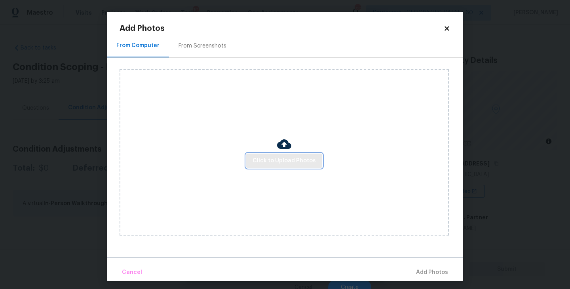
click at [275, 157] on span "Click to Upload Photos" at bounding box center [284, 161] width 63 height 10
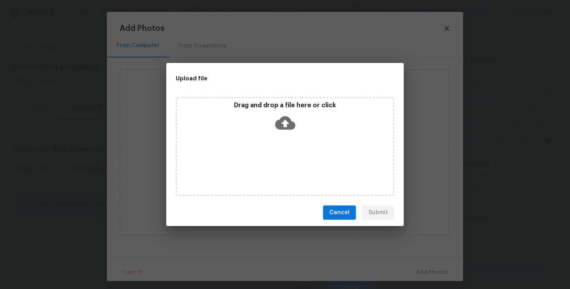
click at [288, 118] on icon at bounding box center [285, 122] width 20 height 13
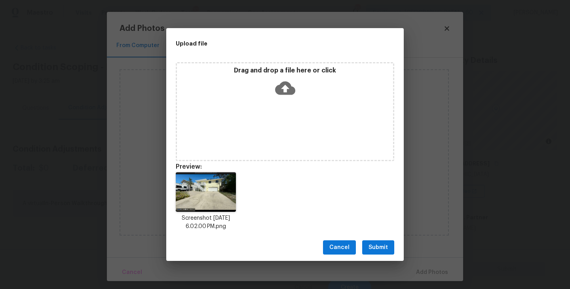
click at [380, 247] on span "Submit" at bounding box center [377, 248] width 19 height 10
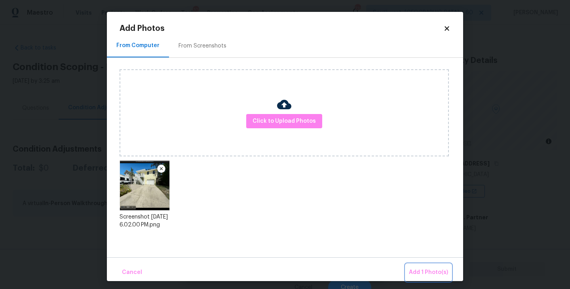
click at [428, 273] on span "Add 1 Photo(s)" at bounding box center [428, 273] width 39 height 10
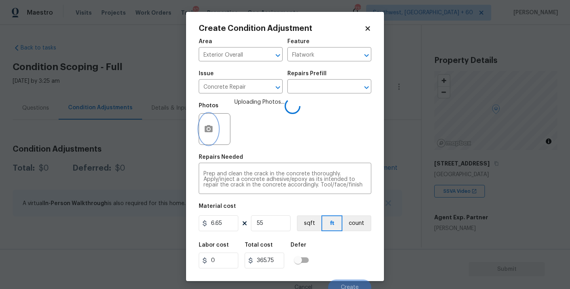
scroll to position [7, 0]
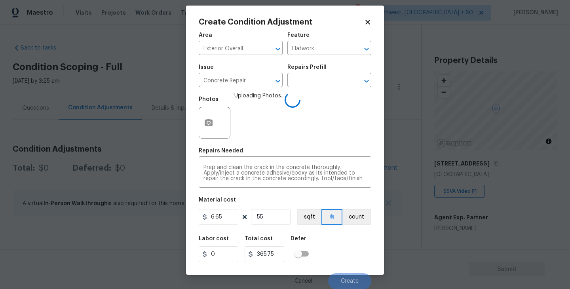
click at [345, 244] on div "Labor cost 0 Total cost 365.75 Defer" at bounding box center [285, 249] width 173 height 36
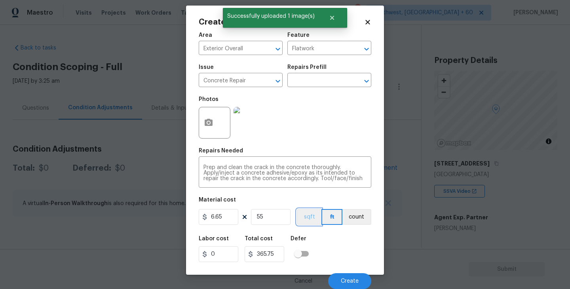
click at [309, 217] on button "sqft" at bounding box center [309, 217] width 25 height 16
click at [335, 239] on div "Labor cost 0 Total cost 365.75 Defer" at bounding box center [285, 249] width 173 height 36
click at [348, 279] on span "Create" at bounding box center [350, 281] width 18 height 6
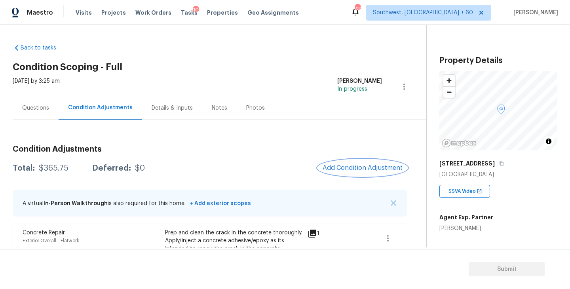
scroll to position [44, 0]
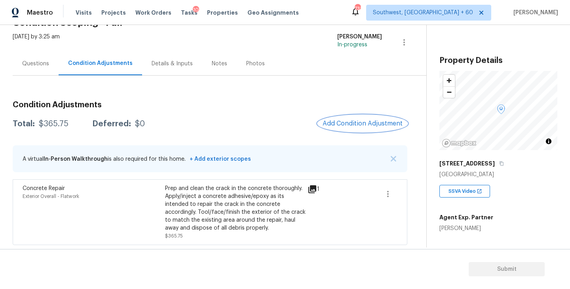
click at [348, 127] on span "Add Condition Adjustment" at bounding box center [363, 123] width 80 height 7
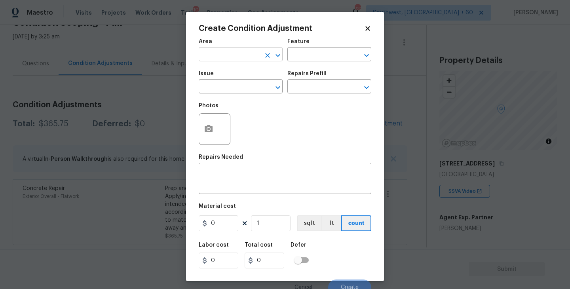
click at [217, 51] on input "text" at bounding box center [230, 55] width 62 height 12
click at [237, 81] on li "Exterior Overall" at bounding box center [241, 86] width 84 height 13
type input "Exterior Overall"
click at [308, 58] on input "text" at bounding box center [318, 55] width 62 height 12
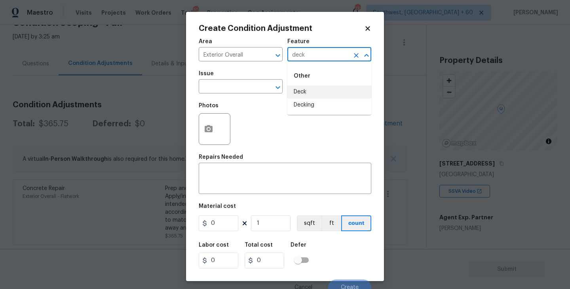
click at [320, 91] on li "Deck" at bounding box center [329, 91] width 84 height 13
type input "Deck"
drag, startPoint x: 238, startPoint y: 91, endPoint x: 233, endPoint y: 91, distance: 5.5
click at [233, 91] on input "text" at bounding box center [230, 87] width 62 height 12
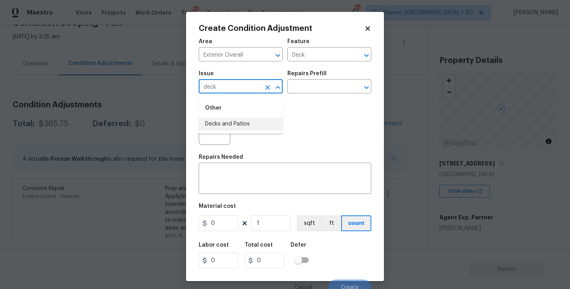
click at [231, 121] on li "Decks and Patios" at bounding box center [241, 124] width 84 height 13
type input "Decks and Patios"
click at [228, 158] on h5 "Repairs Needed" at bounding box center [221, 157] width 44 height 6
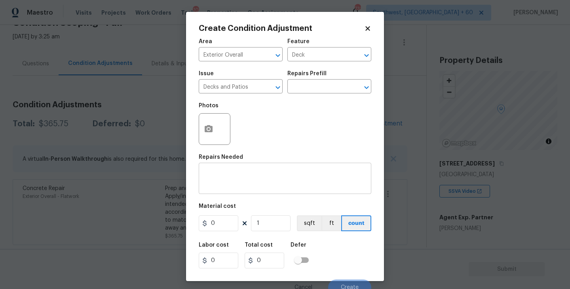
click at [224, 175] on textarea at bounding box center [284, 179] width 163 height 17
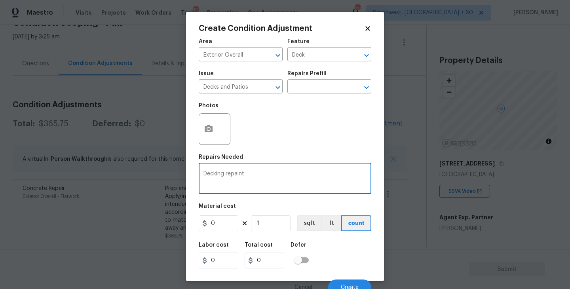
type textarea "Decking repaint"
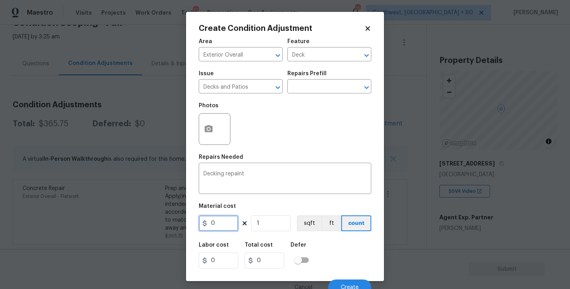
drag, startPoint x: 224, startPoint y: 227, endPoint x: 135, endPoint y: 226, distance: 89.8
click at [135, 226] on div "Create Condition Adjustment Area Exterior Overall ​ Feature Deck ​ Issue Decks …" at bounding box center [285, 144] width 570 height 289
type input "800"
click at [209, 125] on icon "button" at bounding box center [208, 128] width 9 height 9
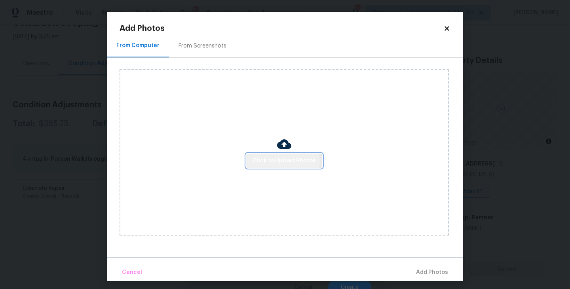
click at [279, 161] on span "Click to Upload Photos" at bounding box center [284, 161] width 63 height 10
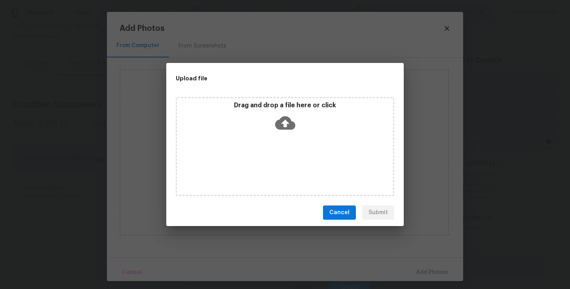
click at [282, 142] on div "Drag and drop a file here or click" at bounding box center [285, 146] width 218 height 99
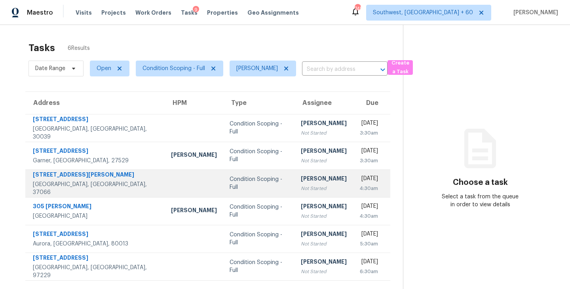
scroll to position [25, 0]
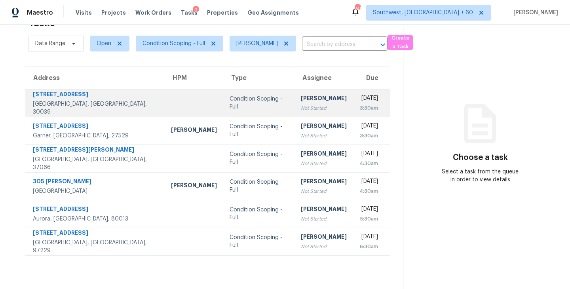
click at [301, 103] on div "[PERSON_NAME]" at bounding box center [324, 99] width 46 height 10
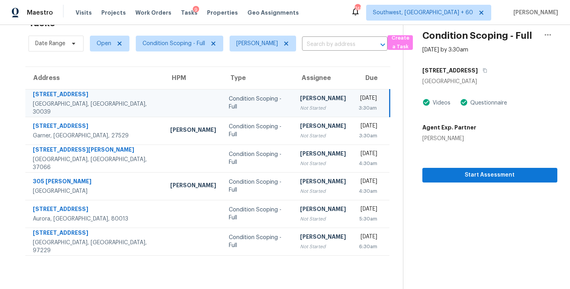
click at [467, 184] on section "Condition Scoping - Full [DATE] by 3:30am [STREET_ADDRESS][PERSON_NAME] Videos …" at bounding box center [480, 144] width 154 height 289
click at [478, 178] on span "Start Assessment" at bounding box center [490, 175] width 122 height 10
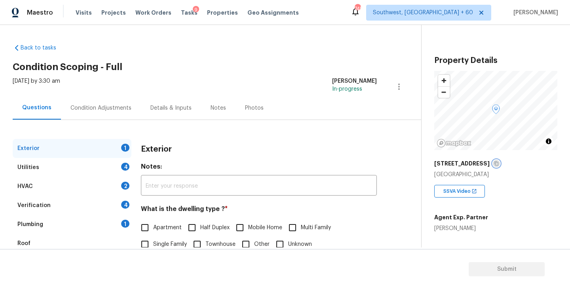
click at [494, 161] on icon "button" at bounding box center [496, 163] width 5 height 5
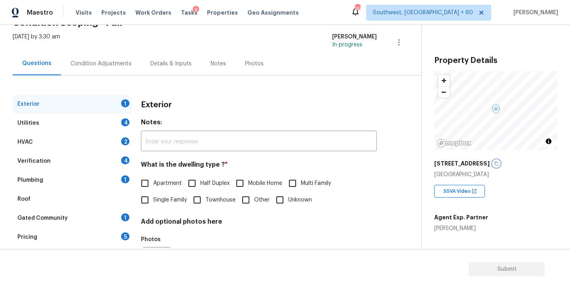
scroll to position [60, 0]
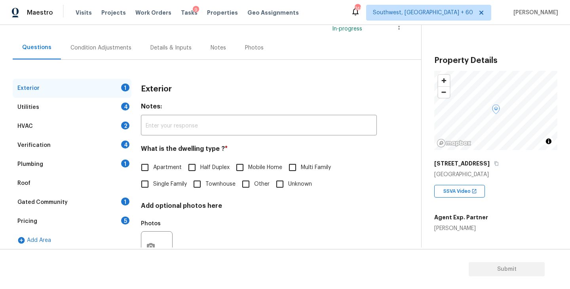
click at [169, 185] on span "Single Family" at bounding box center [170, 184] width 34 height 8
click at [153, 185] on input "Single Family" at bounding box center [145, 184] width 17 height 17
checkbox input "true"
click at [94, 107] on div "Utilities 4" at bounding box center [72, 107] width 119 height 19
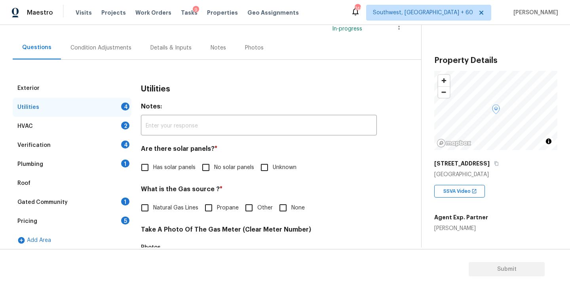
click at [213, 167] on input "No solar panels" at bounding box center [205, 167] width 17 height 17
checkbox input "true"
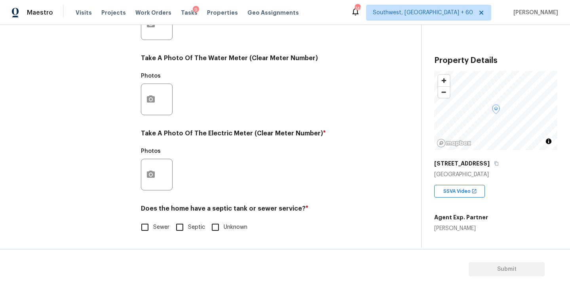
click at [151, 232] on input "Sewer" at bounding box center [145, 227] width 17 height 17
checkbox input "true"
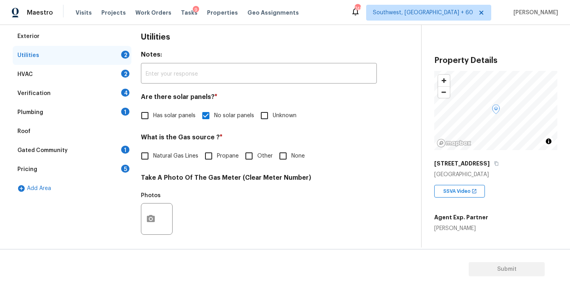
click at [87, 110] on div "Plumbing 1" at bounding box center [72, 112] width 119 height 19
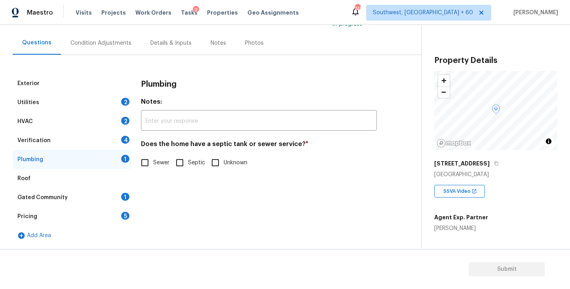
click at [163, 166] on span "Sewer" at bounding box center [161, 163] width 16 height 8
click at [153, 166] on input "Sewer" at bounding box center [145, 162] width 17 height 17
checkbox input "true"
click at [87, 195] on div "Gated Community 1" at bounding box center [72, 197] width 119 height 19
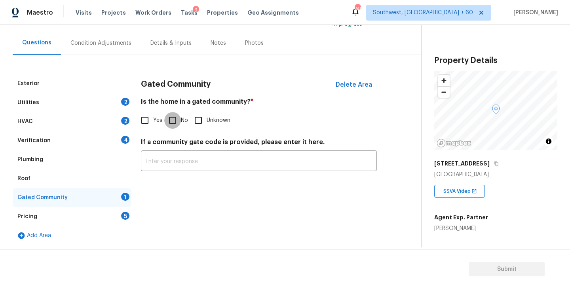
click at [173, 123] on input "No" at bounding box center [172, 120] width 17 height 17
checkbox input "true"
click at [103, 43] on div "Condition Adjustments" at bounding box center [100, 43] width 61 height 8
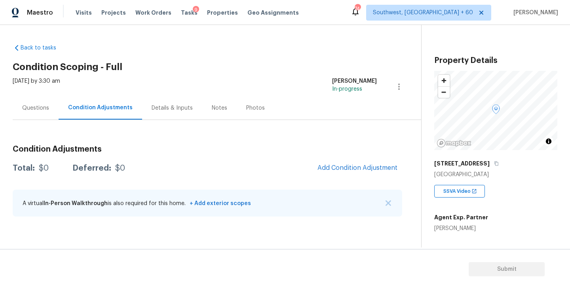
click at [44, 109] on div "Questions" at bounding box center [35, 108] width 27 height 8
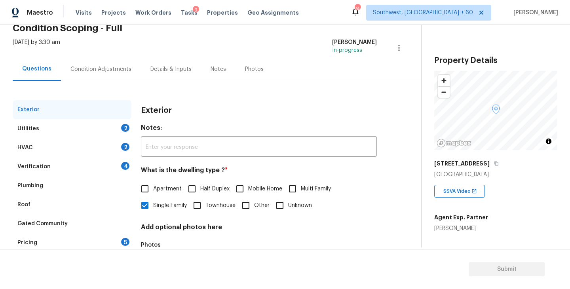
scroll to position [72, 0]
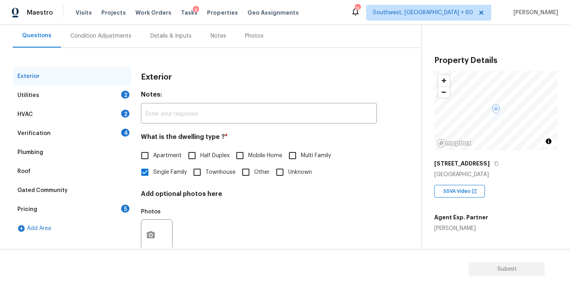
click at [117, 33] on div "Condition Adjustments" at bounding box center [100, 36] width 61 height 8
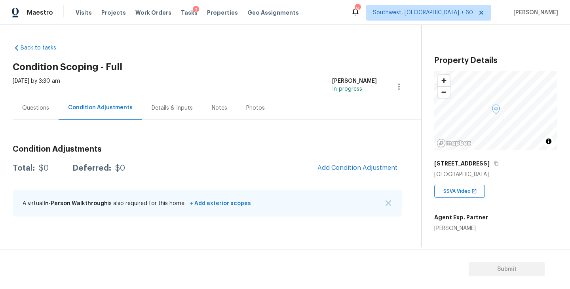
click at [347, 177] on div "Condition Adjustments Total: $0 Deferred: $0 Add Condition Adjustment A virtual…" at bounding box center [207, 181] width 389 height 85
click at [353, 169] on span "Add Condition Adjustment" at bounding box center [357, 167] width 80 height 7
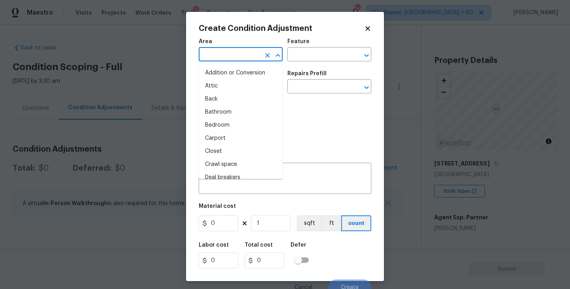
click at [229, 54] on input "text" at bounding box center [230, 55] width 62 height 12
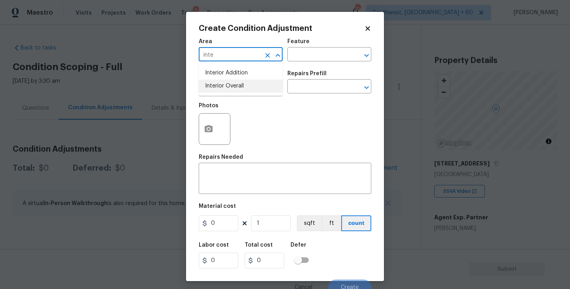
click at [259, 87] on li "Interior Overall" at bounding box center [241, 86] width 84 height 13
type input "Interior Overall"
click at [294, 66] on div "Area Interior Overall ​ Feature ​" at bounding box center [285, 50] width 173 height 32
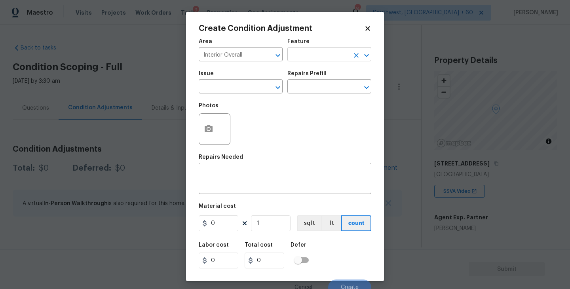
click at [311, 57] on input "text" at bounding box center [318, 55] width 62 height 12
click at [319, 98] on li "Odor" at bounding box center [329, 91] width 84 height 13
type input "Odor"
click at [247, 89] on input "text" at bounding box center [230, 87] width 62 height 12
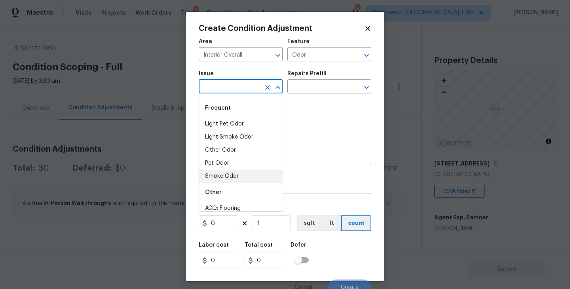
click at [234, 173] on li "Smoke Odor" at bounding box center [241, 176] width 84 height 13
type input "Smoke Odor"
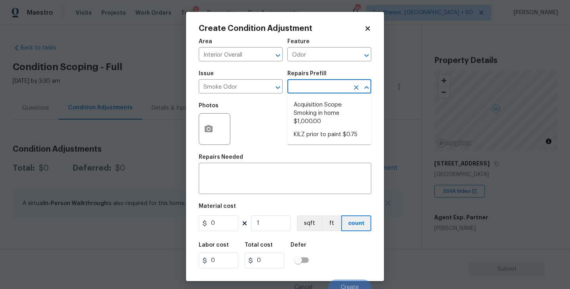
click at [322, 86] on input "text" at bounding box center [318, 87] width 62 height 12
click at [321, 109] on li "Acquisition Scope: Smoking in home $1,000.00" at bounding box center [329, 114] width 84 height 30
type textarea "Acquisition Scope: Smoking in home"
type input "1000"
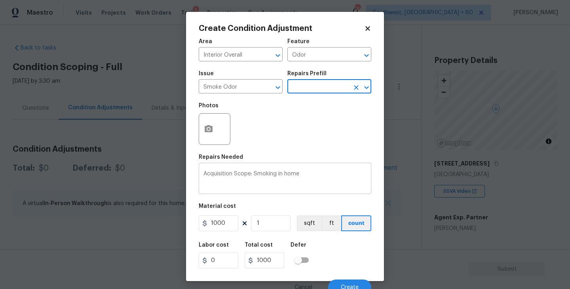
scroll to position [7, 0]
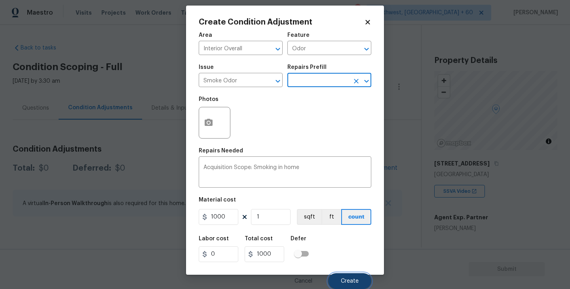
click at [347, 277] on button "Create" at bounding box center [349, 281] width 43 height 16
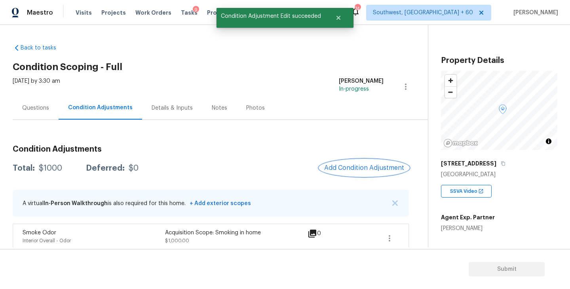
scroll to position [8, 0]
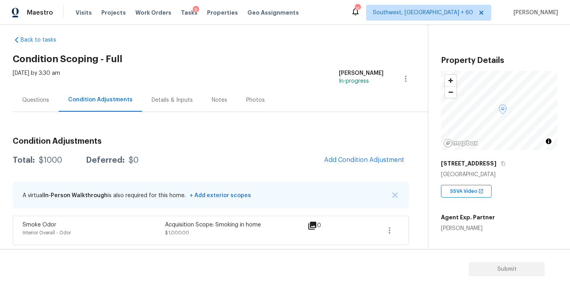
click at [39, 104] on div "Questions" at bounding box center [36, 99] width 46 height 23
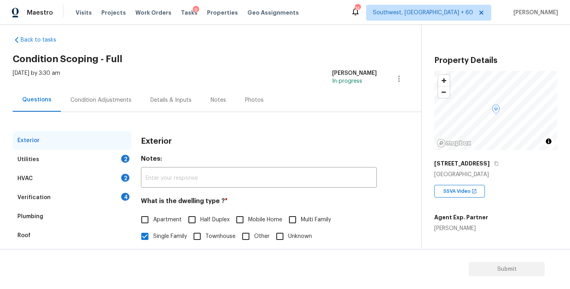
click at [115, 96] on div "Condition Adjustments" at bounding box center [100, 100] width 61 height 8
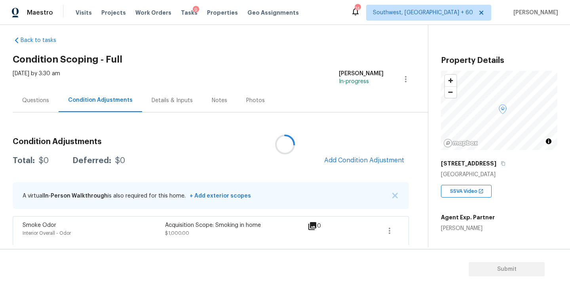
scroll to position [8, 0]
click at [359, 163] on span "Add Condition Adjustment" at bounding box center [364, 159] width 80 height 7
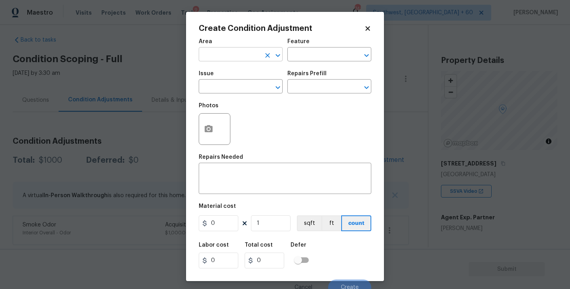
click at [234, 59] on input "text" at bounding box center [230, 55] width 62 height 12
click at [242, 84] on li "Exterior Overall" at bounding box center [241, 86] width 84 height 13
type input "Exterior Overall"
click at [299, 60] on input "text" at bounding box center [318, 55] width 62 height 12
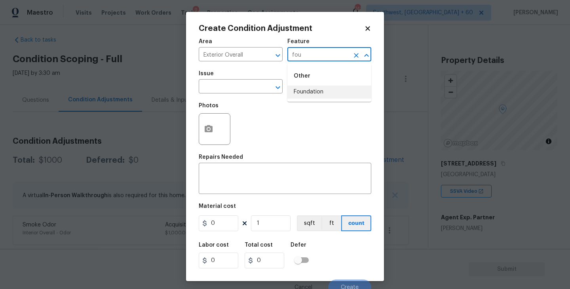
click at [301, 86] on li "Foundation" at bounding box center [329, 91] width 84 height 13
type input "Foundation"
click at [235, 86] on input "text" at bounding box center [230, 87] width 62 height 12
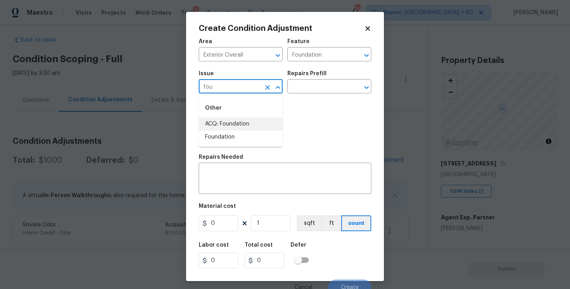
click at [237, 123] on li "ACQ: Foundation" at bounding box center [241, 124] width 84 height 13
type input "ACQ: Foundation"
click at [317, 95] on div "Issue ACQ: Foundation ​ Repairs Prefill ​" at bounding box center [285, 82] width 173 height 32
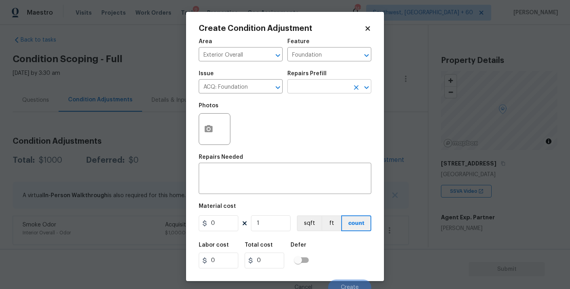
click at [323, 91] on input "text" at bounding box center [318, 87] width 62 height 12
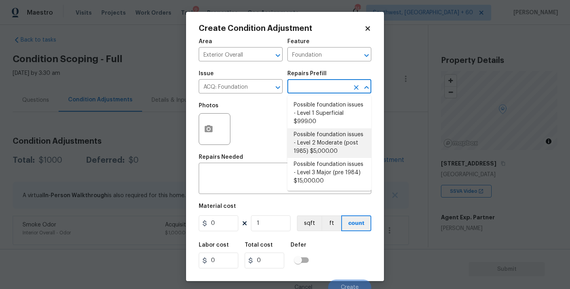
click at [319, 146] on li "Possible foundation issues - Level 2 Moderate (post 1985) $5,000.00" at bounding box center [329, 143] width 84 height 30
type input "Acquisition"
type textarea "Possible foundation issues - Level 2 Moderate: Disclaimer: This is NOT a techni…"
type input "5000"
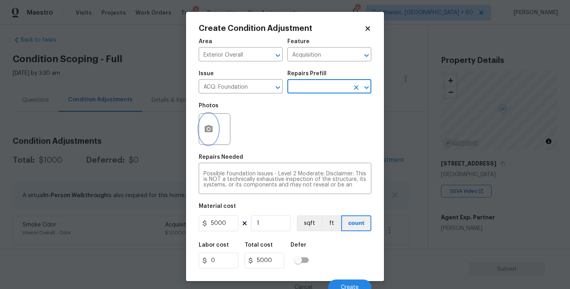
click at [213, 136] on button "button" at bounding box center [208, 129] width 19 height 31
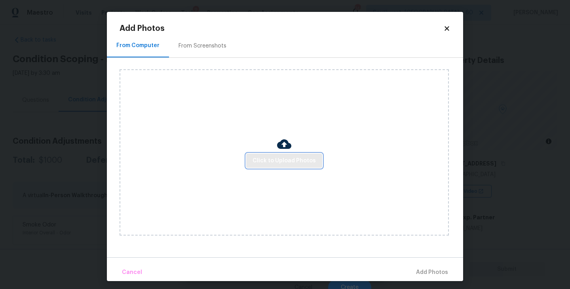
click at [258, 154] on button "Click to Upload Photos" at bounding box center [284, 161] width 76 height 15
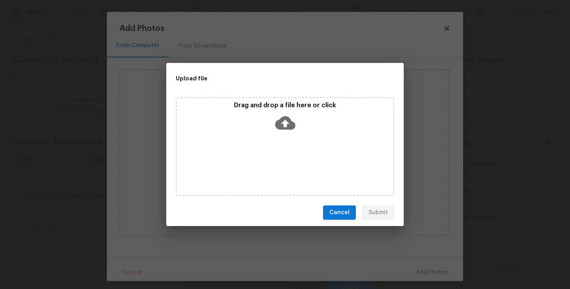
click at [283, 130] on icon at bounding box center [285, 123] width 20 height 20
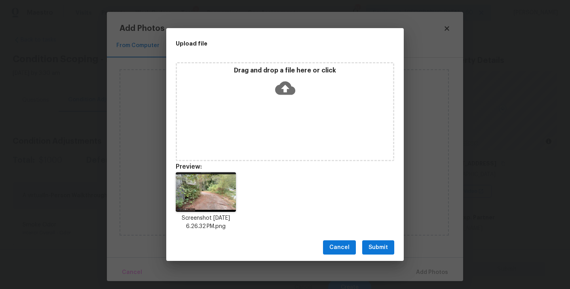
click at [370, 245] on span "Submit" at bounding box center [377, 248] width 19 height 10
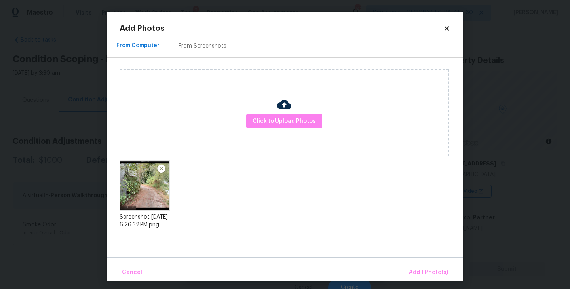
click at [420, 257] on div "From Computer From Screenshots Click to Upload Photos Screenshot [DATE] 6.26.32…" at bounding box center [285, 145] width 356 height 223
click at [420, 269] on span "Add 1 Photo(s)" at bounding box center [428, 273] width 39 height 10
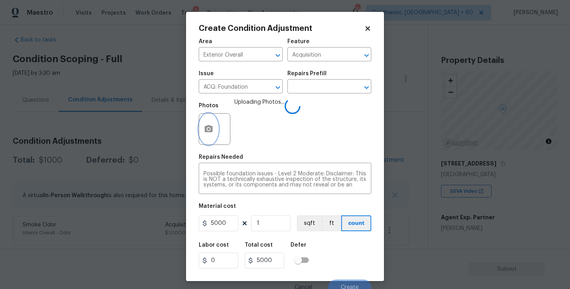
scroll to position [7, 0]
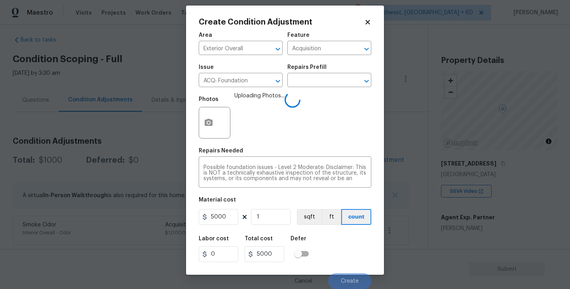
click at [349, 243] on div "Labor cost 0 Total cost 5000 Defer" at bounding box center [285, 249] width 173 height 36
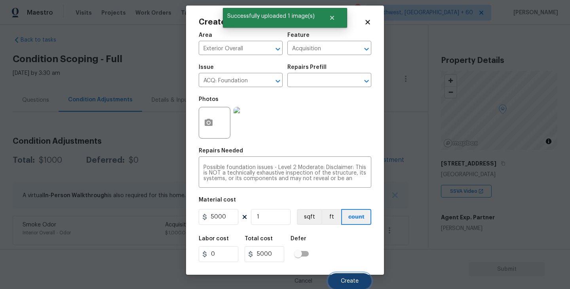
click at [345, 283] on span "Create" at bounding box center [350, 281] width 18 height 6
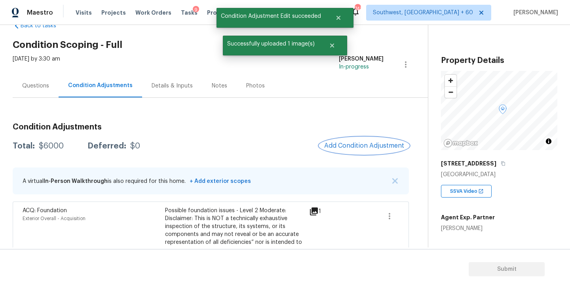
scroll to position [27, 0]
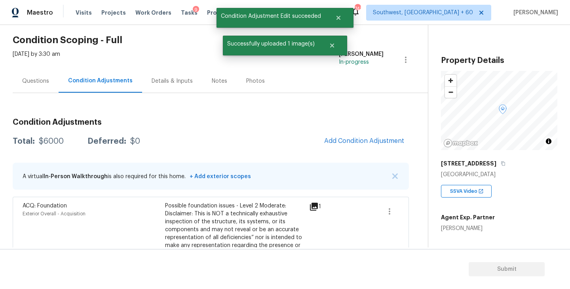
click at [30, 84] on div "Questions" at bounding box center [35, 81] width 27 height 8
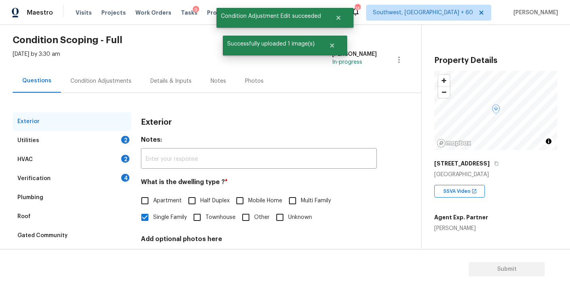
click at [53, 183] on div "Verification 4" at bounding box center [72, 178] width 119 height 19
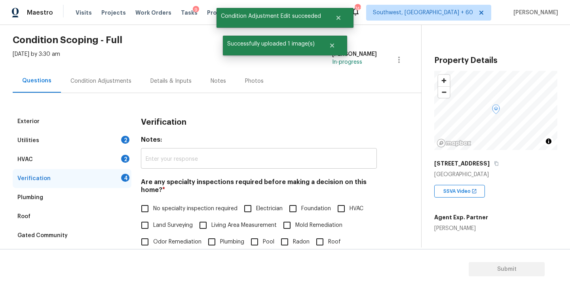
scroll to position [97, 0]
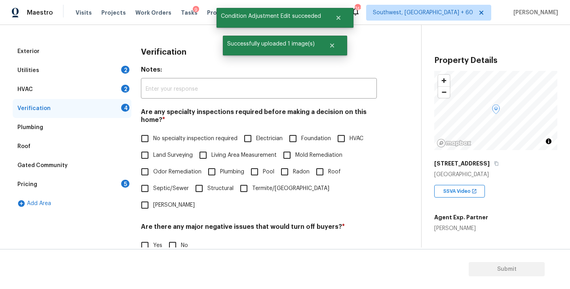
click at [309, 132] on label "Foundation" at bounding box center [308, 138] width 46 height 17
click at [301, 132] on input "Foundation" at bounding box center [293, 138] width 17 height 17
checkbox input "true"
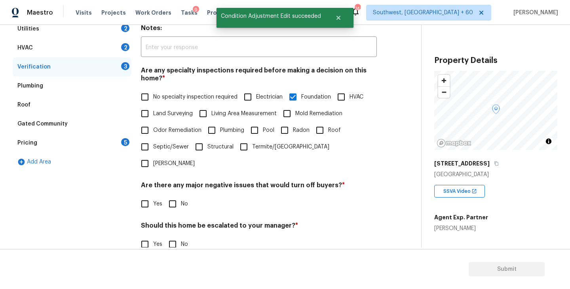
scroll to position [166, 0]
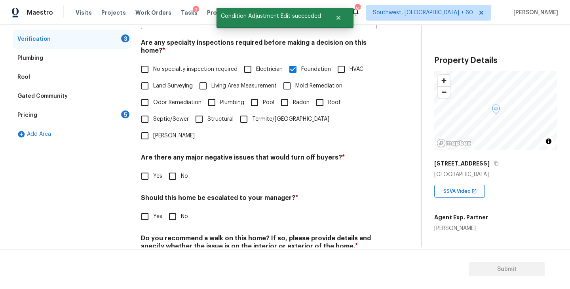
click at [166, 168] on input "No" at bounding box center [172, 176] width 17 height 17
checkbox input "true"
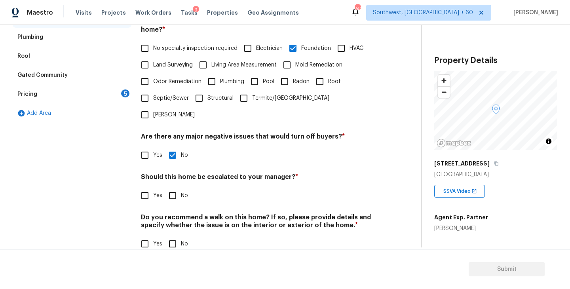
click at [171, 235] on input "No" at bounding box center [172, 243] width 17 height 17
checkbox input "true"
click at [150, 187] on input "Yes" at bounding box center [145, 195] width 17 height 17
checkbox input "true"
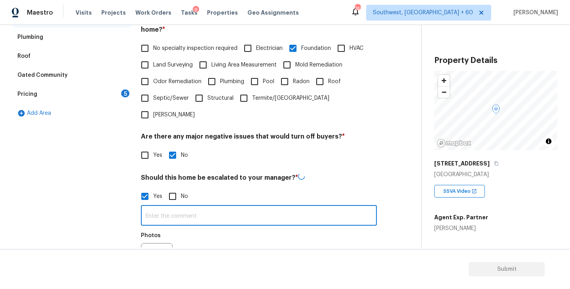
click at [166, 207] on input "text" at bounding box center [259, 216] width 236 height 19
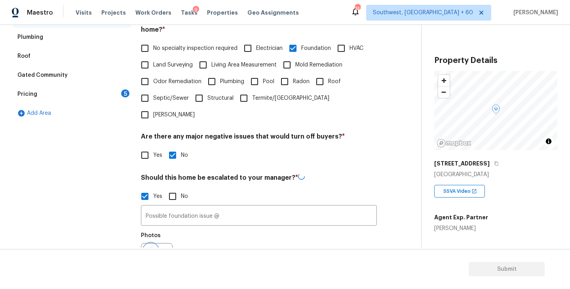
click at [157, 243] on button "button" at bounding box center [150, 258] width 19 height 31
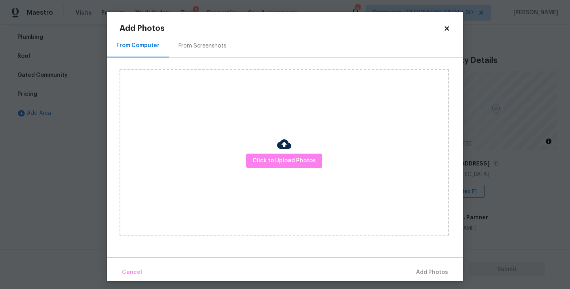
click at [263, 181] on div "Click to Upload Photos" at bounding box center [284, 152] width 329 height 166
click at [277, 168] on div "Click to Upload Photos" at bounding box center [284, 152] width 329 height 166
click at [284, 143] on img at bounding box center [284, 144] width 14 height 14
click at [283, 156] on span "Click to Upload Photos" at bounding box center [284, 161] width 63 height 10
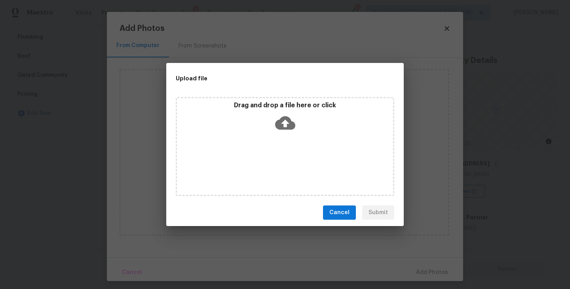
click at [286, 150] on div "Drag and drop a file here or click" at bounding box center [285, 146] width 218 height 99
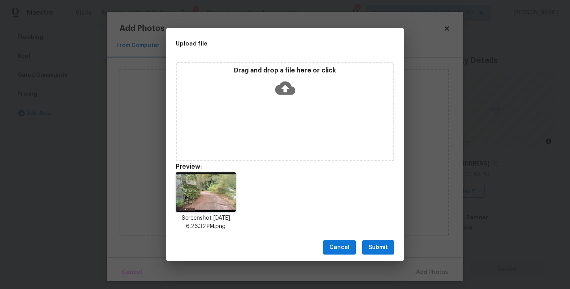
click at [382, 248] on span "Submit" at bounding box center [377, 248] width 19 height 10
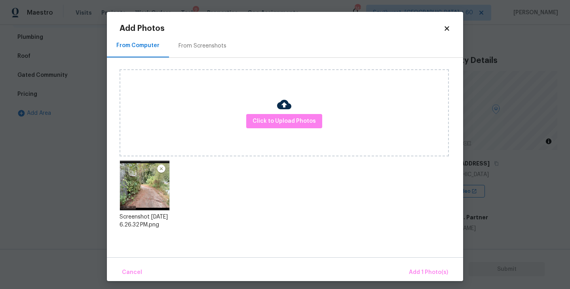
click at [409, 261] on div "Cancel Add 1 Photo(s)" at bounding box center [285, 269] width 356 height 24
click at [411, 263] on div "Cancel Add 1 Photo(s)" at bounding box center [285, 269] width 356 height 24
click at [418, 267] on button "Add 1 Photo(s)" at bounding box center [429, 272] width 46 height 17
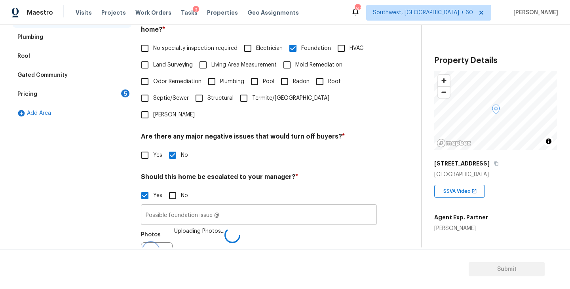
scroll to position [197, 0]
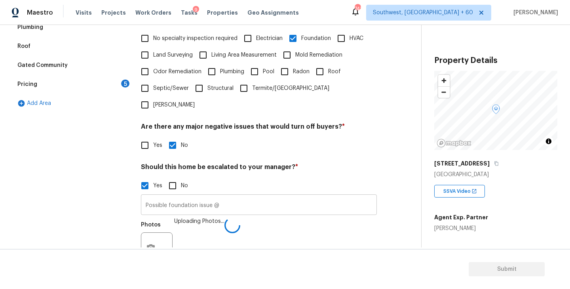
click at [311, 196] on input "Possible foundation issue @" at bounding box center [259, 205] width 236 height 19
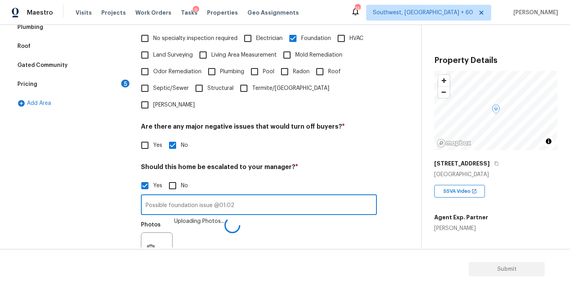
type input "Possible foundation issue @01:02"
click at [308, 217] on div "Photos Uploading Photos..." at bounding box center [259, 242] width 236 height 51
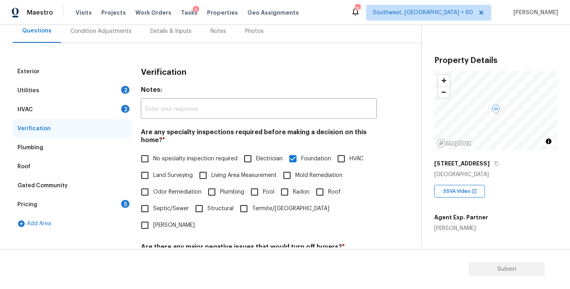
scroll to position [43, 0]
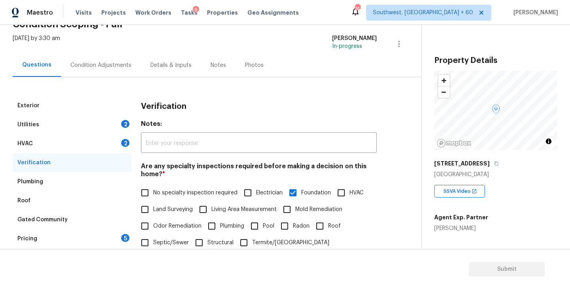
click at [95, 75] on div "Condition Adjustments" at bounding box center [101, 64] width 80 height 23
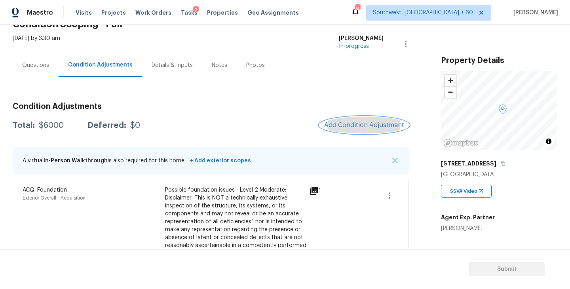
click at [342, 123] on span "Add Condition Adjustment" at bounding box center [364, 125] width 80 height 7
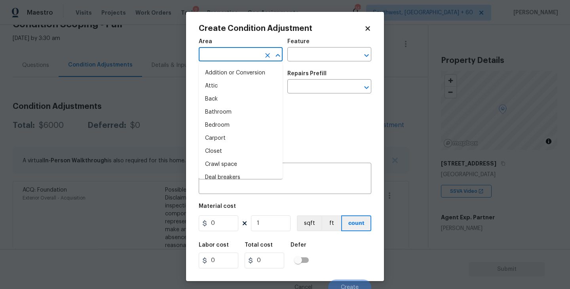
click at [229, 61] on input "text" at bounding box center [230, 55] width 62 height 12
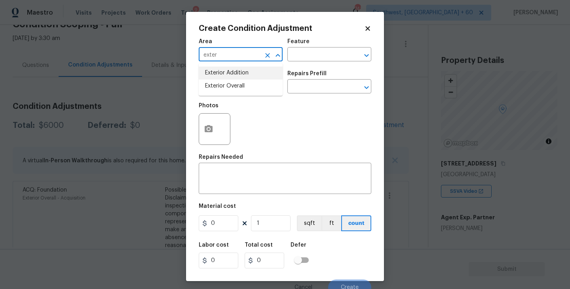
click at [229, 76] on li "Exterior Addition" at bounding box center [241, 72] width 84 height 13
type input "Exterior Addition"
click at [269, 56] on icon "Clear" at bounding box center [267, 55] width 5 height 5
click at [255, 91] on li "Exterior Overall" at bounding box center [241, 86] width 84 height 13
type input "Exterior Overall"
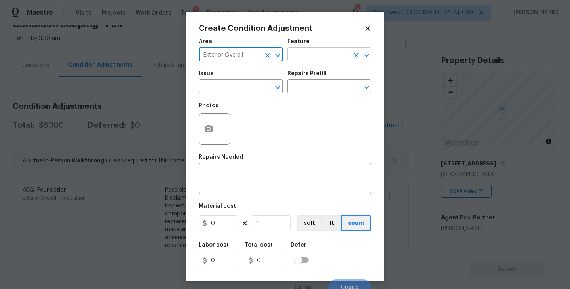
click at [309, 50] on input "text" at bounding box center [318, 55] width 62 height 12
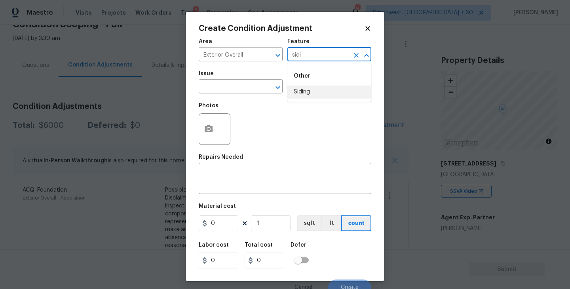
click at [309, 91] on li "Siding" at bounding box center [329, 91] width 84 height 13
type input "Siding"
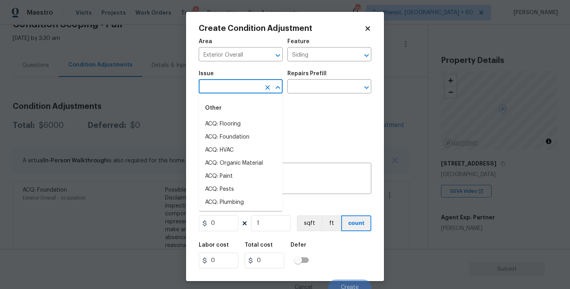
click at [249, 87] on input "text" at bounding box center [230, 87] width 62 height 12
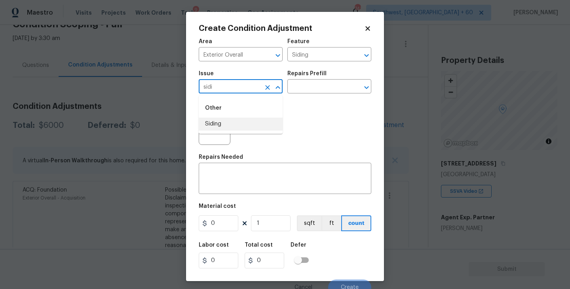
click at [256, 129] on li "Siding" at bounding box center [241, 124] width 84 height 13
type input "Siding"
click at [249, 171] on div "x ​" at bounding box center [285, 179] width 173 height 29
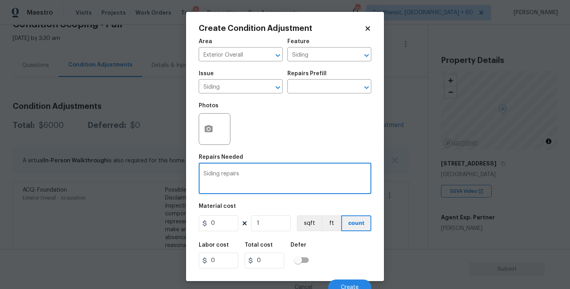
type textarea "Siding repairs"
drag, startPoint x: 229, startPoint y: 219, endPoint x: 180, endPoint y: 227, distance: 49.6
click at [180, 227] on div "Create Condition Adjustment Area Exterior Overall ​ Feature Siding ​ Issue Sidi…" at bounding box center [285, 144] width 570 height 289
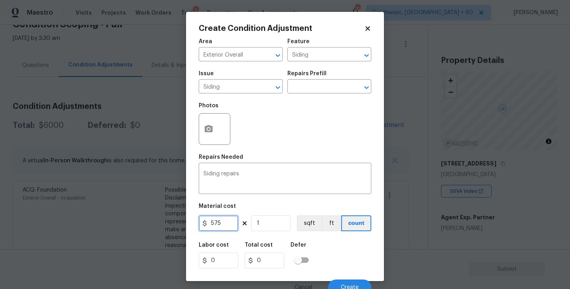
type input "575"
click at [207, 131] on icon "button" at bounding box center [209, 128] width 8 height 7
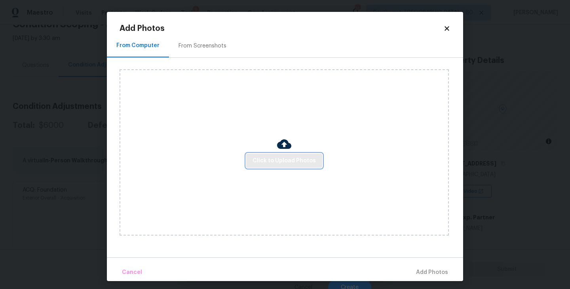
click at [265, 163] on span "Click to Upload Photos" at bounding box center [284, 161] width 63 height 10
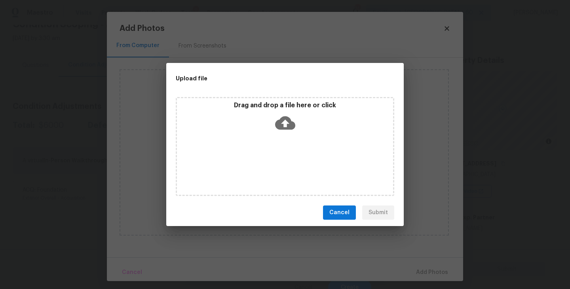
click at [282, 154] on div "Drag and drop a file here or click" at bounding box center [285, 146] width 218 height 99
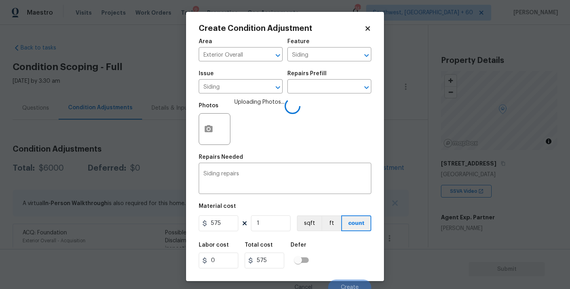
scroll to position [7, 0]
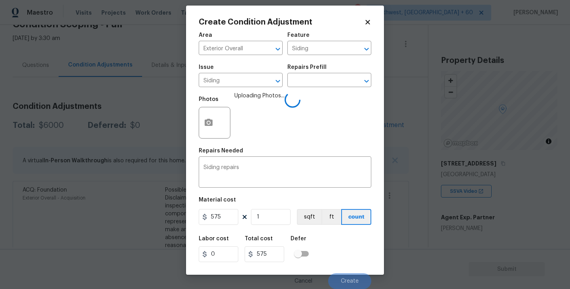
click at [337, 241] on div "Labor cost 0 Total cost 575 Defer" at bounding box center [285, 249] width 173 height 36
click at [348, 258] on div "Labor cost 0 Total cost 575 Defer" at bounding box center [285, 249] width 173 height 36
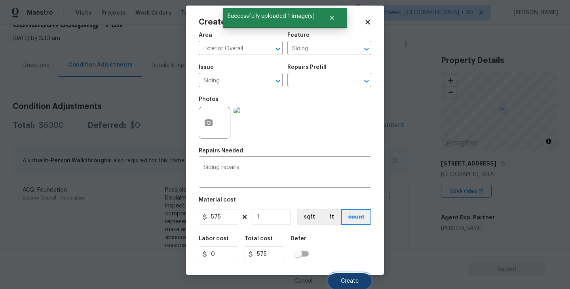
click at [352, 279] on span "Create" at bounding box center [350, 281] width 18 height 6
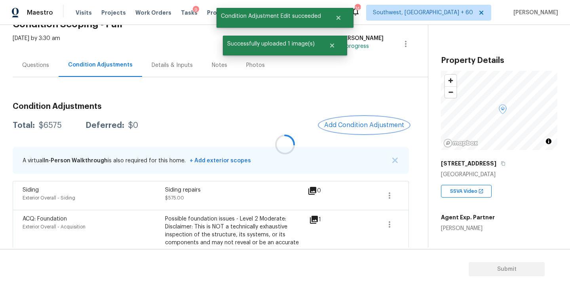
scroll to position [0, 0]
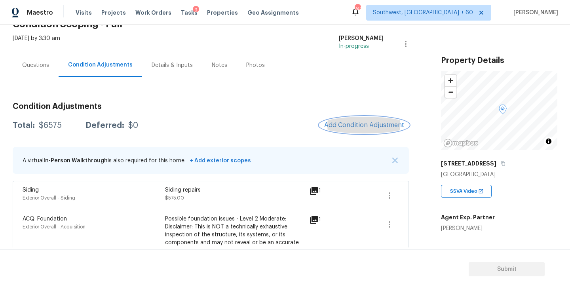
click at [373, 122] on span "Add Condition Adjustment" at bounding box center [364, 125] width 80 height 7
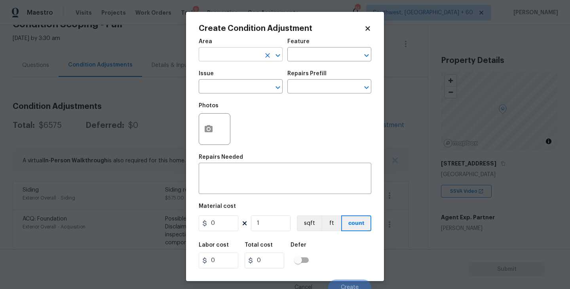
click at [238, 58] on input "text" at bounding box center [230, 55] width 62 height 12
click at [246, 85] on li "Exterior Overall" at bounding box center [241, 86] width 84 height 13
type input "Exterior Overall"
click at [267, 55] on icon "Clear" at bounding box center [267, 55] width 5 height 5
click at [214, 72] on li "Garage" at bounding box center [241, 72] width 84 height 13
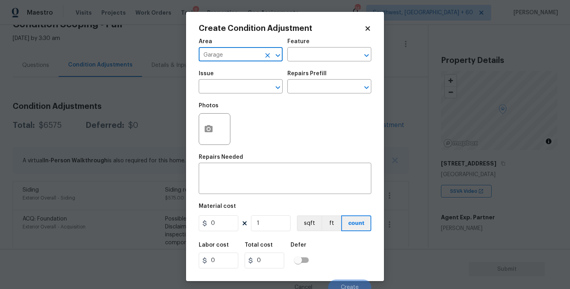
type input "Garage"
click at [321, 67] on div "Issue ​ Repairs Prefill ​" at bounding box center [285, 82] width 173 height 32
click at [322, 60] on input "text" at bounding box center [318, 55] width 62 height 12
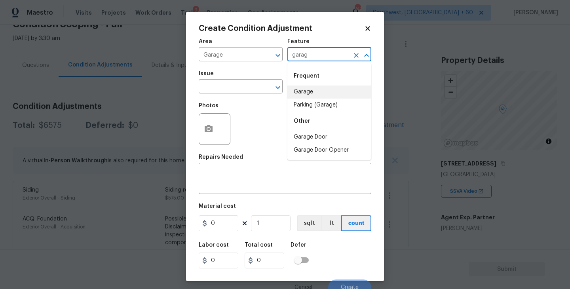
click at [319, 91] on li "Garage" at bounding box center [329, 91] width 84 height 13
type input "Garage"
click at [257, 87] on input "text" at bounding box center [230, 87] width 62 height 12
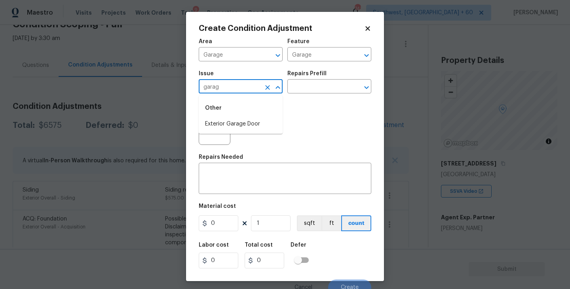
click at [242, 129] on li "Exterior Garage Door" at bounding box center [241, 124] width 84 height 13
type input "Exterior Garage Door"
click at [248, 165] on div "x ​" at bounding box center [285, 179] width 173 height 29
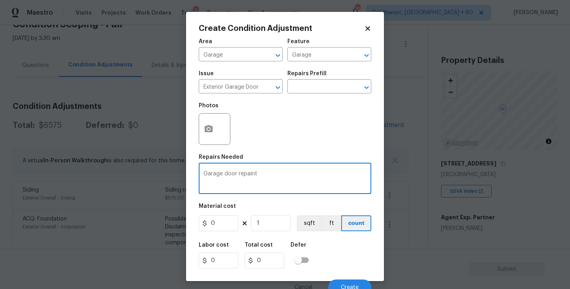
type textarea "Garage door repaint"
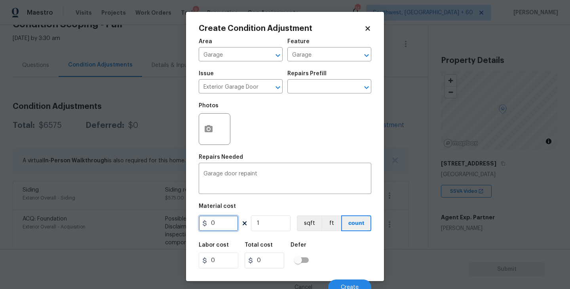
drag, startPoint x: 228, startPoint y: 223, endPoint x: 166, endPoint y: 229, distance: 62.0
click at [166, 229] on div "Create Condition Adjustment Area Garage ​ Feature Garage ​ Issue Exterior Garag…" at bounding box center [285, 144] width 570 height 289
type input "250"
click at [213, 135] on button "button" at bounding box center [208, 129] width 19 height 31
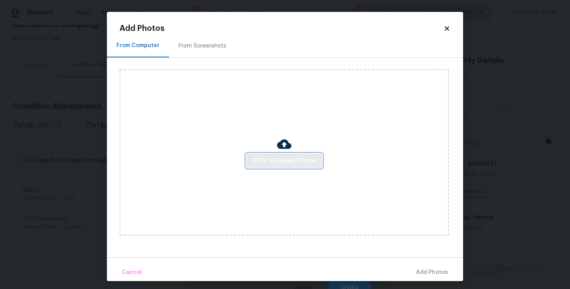
click at [266, 159] on span "Click to Upload Photos" at bounding box center [284, 161] width 63 height 10
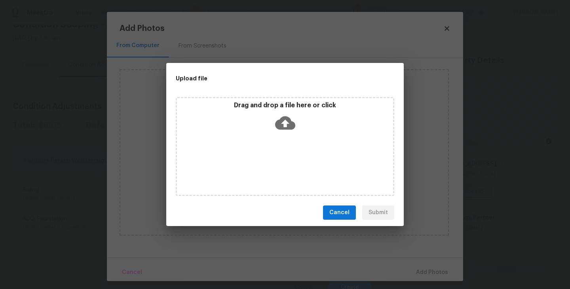
click at [275, 145] on div "Drag and drop a file here or click" at bounding box center [285, 146] width 218 height 99
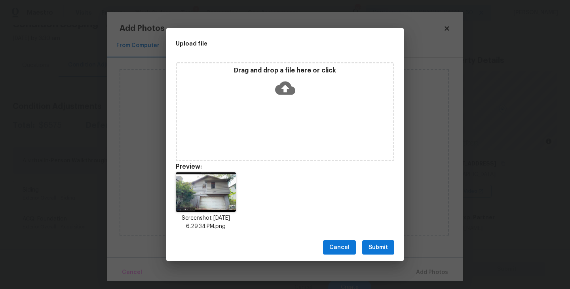
click at [380, 245] on span "Submit" at bounding box center [377, 248] width 19 height 10
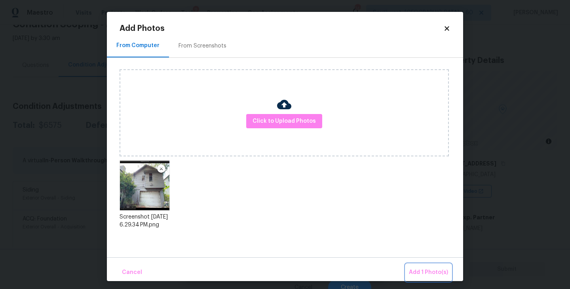
click at [425, 269] on span "Add 1 Photo(s)" at bounding box center [428, 273] width 39 height 10
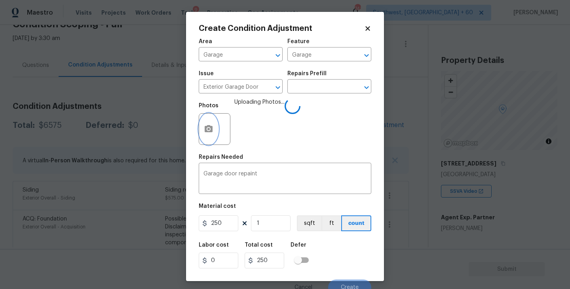
scroll to position [7, 0]
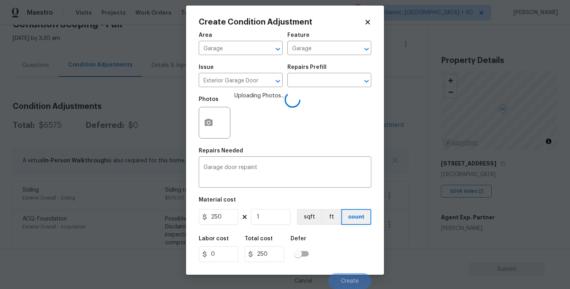
click at [330, 242] on div "Labor cost 0 Total cost 250 Defer" at bounding box center [285, 249] width 173 height 36
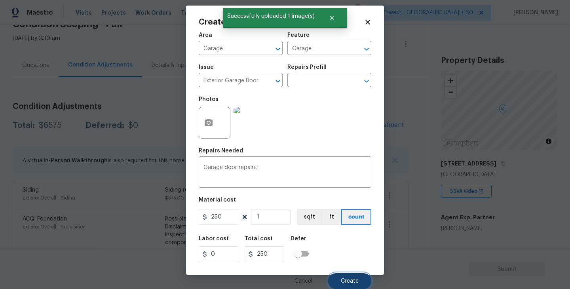
click at [343, 283] on span "Create" at bounding box center [350, 281] width 18 height 6
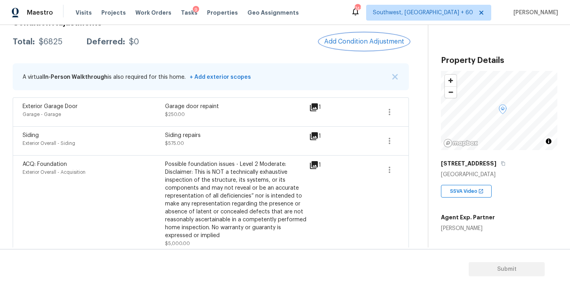
scroll to position [118, 0]
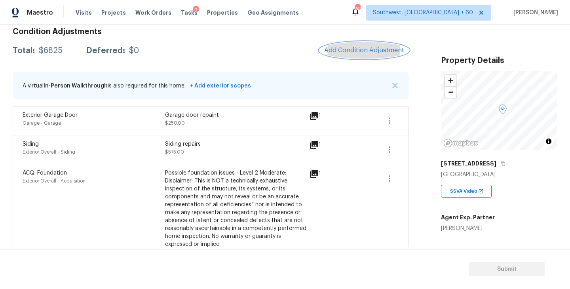
click at [338, 51] on span "Add Condition Adjustment" at bounding box center [364, 50] width 80 height 7
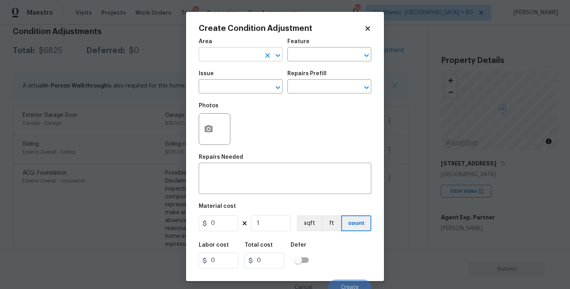
click at [260, 49] on input "text" at bounding box center [230, 55] width 62 height 12
click at [249, 88] on li "Exterior Overall" at bounding box center [241, 86] width 84 height 13
type input "Exterior Overall"
click at [330, 47] on div "Feature" at bounding box center [329, 44] width 84 height 10
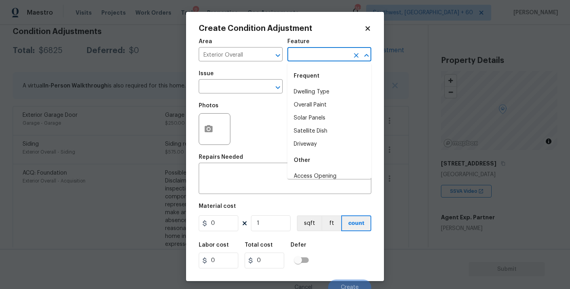
click at [324, 53] on input "text" at bounding box center [318, 55] width 62 height 12
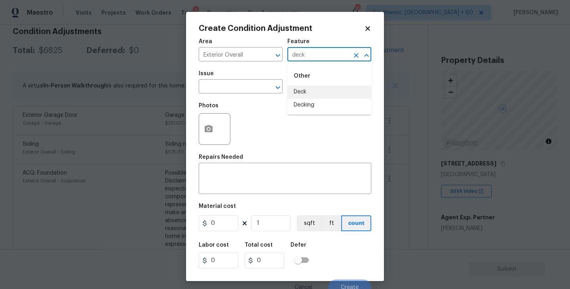
click at [321, 90] on li "Deck" at bounding box center [329, 91] width 84 height 13
type input "Deck"
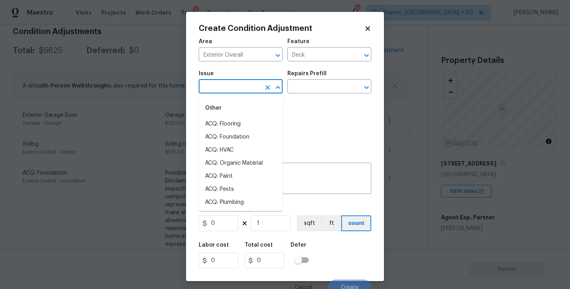
click at [243, 90] on input "text" at bounding box center [230, 87] width 62 height 12
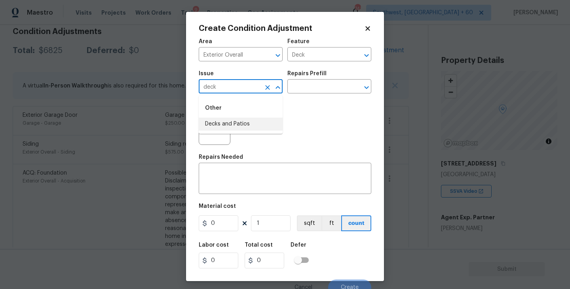
click at [241, 125] on li "Decks and Patios" at bounding box center [241, 124] width 84 height 13
type input "Decks and Patios"
click at [234, 181] on textarea at bounding box center [284, 179] width 163 height 17
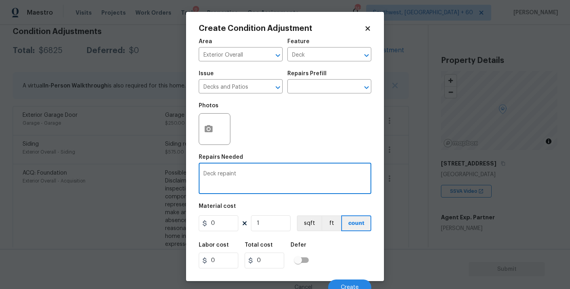
type textarea "Deck repaint"
drag, startPoint x: 220, startPoint y: 222, endPoint x: 135, endPoint y: 220, distance: 85.5
click at [135, 220] on div "Create Condition Adjustment Area Exterior Overall ​ Feature Deck ​ Issue Decks …" at bounding box center [285, 144] width 570 height 289
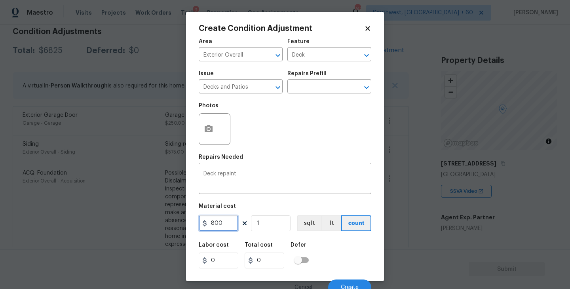
type input "800"
click at [209, 123] on button "button" at bounding box center [208, 129] width 19 height 31
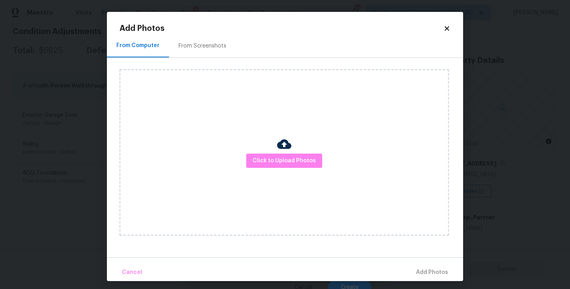
click at [264, 152] on div "Click to Upload Photos" at bounding box center [284, 152] width 329 height 166
click at [276, 160] on span "Click to Upload Photos" at bounding box center [284, 161] width 63 height 10
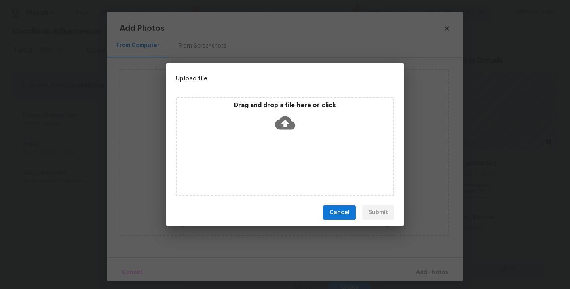
click at [286, 135] on div "Drag and drop a file here or click" at bounding box center [285, 146] width 218 height 99
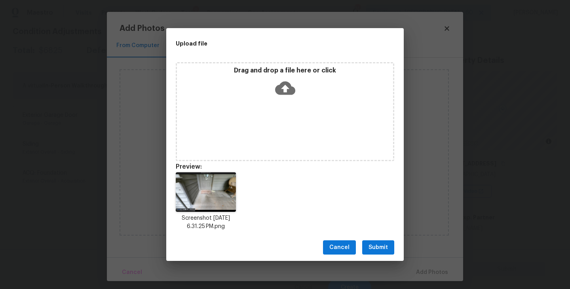
click at [287, 98] on div "Drag and drop a file here or click" at bounding box center [285, 83] width 216 height 34
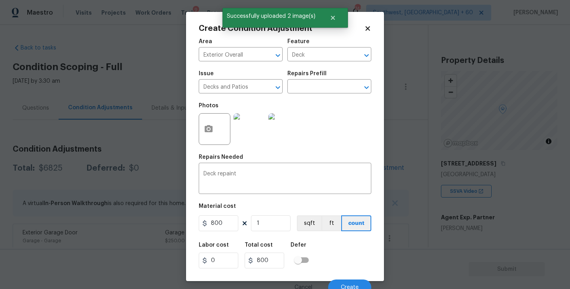
scroll to position [7, 0]
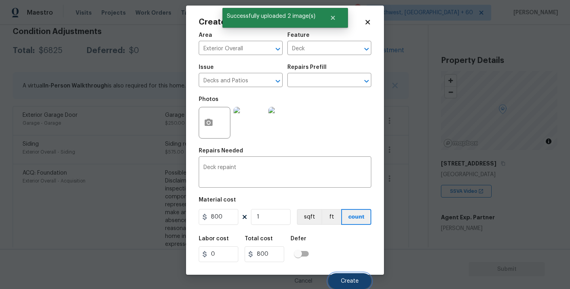
click at [342, 280] on span "Create" at bounding box center [350, 281] width 18 height 6
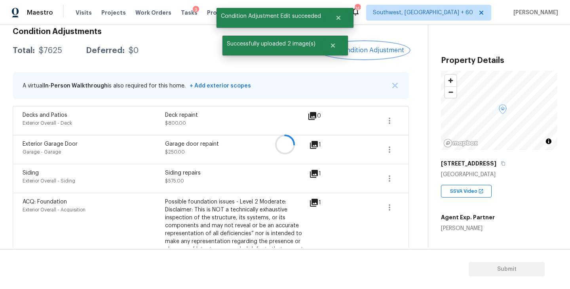
scroll to position [0, 0]
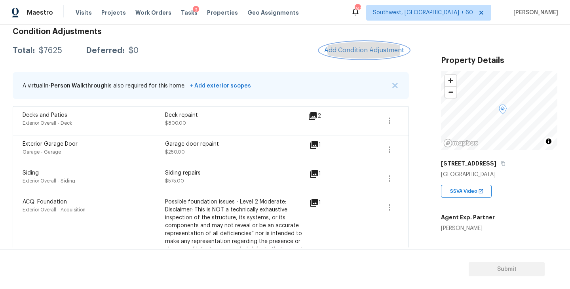
click at [362, 54] on button "Add Condition Adjustment" at bounding box center [363, 50] width 89 height 17
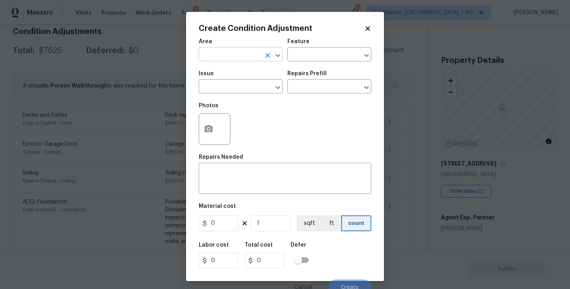
click at [234, 51] on input "text" at bounding box center [230, 55] width 62 height 12
click at [232, 91] on li "Interior Overall" at bounding box center [241, 86] width 84 height 13
type input "Interior Overall"
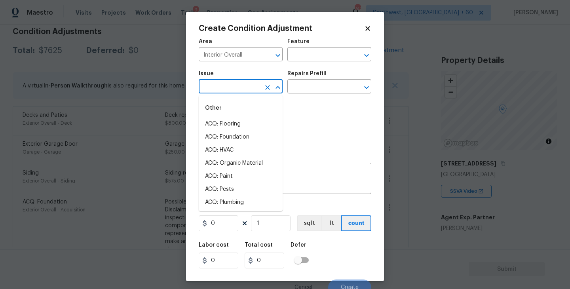
click at [232, 91] on input "text" at bounding box center [230, 87] width 62 height 12
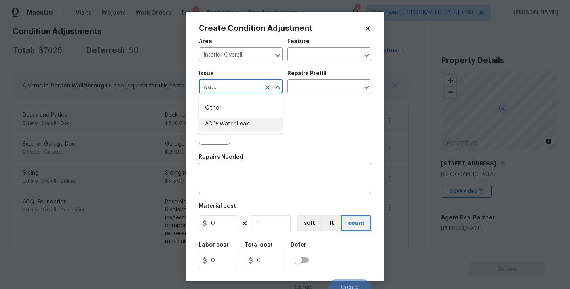
click at [241, 127] on li "ACQ: Water Leak" at bounding box center [241, 124] width 84 height 13
type input "ACQ: Water Leak"
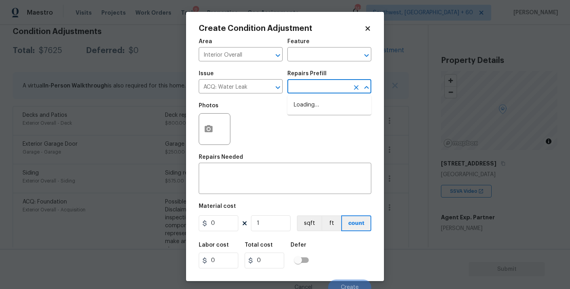
click at [324, 93] on input "text" at bounding box center [318, 87] width 62 height 12
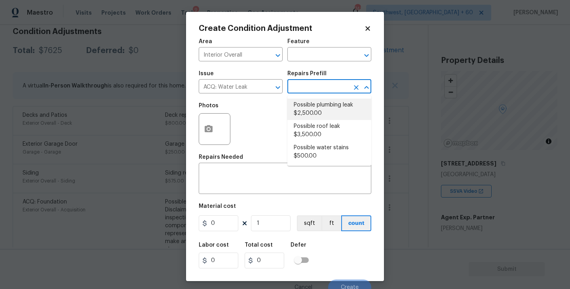
click at [323, 108] on li "Possible plumbing leak $2,500.00" at bounding box center [329, 109] width 84 height 21
type input "Acquisition"
type textarea "Acquisition Scope: Possible plumbing leak"
type input "2500"
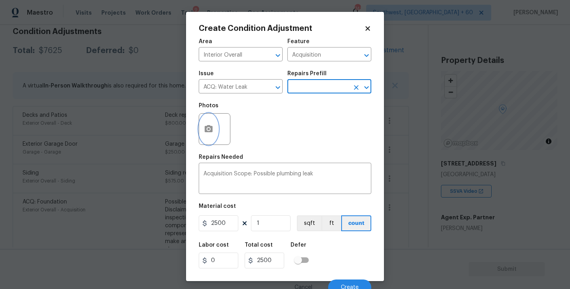
click at [210, 135] on button "button" at bounding box center [208, 129] width 19 height 31
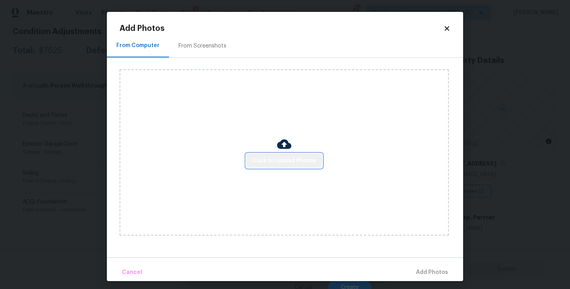
click at [285, 160] on span "Click to Upload Photos" at bounding box center [284, 161] width 63 height 10
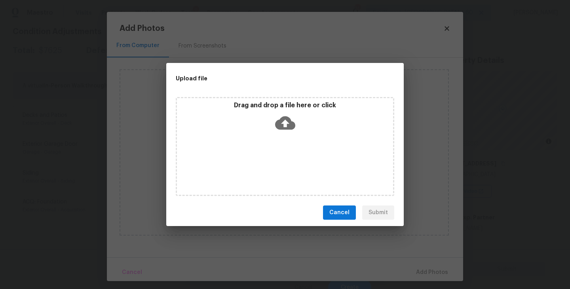
click at [289, 134] on div "Drag and drop a file here or click" at bounding box center [285, 118] width 216 height 34
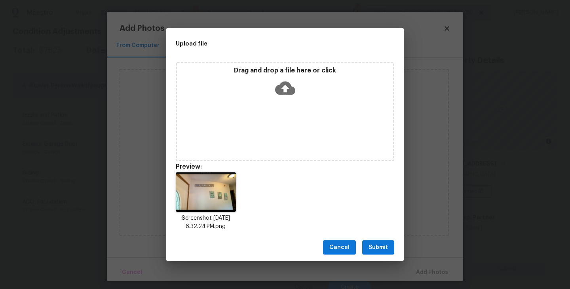
click at [388, 251] on button "Submit" at bounding box center [378, 247] width 32 height 15
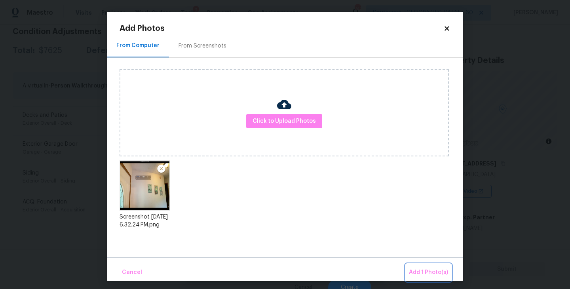
click at [421, 272] on span "Add 1 Photo(s)" at bounding box center [428, 273] width 39 height 10
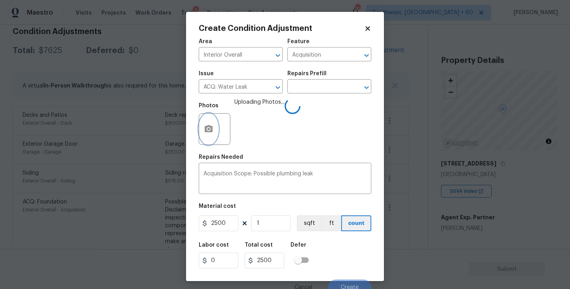
scroll to position [7, 0]
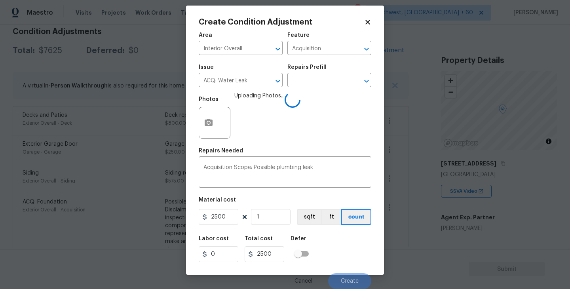
click at [323, 237] on div "Labor cost 0 Total cost 2500 Defer" at bounding box center [285, 249] width 173 height 36
click at [343, 285] on button "Create" at bounding box center [349, 281] width 43 height 16
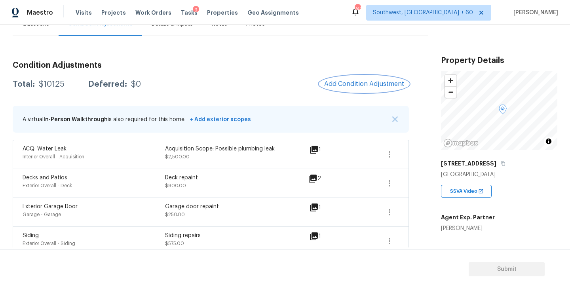
scroll to position [64, 0]
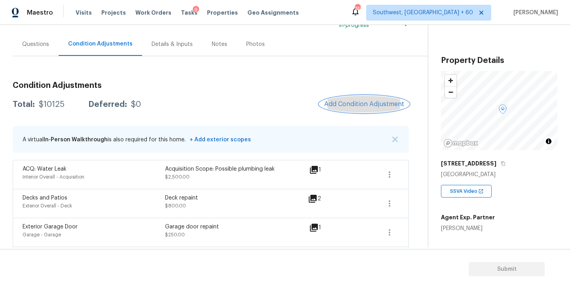
click at [338, 99] on button "Add Condition Adjustment" at bounding box center [363, 104] width 89 height 17
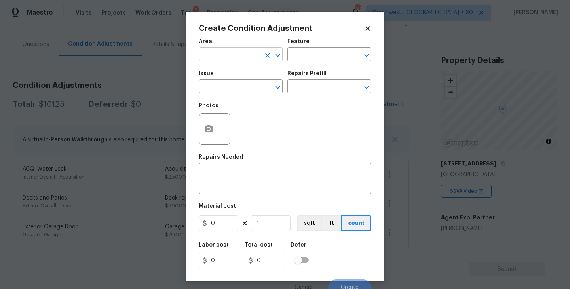
click at [222, 59] on input "text" at bounding box center [230, 55] width 62 height 12
click at [241, 89] on li "Interior Overall" at bounding box center [241, 86] width 84 height 13
type input "Interior Overall"
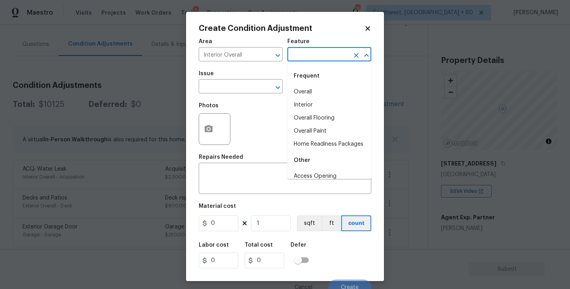
click at [316, 60] on input "text" at bounding box center [318, 55] width 62 height 12
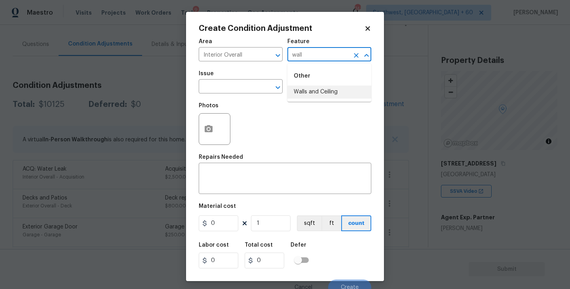
click at [323, 97] on li "Walls and Ceiling" at bounding box center [329, 91] width 84 height 13
type input "Walls and Ceiling"
click at [239, 86] on input "text" at bounding box center [230, 87] width 62 height 12
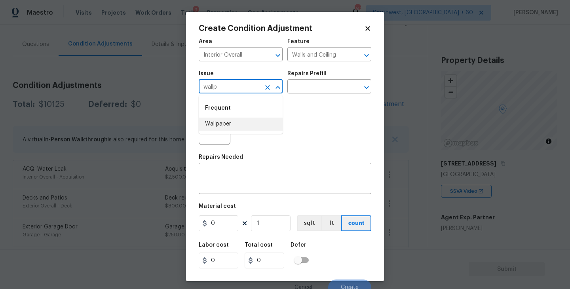
click at [249, 125] on li "Wallpaper" at bounding box center [241, 124] width 84 height 13
type input "Wallpaper"
click at [326, 87] on input "text" at bounding box center [318, 87] width 62 height 12
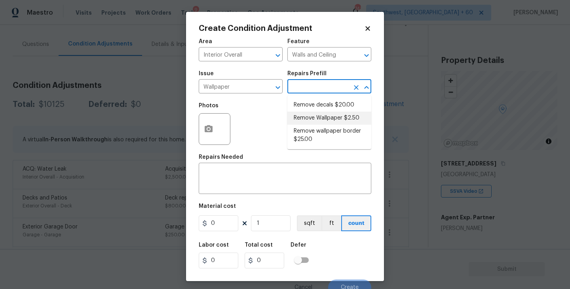
click at [318, 112] on li "Remove Wallpaper $2.50" at bounding box center [329, 118] width 84 height 13
type textarea "Remove wallpaper and texture walls to best match existing conditions"
type input "2.5"
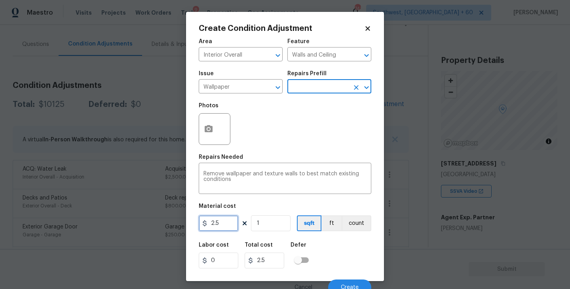
drag, startPoint x: 220, startPoint y: 220, endPoint x: 154, endPoint y: 223, distance: 66.2
click at [154, 223] on div "Create Condition Adjustment Area Interior Overall ​ Feature Walls and Ceiling ​…" at bounding box center [285, 144] width 570 height 289
type input "300"
click at [207, 145] on div "Photos" at bounding box center [215, 123] width 33 height 51
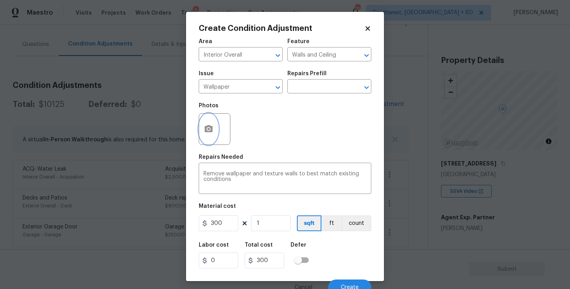
click at [203, 131] on button "button" at bounding box center [208, 129] width 19 height 31
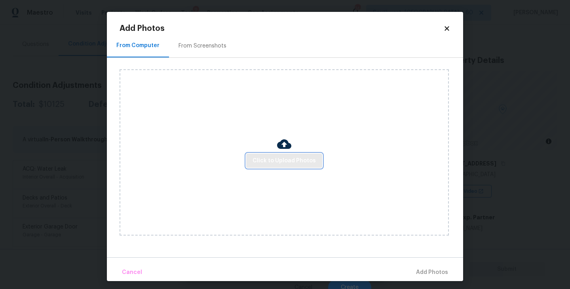
click at [292, 166] on button "Click to Upload Photos" at bounding box center [284, 161] width 76 height 15
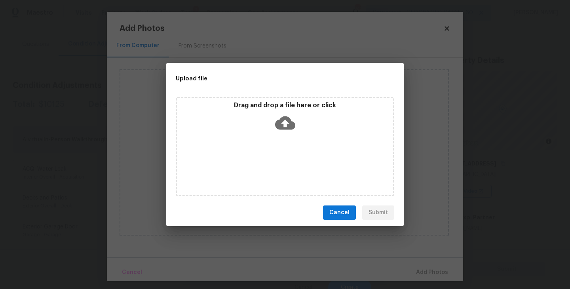
click at [290, 138] on div "Drag and drop a file here or click" at bounding box center [285, 146] width 218 height 99
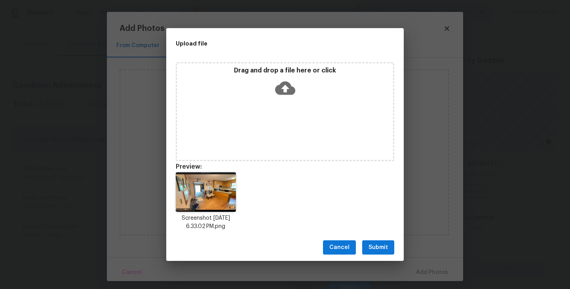
click at [377, 252] on span "Submit" at bounding box center [377, 248] width 19 height 10
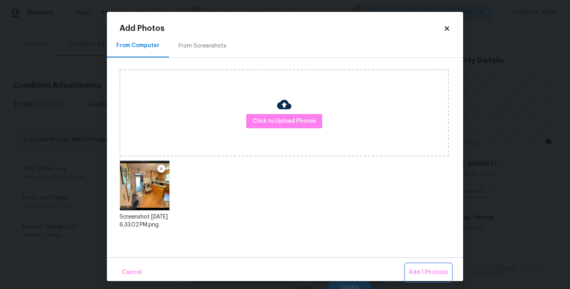
click at [431, 271] on span "Add 1 Photo(s)" at bounding box center [428, 273] width 39 height 10
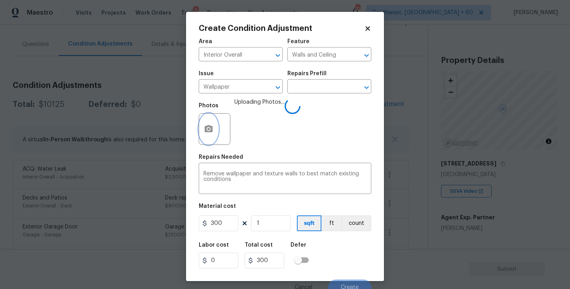
scroll to position [7, 0]
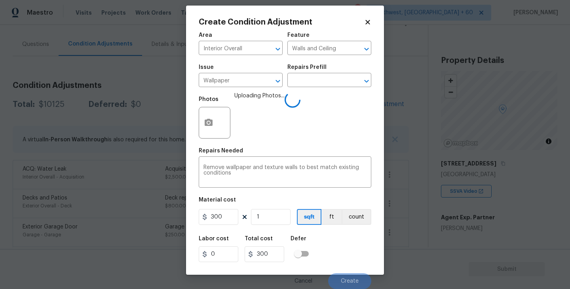
click at [344, 250] on div "Labor cost 0 Total cost 300 Defer" at bounding box center [285, 249] width 173 height 36
click at [351, 277] on button "Create" at bounding box center [349, 281] width 43 height 16
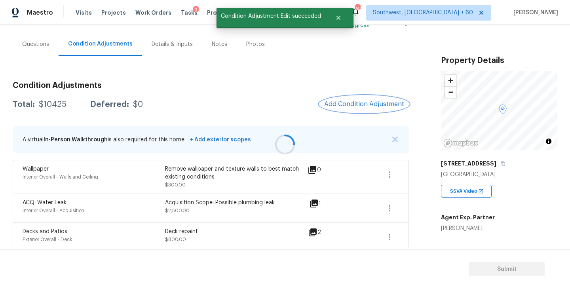
scroll to position [0, 0]
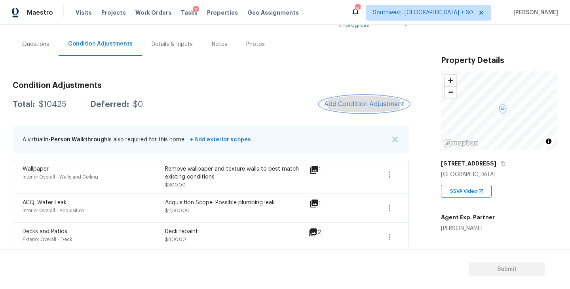
click at [338, 101] on span "Add Condition Adjustment" at bounding box center [364, 104] width 80 height 7
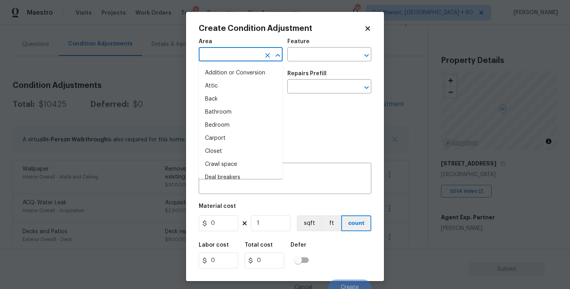
click at [233, 53] on input "text" at bounding box center [230, 55] width 62 height 12
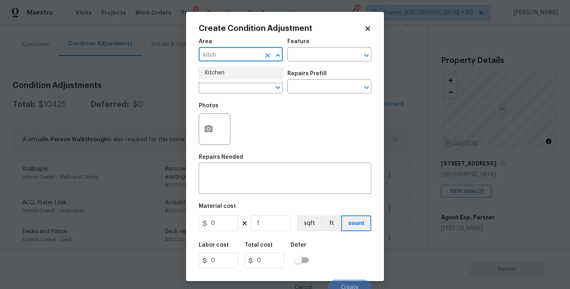
click at [235, 69] on li "Kitchen" at bounding box center [241, 72] width 84 height 13
type input "Kitchen"
click at [307, 60] on input "text" at bounding box center [318, 55] width 62 height 12
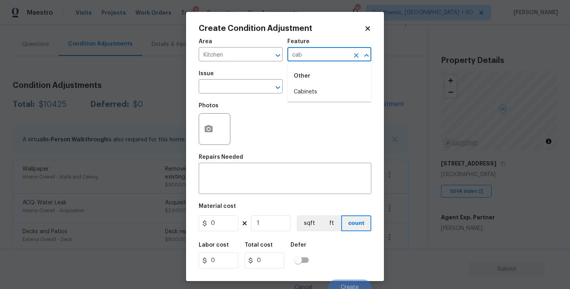
click at [310, 82] on div "Other" at bounding box center [329, 75] width 84 height 19
click at [309, 87] on li "Cabinets" at bounding box center [329, 91] width 84 height 13
type input "Cabinets"
click at [243, 84] on input "text" at bounding box center [230, 87] width 62 height 12
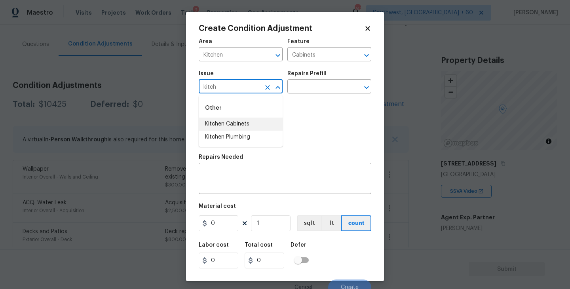
click at [247, 119] on li "Kitchen Cabinets" at bounding box center [241, 124] width 84 height 13
type input "Kitchen Cabinets"
click at [321, 79] on div "Repairs Prefill" at bounding box center [329, 76] width 84 height 10
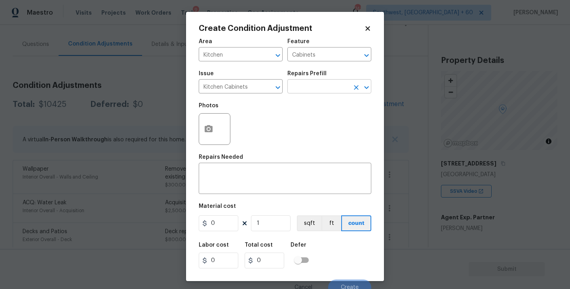
click at [317, 85] on input "text" at bounding box center [318, 87] width 62 height 12
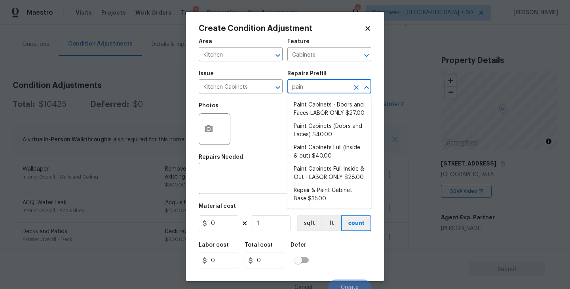
type input "paint"
click at [321, 148] on li "Paint Cabinets Full (inside & out) $40.00" at bounding box center [329, 151] width 84 height 21
type textarea "Prep, sand, mask and apply 2 coats of paint to the kitchen cabinet doors, inter…"
type input "40"
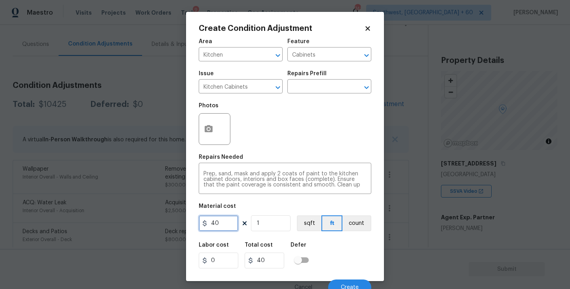
drag, startPoint x: 224, startPoint y: 224, endPoint x: 128, endPoint y: 224, distance: 96.2
click at [128, 224] on div "Create Condition Adjustment Area Kitchen ​ Feature Cabinets ​ Issue Kitchen Cab…" at bounding box center [285, 144] width 570 height 289
type input "1200"
click at [351, 222] on button "count" at bounding box center [356, 223] width 29 height 16
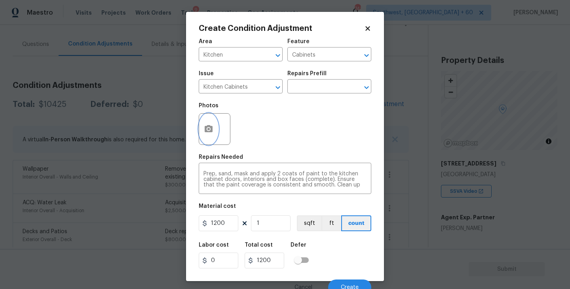
click at [212, 133] on icon "button" at bounding box center [208, 128] width 9 height 9
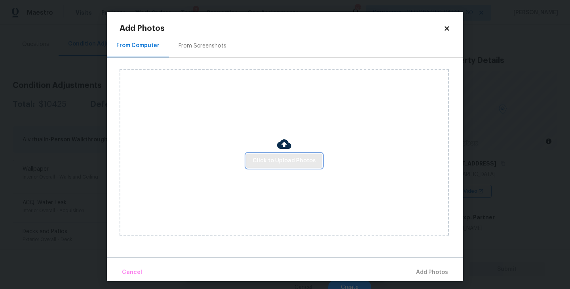
click at [270, 154] on button "Click to Upload Photos" at bounding box center [284, 161] width 76 height 15
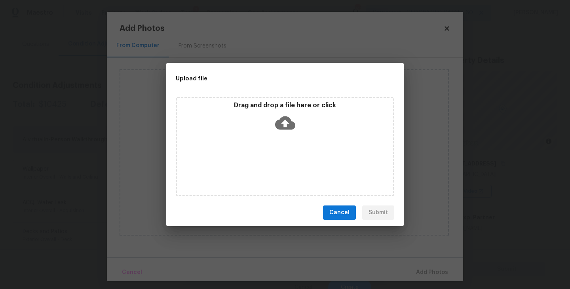
click at [283, 137] on div "Drag and drop a file here or click" at bounding box center [285, 146] width 218 height 99
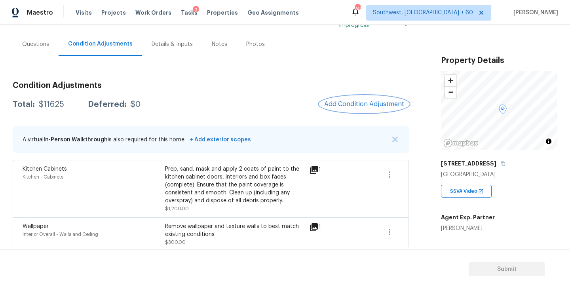
scroll to position [97, 0]
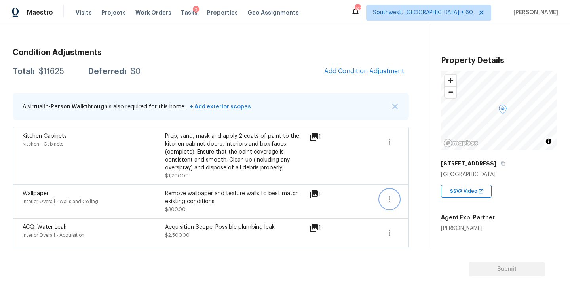
click at [394, 201] on button "button" at bounding box center [389, 199] width 19 height 19
click at [408, 200] on div "Edit" at bounding box center [435, 198] width 62 height 8
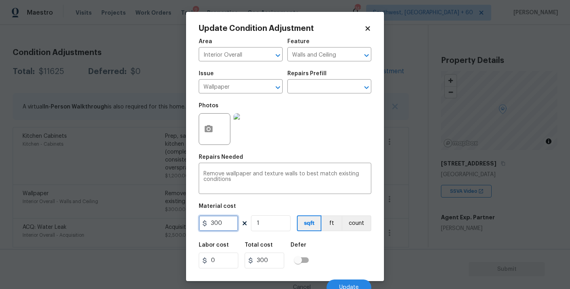
drag, startPoint x: 222, startPoint y: 222, endPoint x: 158, endPoint y: 226, distance: 63.8
click at [158, 226] on div "Update Condition Adjustment Area Interior Overall ​ Feature Walls and Ceiling ​…" at bounding box center [285, 144] width 570 height 289
type input "500"
click at [209, 130] on circle "button" at bounding box center [208, 129] width 2 height 2
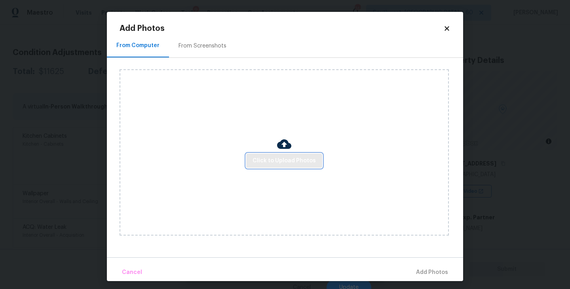
click at [284, 158] on span "Click to Upload Photos" at bounding box center [284, 161] width 63 height 10
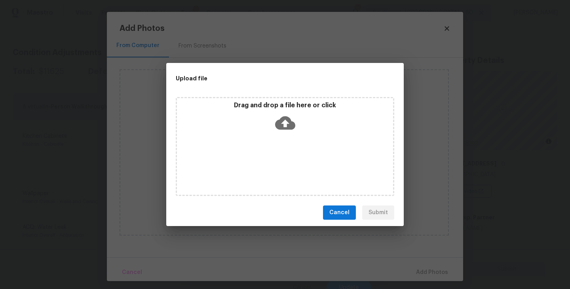
click at [289, 137] on div "Drag and drop a file here or click" at bounding box center [285, 146] width 218 height 99
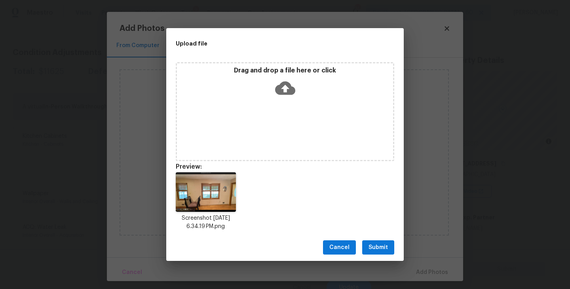
click at [380, 250] on span "Submit" at bounding box center [377, 248] width 19 height 10
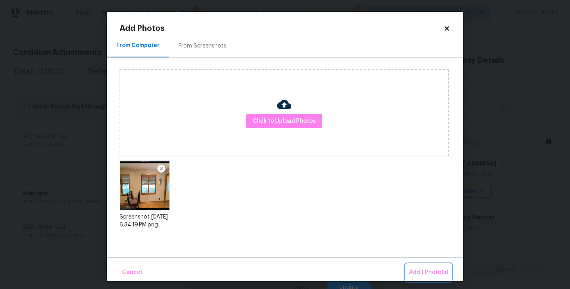
click at [412, 273] on span "Add 1 Photo(s)" at bounding box center [428, 273] width 39 height 10
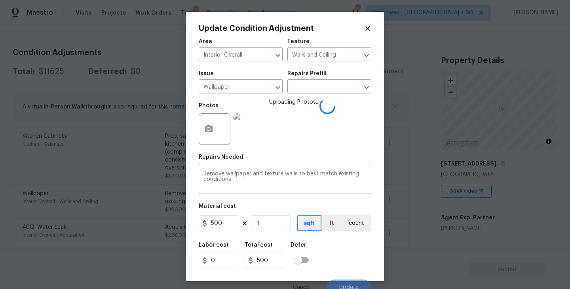
click at [343, 251] on div "Labor cost 0 Total cost 500 Defer" at bounding box center [285, 255] width 173 height 36
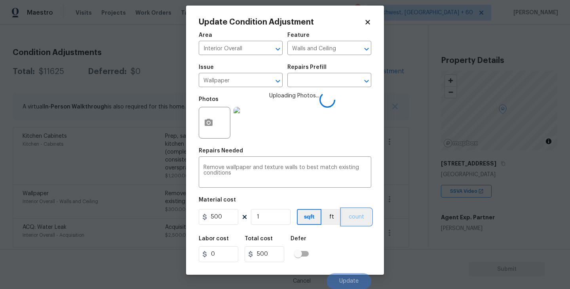
click at [358, 220] on button "count" at bounding box center [357, 217] width 30 height 16
click at [347, 248] on div "Labor cost 0 Total cost 500 Defer" at bounding box center [285, 249] width 173 height 36
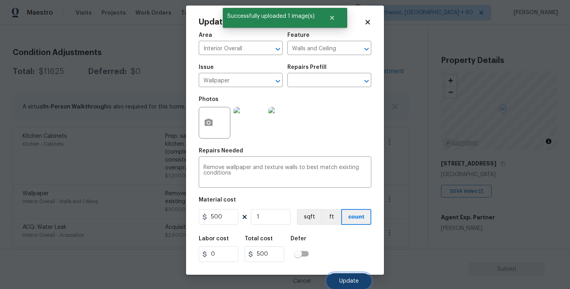
click at [356, 282] on span "Update" at bounding box center [348, 281] width 19 height 6
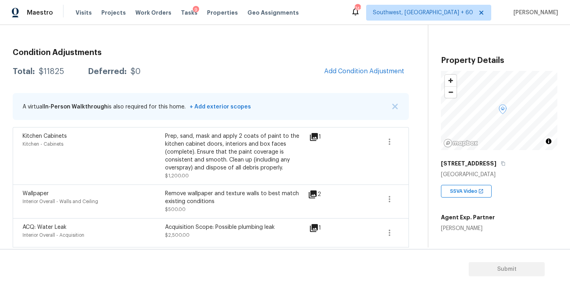
scroll to position [65, 0]
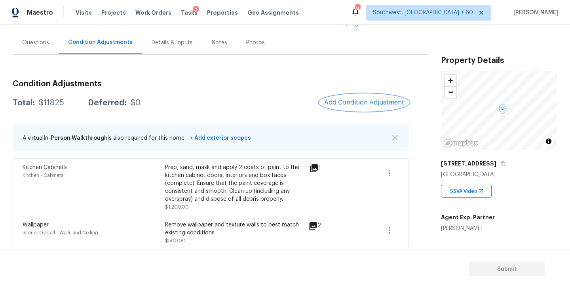
click at [348, 103] on span "Add Condition Adjustment" at bounding box center [364, 102] width 80 height 7
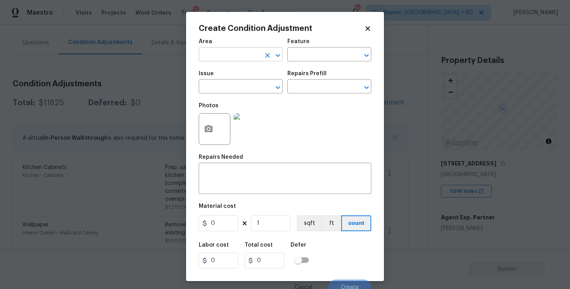
click at [227, 57] on input "text" at bounding box center [230, 55] width 62 height 12
click at [230, 73] on li "Bathroom" at bounding box center [241, 72] width 84 height 13
type input "Bathroom"
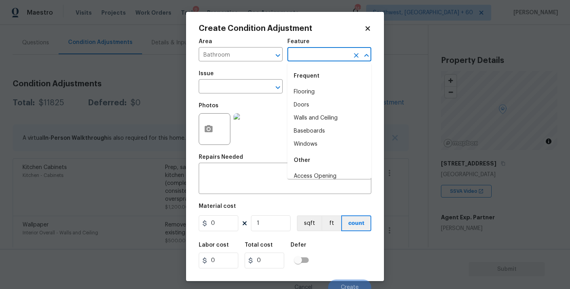
click at [306, 58] on input "text" at bounding box center [318, 55] width 62 height 12
click at [308, 90] on li "Cabinets" at bounding box center [329, 91] width 84 height 13
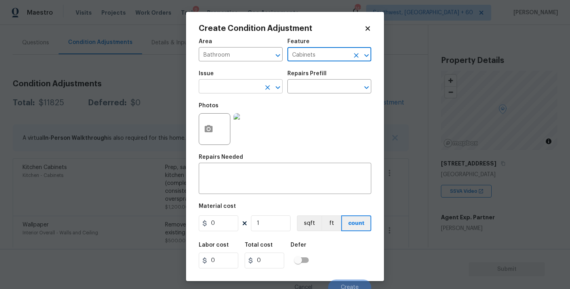
type input "Cabinets"
click at [234, 90] on input "text" at bounding box center [230, 87] width 62 height 12
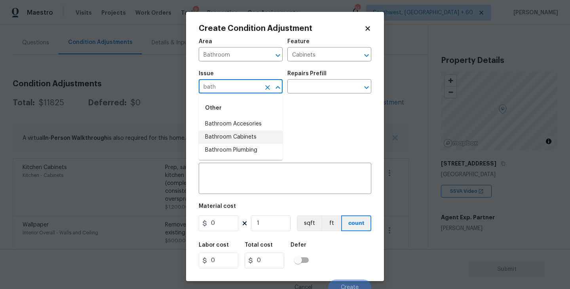
click at [239, 137] on li "Bathroom Cabinets" at bounding box center [241, 137] width 84 height 13
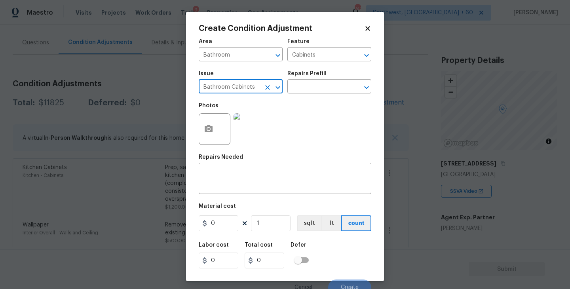
type input "Bathroom Cabinets"
click at [307, 100] on div "Photos" at bounding box center [285, 123] width 173 height 51
click at [315, 91] on input "text" at bounding box center [318, 87] width 62 height 12
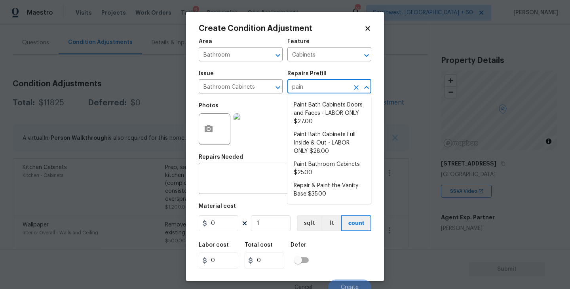
type input "paint"
click at [327, 165] on li "Paint Bathroom Cabinets $25.00" at bounding box center [329, 168] width 84 height 21
type textarea "Prep, sand, mask and apply 2 coats of paint to the bathroom cabinet doors, inte…"
type input "25"
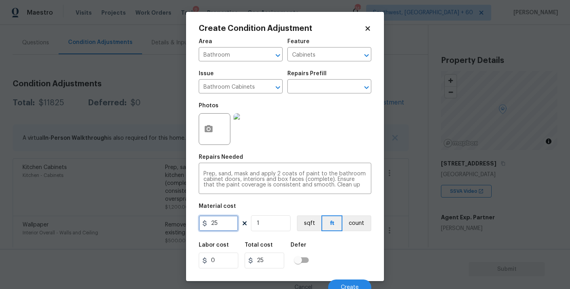
drag, startPoint x: 225, startPoint y: 219, endPoint x: 158, endPoint y: 218, distance: 67.3
click at [158, 218] on div "Create Condition Adjustment Area Bathroom ​ Feature Cabinets ​ Issue Bathroom C…" at bounding box center [285, 144] width 570 height 289
type input "1000"
click at [215, 143] on div at bounding box center [215, 129] width 32 height 32
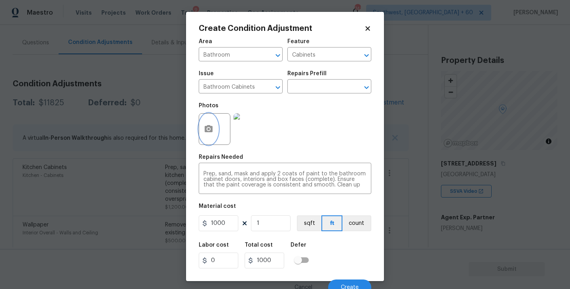
click at [212, 133] on icon "button" at bounding box center [208, 128] width 9 height 9
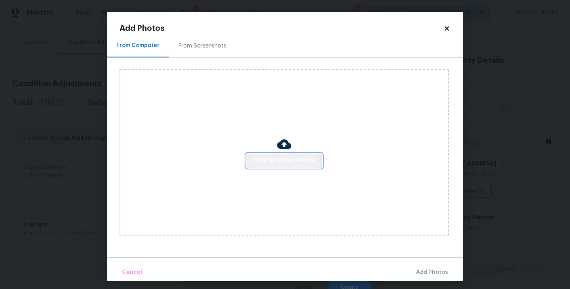
click at [264, 163] on span "Click to Upload Photos" at bounding box center [284, 161] width 63 height 10
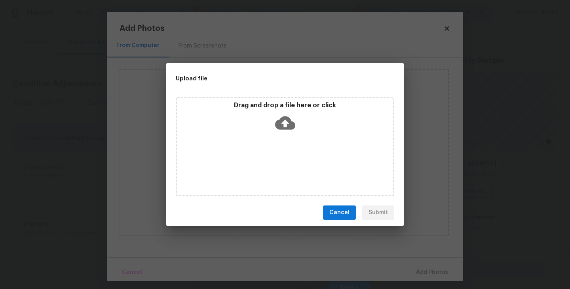
click at [287, 122] on icon at bounding box center [285, 123] width 20 height 20
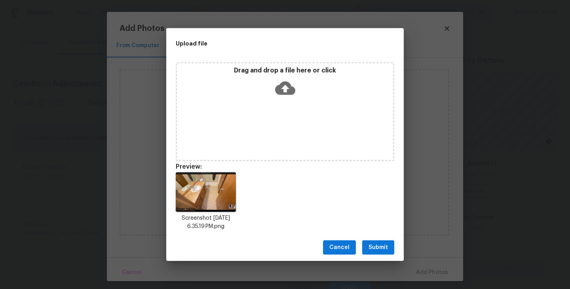
click at [377, 253] on button "Submit" at bounding box center [378, 247] width 32 height 15
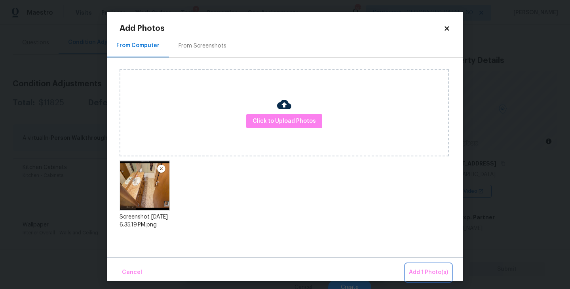
click at [420, 267] on button "Add 1 Photo(s)" at bounding box center [429, 272] width 46 height 17
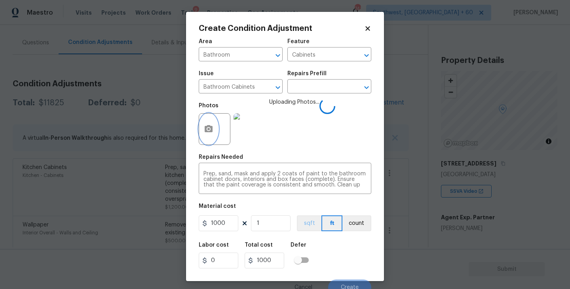
scroll to position [7, 0]
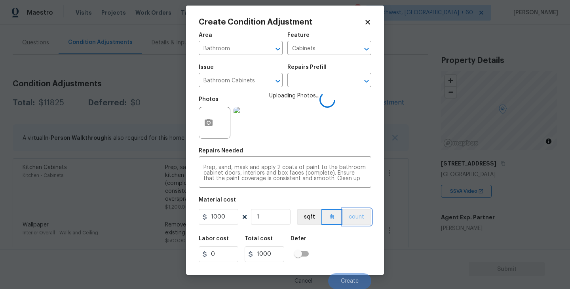
click at [358, 218] on button "count" at bounding box center [356, 217] width 29 height 16
click at [355, 243] on div "Labor cost 0 Total cost 1000 Defer" at bounding box center [285, 249] width 173 height 36
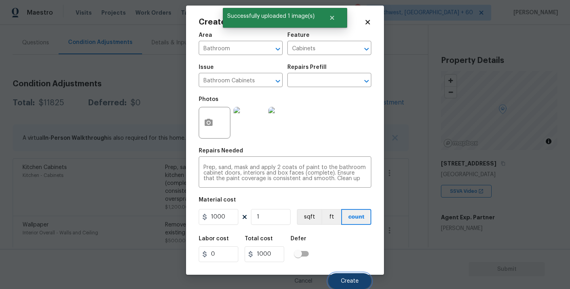
click at [355, 281] on span "Create" at bounding box center [350, 281] width 18 height 6
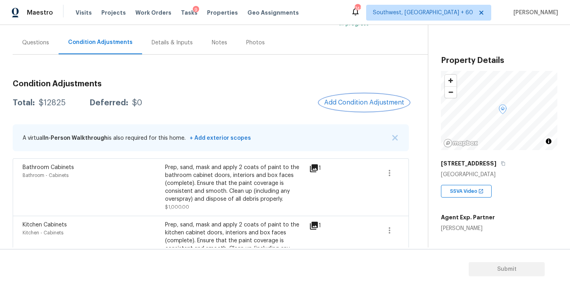
scroll to position [176, 0]
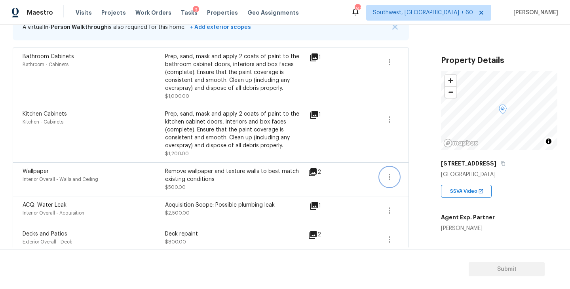
click at [390, 179] on icon "button" at bounding box center [389, 176] width 9 height 9
click at [414, 175] on div "Edit" at bounding box center [435, 176] width 62 height 8
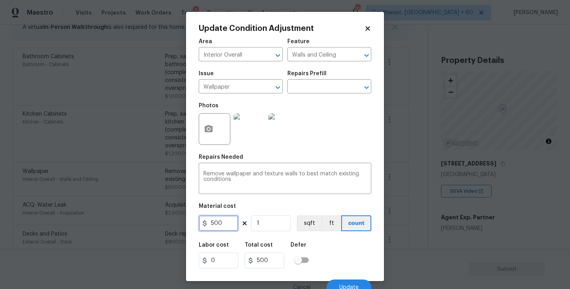
drag, startPoint x: 225, startPoint y: 225, endPoint x: 180, endPoint y: 223, distance: 45.2
click at [180, 223] on div "Update Condition Adjustment Area Interior Overall ​ Feature Walls and Ceiling ​…" at bounding box center [285, 144] width 570 height 289
type input "700"
click at [211, 137] on button "button" at bounding box center [208, 129] width 19 height 31
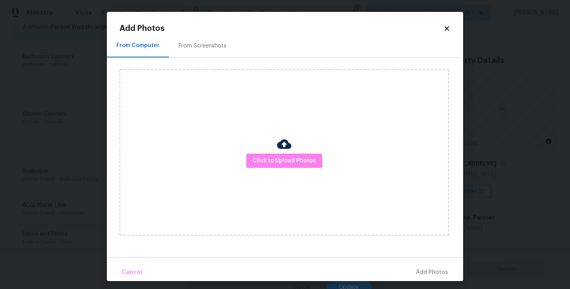
click at [287, 174] on div "Click to Upload Photos" at bounding box center [284, 152] width 329 height 166
click at [296, 160] on span "Click to Upload Photos" at bounding box center [284, 161] width 63 height 10
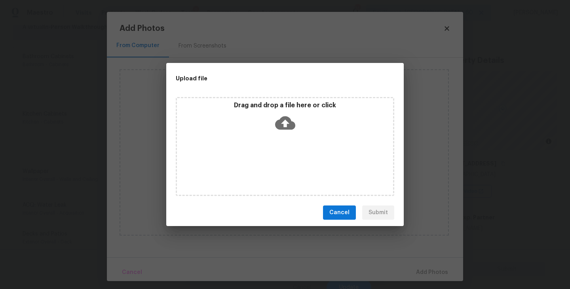
click at [290, 133] on div "Drag and drop a file here or click" at bounding box center [285, 118] width 216 height 34
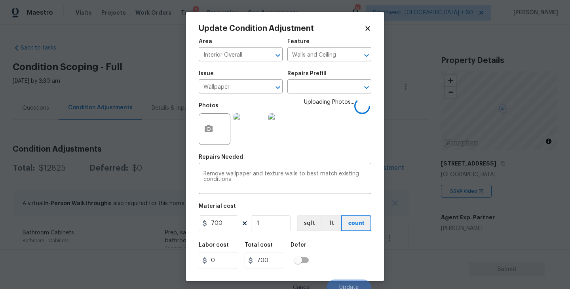
scroll to position [7, 0]
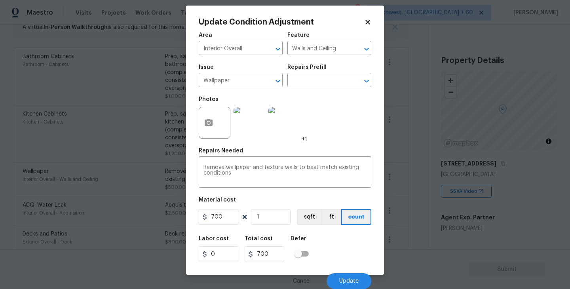
click at [342, 252] on div "Labor cost 0 Total cost 700 Defer" at bounding box center [285, 249] width 173 height 36
click at [344, 258] on div "Labor cost 0 Total cost 700 Defer" at bounding box center [285, 249] width 173 height 36
click at [345, 261] on div "Labor cost 0 Total cost 700 Defer" at bounding box center [285, 249] width 173 height 36
click at [348, 274] on button "Update" at bounding box center [349, 281] width 45 height 16
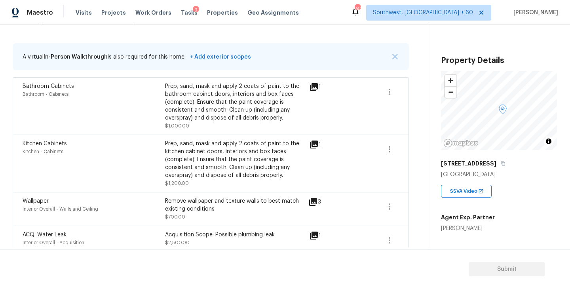
scroll to position [60, 0]
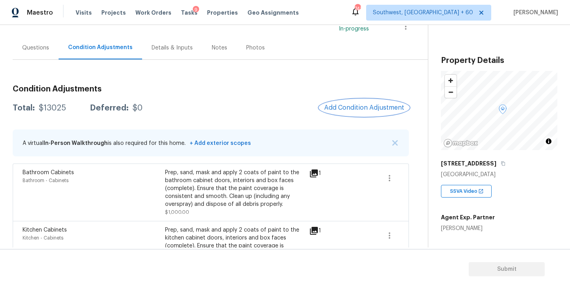
click at [355, 113] on button "Add Condition Adjustment" at bounding box center [363, 107] width 89 height 17
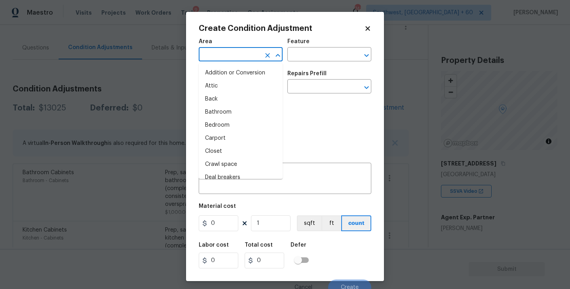
click at [260, 61] on input "text" at bounding box center [230, 55] width 62 height 12
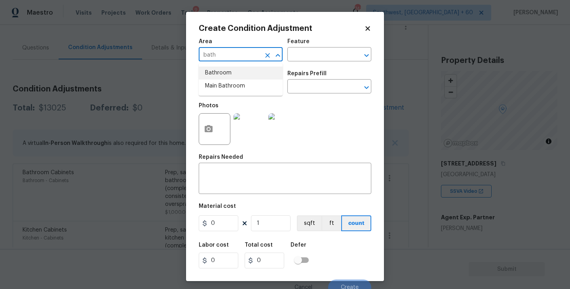
click at [256, 76] on li "Bathroom" at bounding box center [241, 72] width 84 height 13
type input "Bathroom"
click at [318, 53] on input "text" at bounding box center [318, 55] width 62 height 12
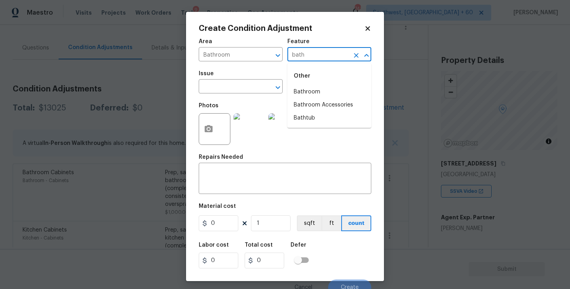
drag, startPoint x: 318, startPoint y: 53, endPoint x: 318, endPoint y: 69, distance: 15.4
click at [318, 56] on input "bath" at bounding box center [318, 55] width 62 height 12
click at [315, 115] on li "Bathtub" at bounding box center [329, 118] width 84 height 13
type input "Bathtub"
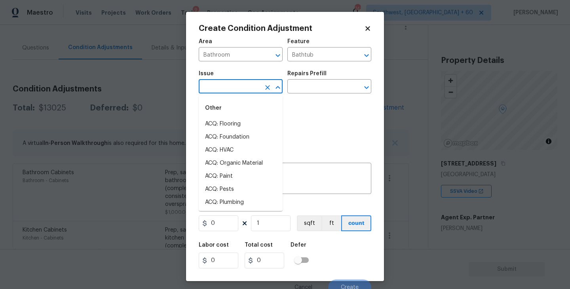
click at [242, 83] on input "text" at bounding box center [230, 87] width 62 height 12
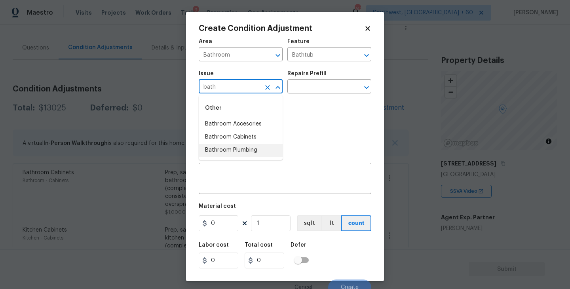
click at [242, 146] on li "Bathroom Plumbing" at bounding box center [241, 150] width 84 height 13
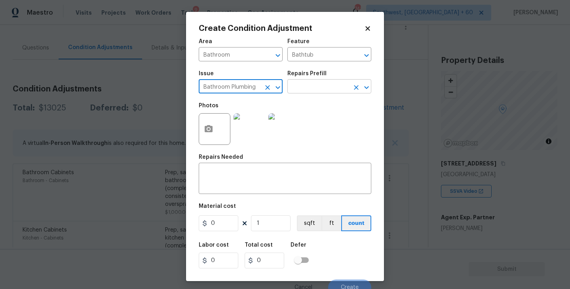
type input "Bathroom Plumbing"
click at [323, 91] on input "text" at bounding box center [318, 87] width 62 height 12
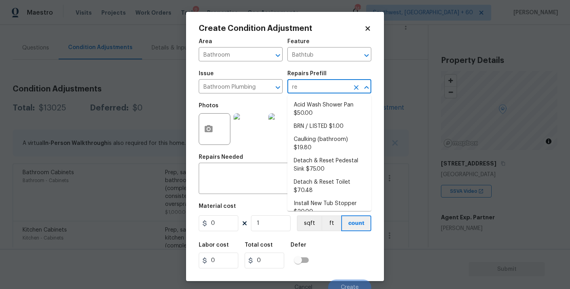
type input "ref"
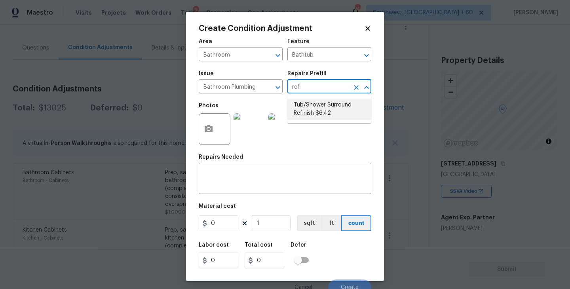
click at [323, 99] on li "Tub/Shower Surround Refinish $6.42" at bounding box center [329, 109] width 84 height 21
type input "Plumbing"
type textarea "Prep, mask, clean and refinish the tub/shower tile surround both all sides ensu…"
type input "6.42"
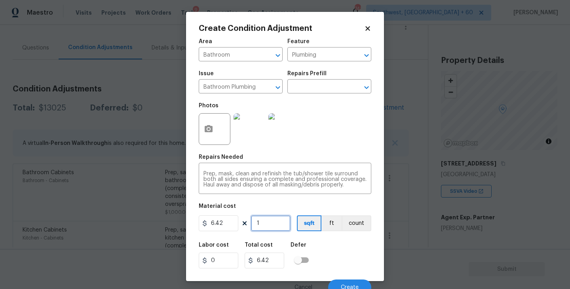
click at [272, 223] on input "1" at bounding box center [271, 223] width 40 height 16
type input "0"
type input "5"
type input "32.1"
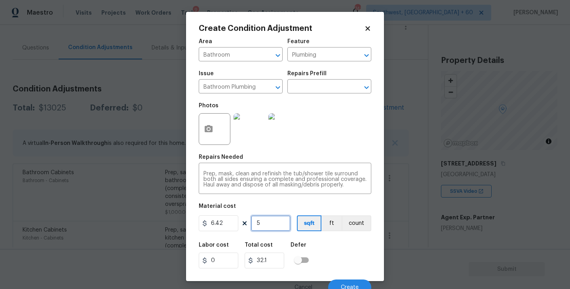
type input "56"
type input "359.52"
type input "56"
click at [212, 129] on icon "button" at bounding box center [209, 128] width 8 height 7
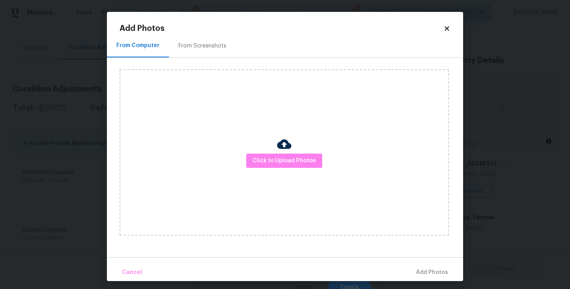
click at [316, 183] on div "Click to Upload Photos" at bounding box center [284, 152] width 329 height 166
click at [315, 163] on button "Click to Upload Photos" at bounding box center [284, 161] width 76 height 15
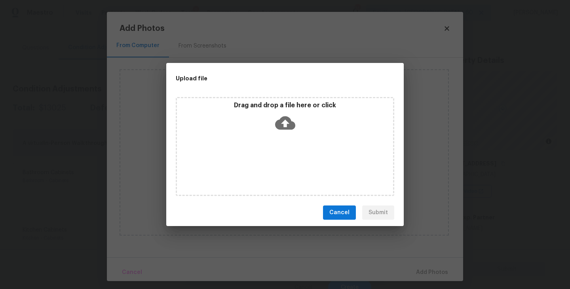
click at [287, 132] on icon at bounding box center [285, 123] width 20 height 20
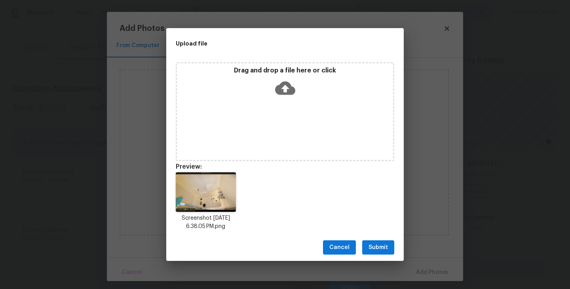
click at [379, 251] on span "Submit" at bounding box center [377, 248] width 19 height 10
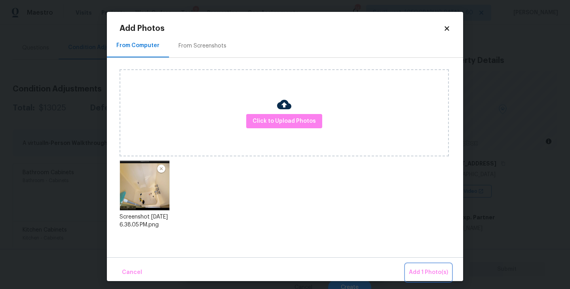
click at [419, 268] on span "Add 1 Photo(s)" at bounding box center [428, 273] width 39 height 10
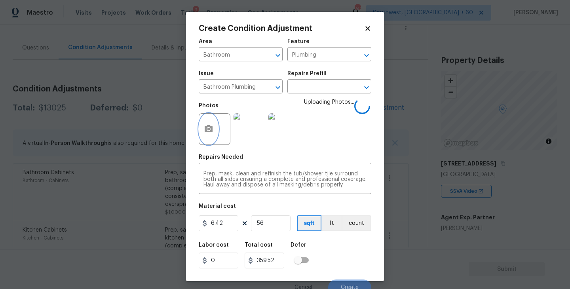
scroll to position [7, 0]
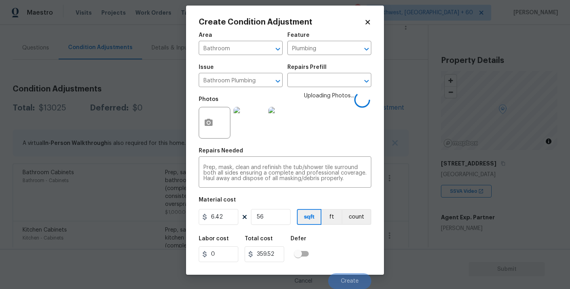
click at [350, 241] on div "Labor cost 0 Total cost 359.52 Defer" at bounding box center [285, 249] width 173 height 36
click at [350, 240] on div "Labor cost 0 Total cost 359.52 Defer" at bounding box center [285, 249] width 173 height 36
click at [349, 241] on div "Labor cost 0 Total cost 359.52 Defer" at bounding box center [285, 249] width 173 height 36
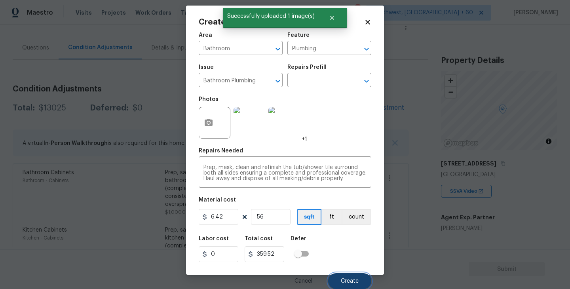
click at [350, 276] on button "Create" at bounding box center [349, 281] width 43 height 16
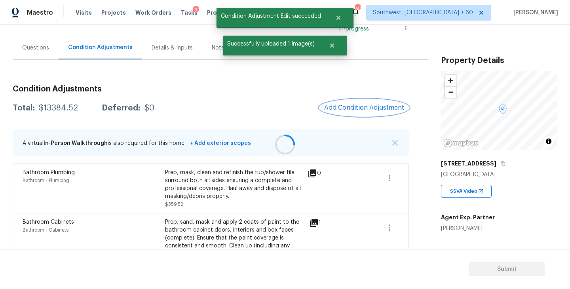
scroll to position [0, 0]
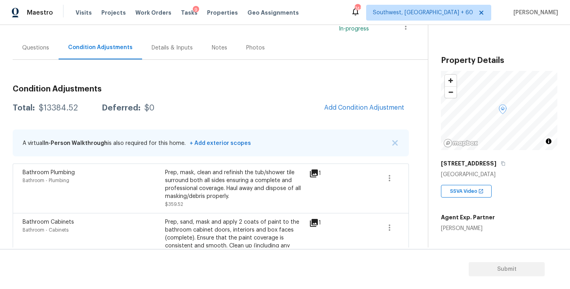
click at [281, 190] on div "Prep, mask, clean and refinish the tub/shower tile surround both all sides ensu…" at bounding box center [236, 185] width 142 height 32
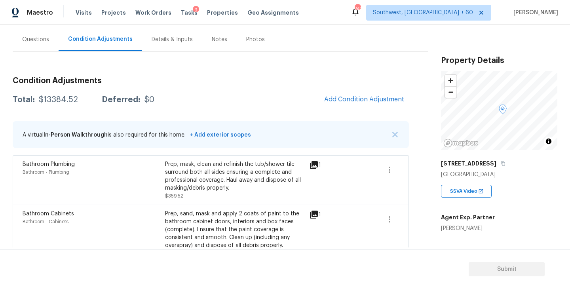
scroll to position [69, 0]
click at [37, 35] on div "Questions" at bounding box center [35, 39] width 27 height 8
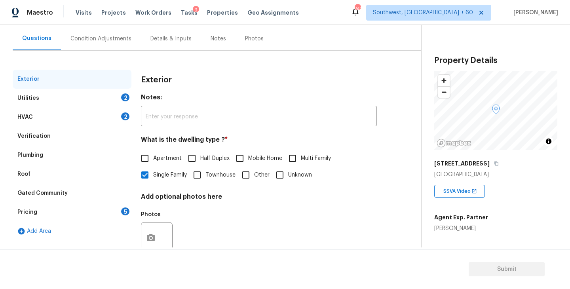
scroll to position [69, 0]
click at [59, 137] on div "Verification" at bounding box center [72, 136] width 119 height 19
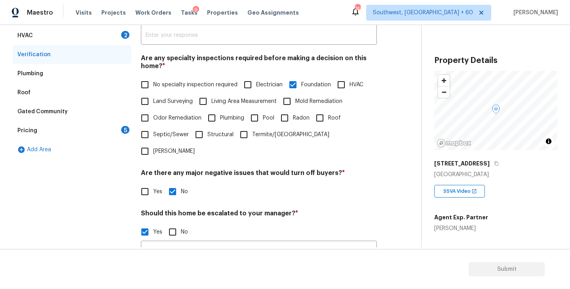
scroll to position [218, 0]
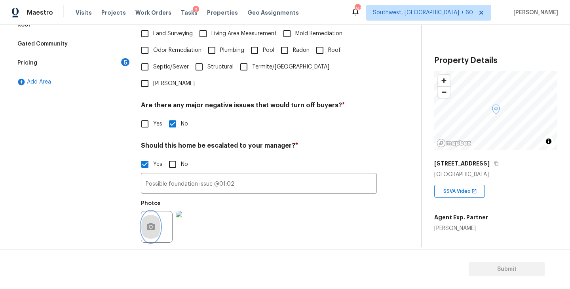
click at [151, 222] on icon "button" at bounding box center [150, 226] width 9 height 9
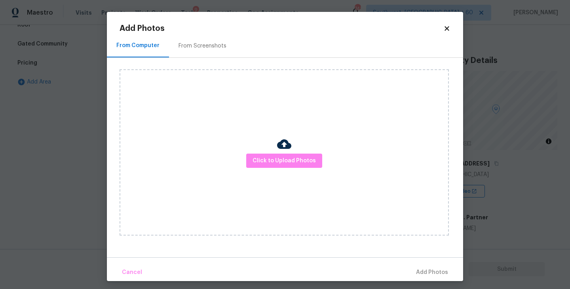
click at [231, 180] on div "Click to Upload Photos" at bounding box center [284, 152] width 329 height 166
click at [256, 168] on div "Click to Upload Photos" at bounding box center [284, 152] width 329 height 166
click at [282, 151] on div at bounding box center [284, 145] width 14 height 17
click at [289, 134] on div "Click to Upload Photos" at bounding box center [284, 152] width 329 height 166
click at [286, 150] on img at bounding box center [284, 144] width 14 height 14
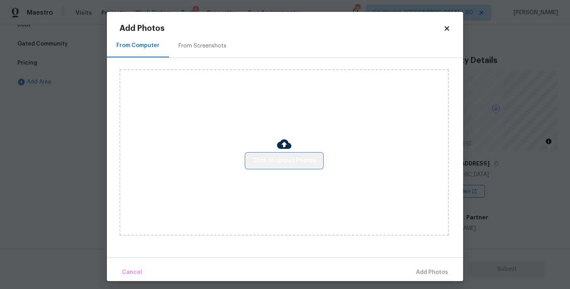
click at [286, 154] on button "Click to Upload Photos" at bounding box center [284, 161] width 76 height 15
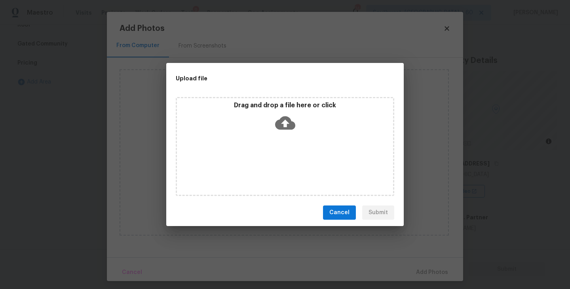
click at [285, 125] on icon at bounding box center [285, 123] width 20 height 20
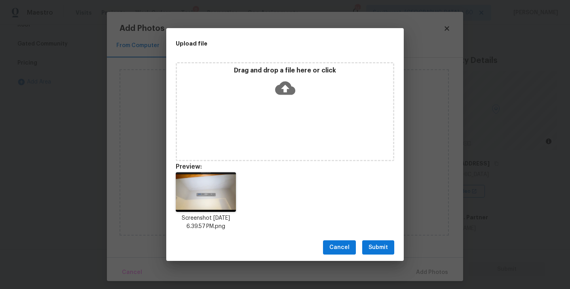
click at [387, 246] on span "Submit" at bounding box center [377, 248] width 19 height 10
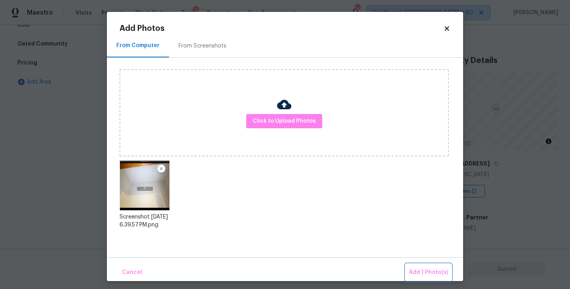
click at [417, 269] on span "Add 1 Photo(s)" at bounding box center [428, 273] width 39 height 10
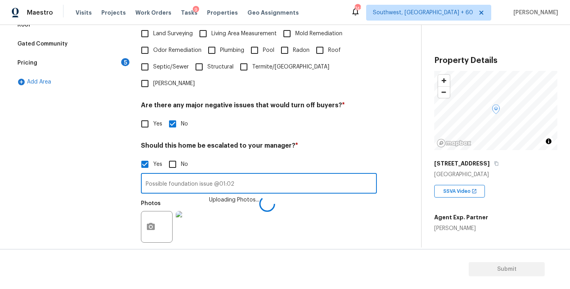
click at [296, 175] on input "Possible foundation issue @01:02" at bounding box center [259, 184] width 236 height 19
click at [288, 175] on input "Possible foundation issue @01:02" at bounding box center [259, 184] width 236 height 19
type input "Possible foundation issue @01:02, 05:14"
click at [296, 205] on div "Photos" at bounding box center [259, 222] width 236 height 51
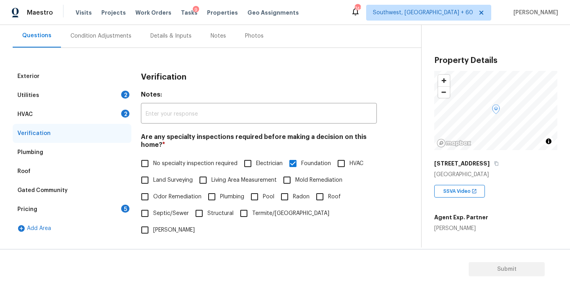
click at [110, 38] on div "Condition Adjustments" at bounding box center [100, 36] width 61 height 8
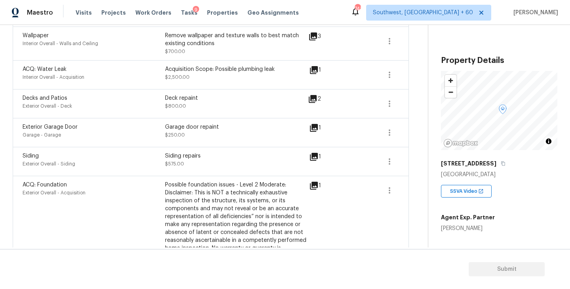
scroll to position [369, 0]
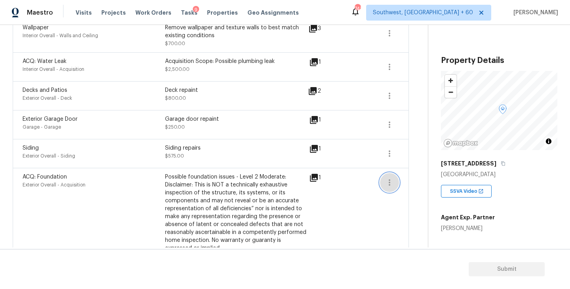
click at [389, 182] on icon "button" at bounding box center [390, 182] width 2 height 6
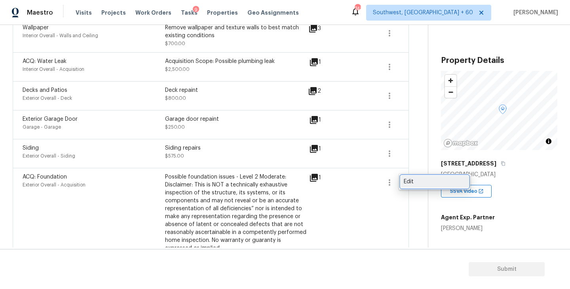
click at [416, 184] on div "Edit" at bounding box center [435, 182] width 62 height 8
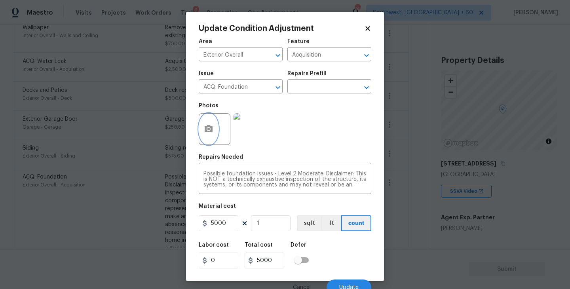
click at [211, 133] on icon "button" at bounding box center [208, 128] width 9 height 9
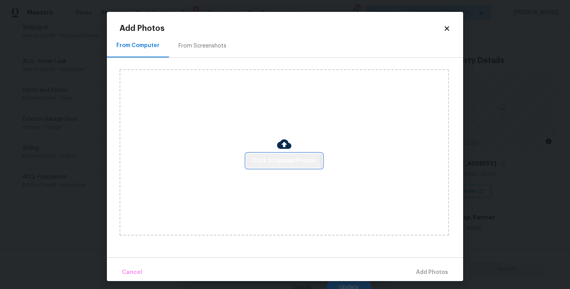
click at [281, 162] on span "Click to Upload Photos" at bounding box center [284, 161] width 63 height 10
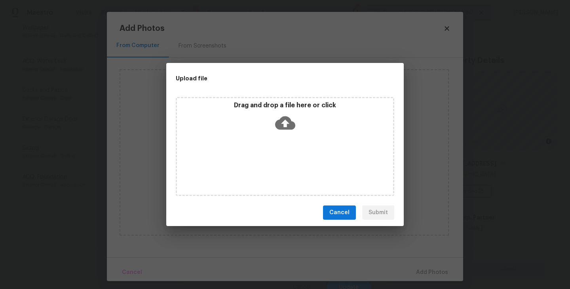
click at [281, 131] on icon at bounding box center [285, 123] width 20 height 20
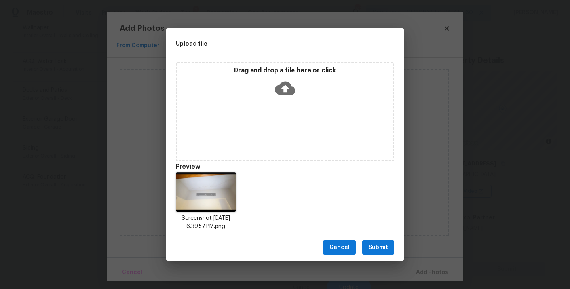
click at [383, 246] on span "Submit" at bounding box center [377, 248] width 19 height 10
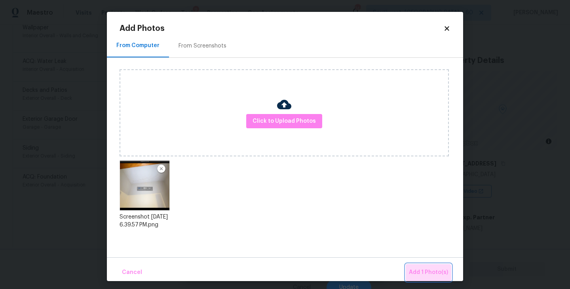
click at [429, 277] on span "Add 1 Photo(s)" at bounding box center [428, 273] width 39 height 10
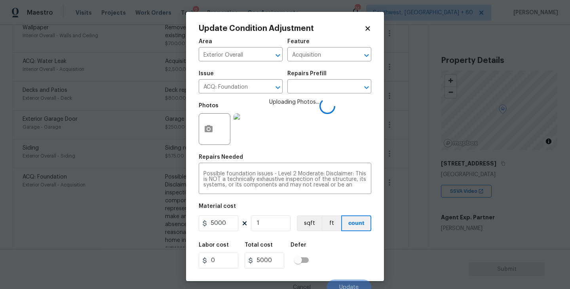
click at [352, 253] on div "Labor cost 0 Total cost 5000 Defer" at bounding box center [285, 255] width 173 height 36
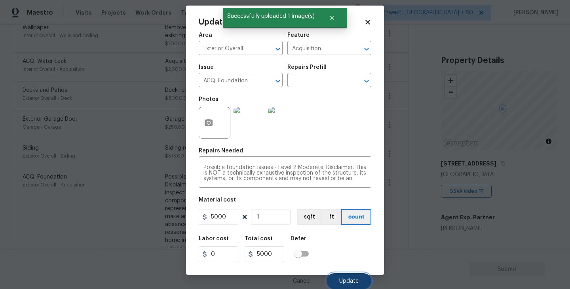
click at [346, 274] on button "Update" at bounding box center [349, 281] width 45 height 16
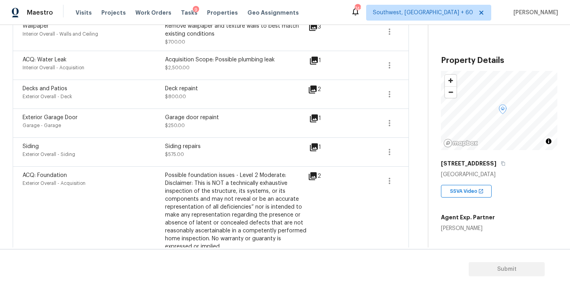
scroll to position [340, 0]
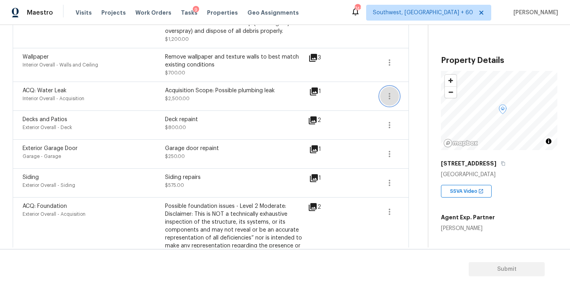
click at [391, 95] on icon "button" at bounding box center [389, 95] width 9 height 9
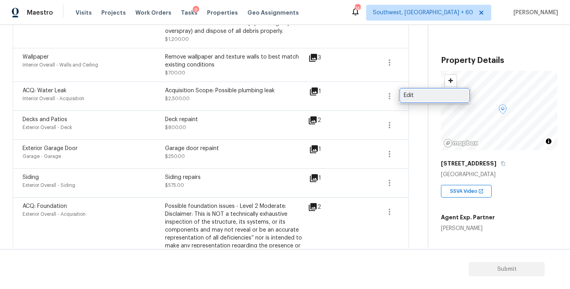
click at [412, 97] on div "Edit" at bounding box center [435, 95] width 62 height 8
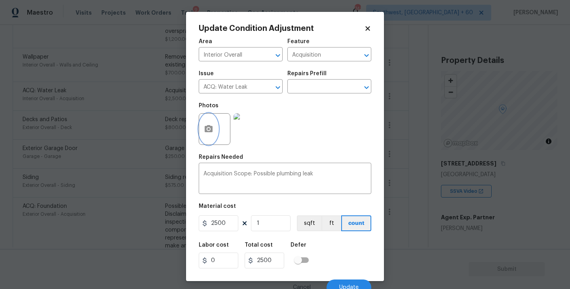
click at [213, 130] on icon "button" at bounding box center [208, 128] width 9 height 9
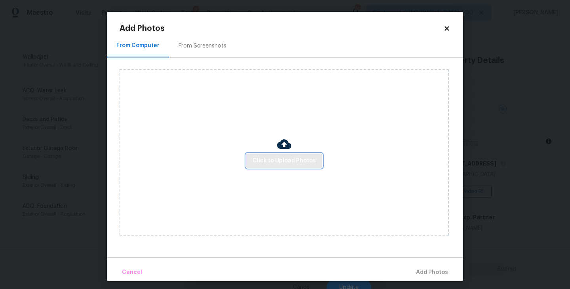
click at [278, 157] on span "Click to Upload Photos" at bounding box center [284, 161] width 63 height 10
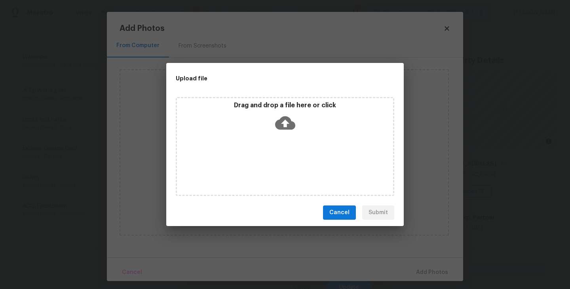
click at [281, 110] on div "Drag and drop a file here or click" at bounding box center [285, 118] width 216 height 34
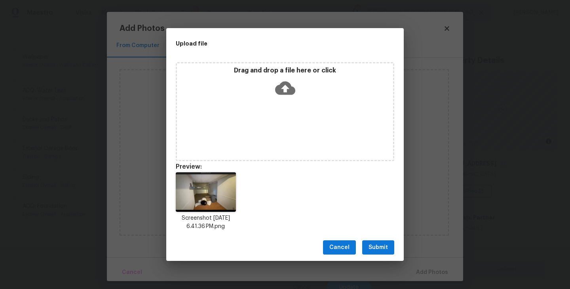
click at [385, 243] on span "Submit" at bounding box center [377, 248] width 19 height 10
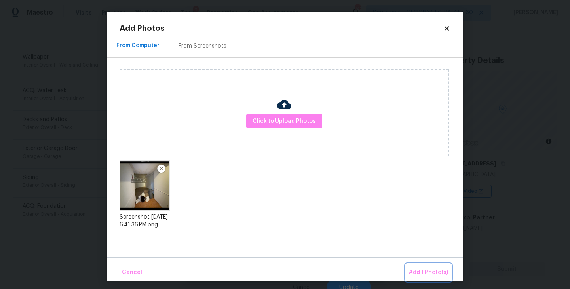
click at [423, 275] on span "Add 1 Photo(s)" at bounding box center [428, 273] width 39 height 10
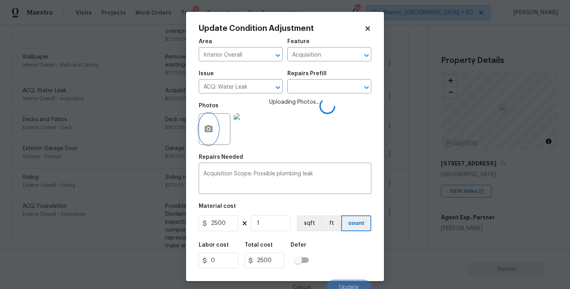
scroll to position [7, 0]
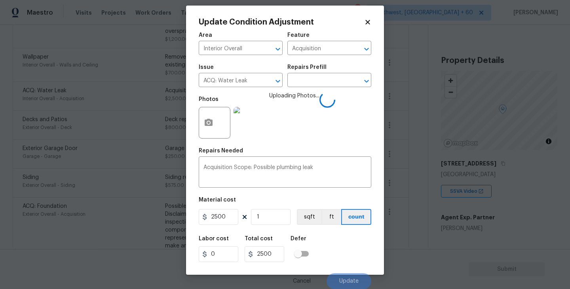
click at [334, 258] on div "Labor cost 0 Total cost 2500 Defer" at bounding box center [285, 249] width 173 height 36
click at [346, 257] on div "Labor cost 0 Total cost 2500 Defer" at bounding box center [285, 249] width 173 height 36
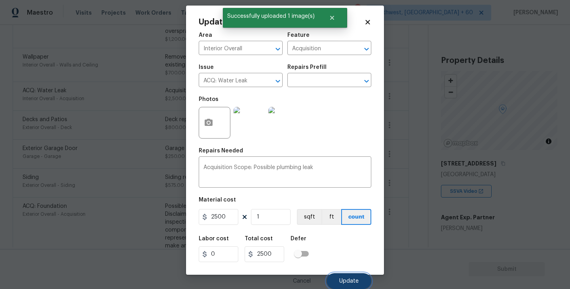
click at [353, 279] on span "Update" at bounding box center [348, 281] width 19 height 6
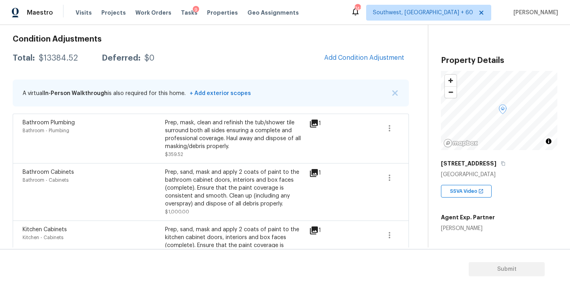
scroll to position [60, 0]
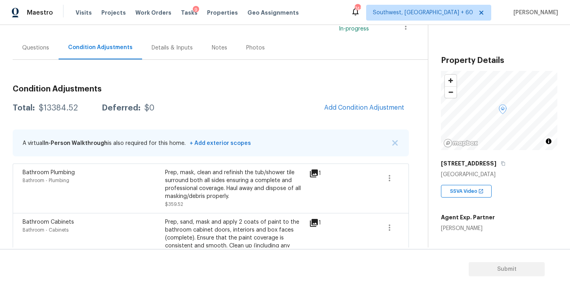
click at [349, 112] on button "Add Condition Adjustment" at bounding box center [363, 107] width 89 height 17
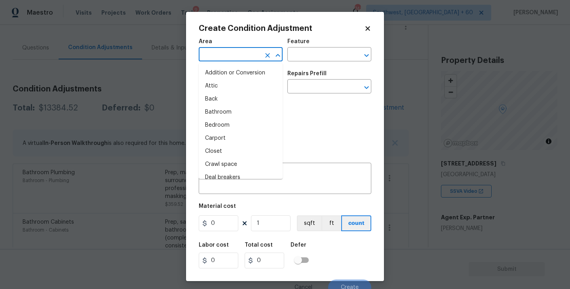
click at [237, 59] on input "text" at bounding box center [230, 55] width 62 height 12
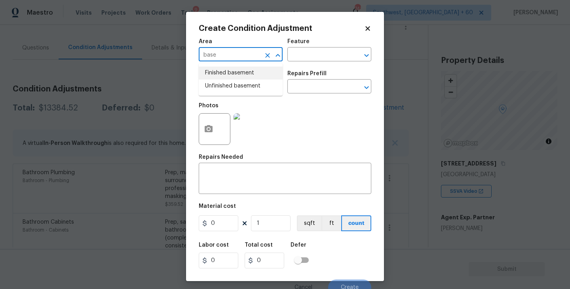
click at [247, 71] on li "Finished basement" at bounding box center [241, 72] width 84 height 13
type input "Finished basement"
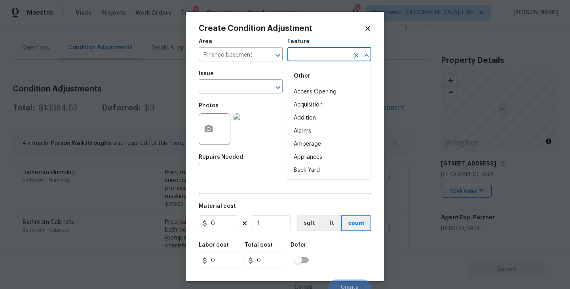
click at [297, 61] on input "text" at bounding box center [318, 55] width 62 height 12
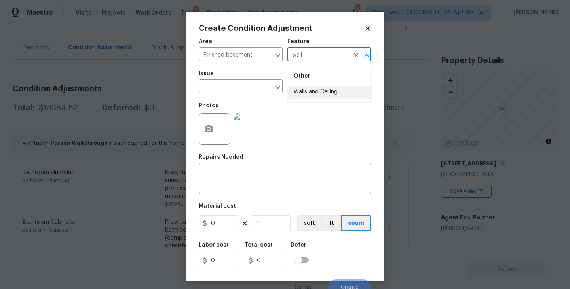
click at [310, 90] on li "Walls and Ceiling" at bounding box center [329, 91] width 84 height 13
type input "Walls and Ceiling"
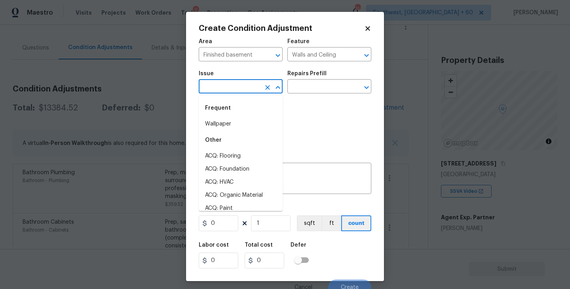
click at [249, 83] on input "text" at bounding box center [230, 87] width 62 height 12
click at [293, 173] on textarea at bounding box center [284, 179] width 163 height 17
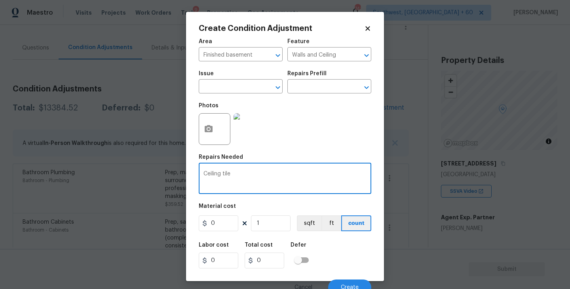
type textarea "Ceiling tile"
drag, startPoint x: 229, startPoint y: 225, endPoint x: 145, endPoint y: 225, distance: 83.5
click at [145, 225] on div "Create Condition Adjustment Area Finished basement ​ Feature Walls and Ceiling …" at bounding box center [285, 144] width 570 height 289
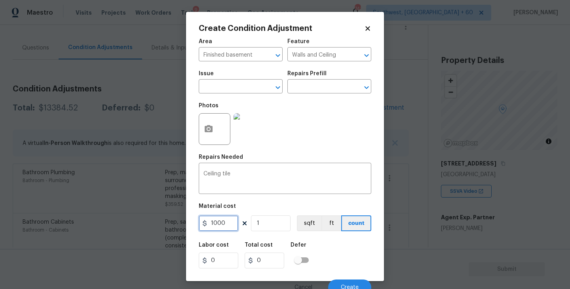
type input "1000"
click at [203, 144] on div at bounding box center [215, 129] width 32 height 32
click at [208, 130] on circle "button" at bounding box center [208, 129] width 2 height 2
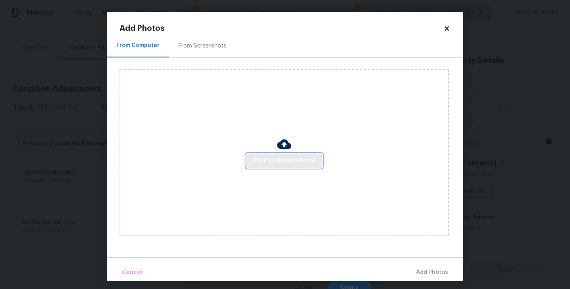
click at [282, 154] on button "Click to Upload Photos" at bounding box center [284, 161] width 76 height 15
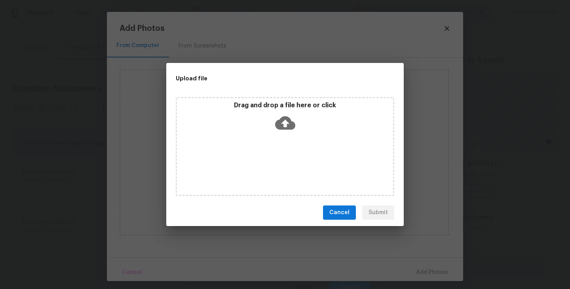
click at [288, 140] on div "Drag and drop a file here or click" at bounding box center [285, 146] width 218 height 99
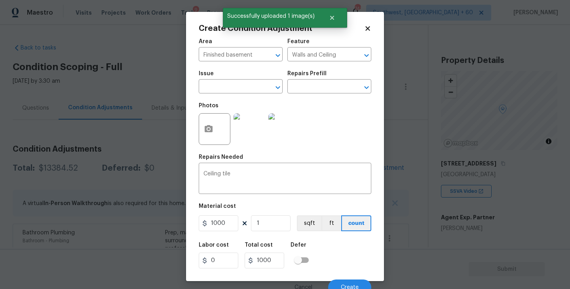
scroll to position [7, 0]
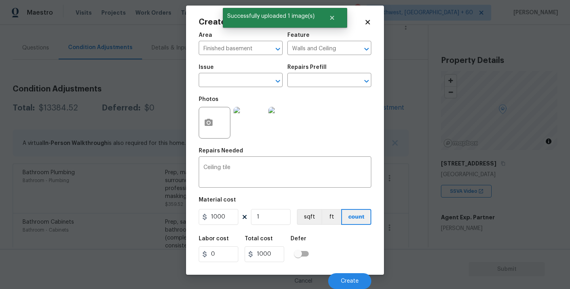
click at [348, 269] on div "Cancel Create" at bounding box center [285, 278] width 173 height 22
click at [348, 276] on button "Create" at bounding box center [349, 281] width 43 height 16
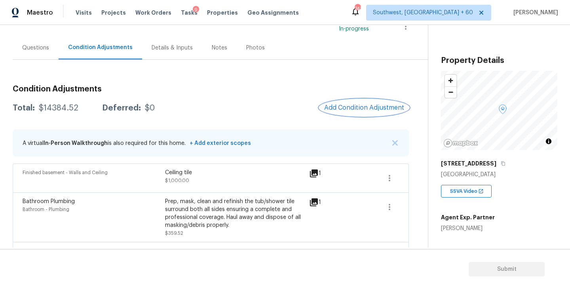
scroll to position [14, 0]
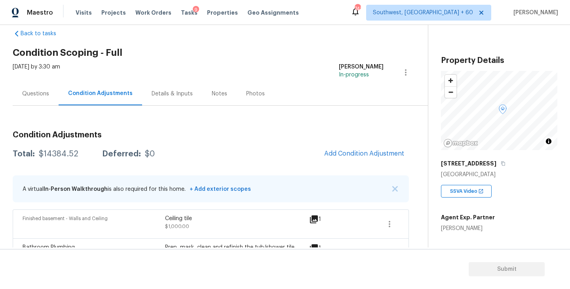
click at [41, 91] on div "Questions" at bounding box center [35, 94] width 27 height 8
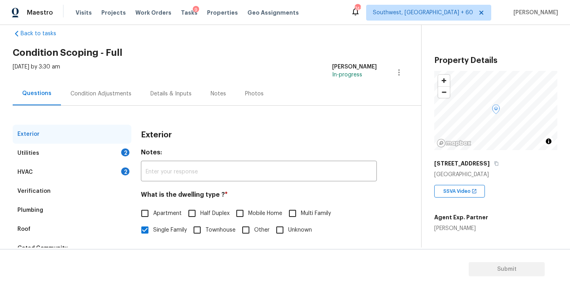
click at [48, 187] on div "Verification" at bounding box center [72, 191] width 119 height 19
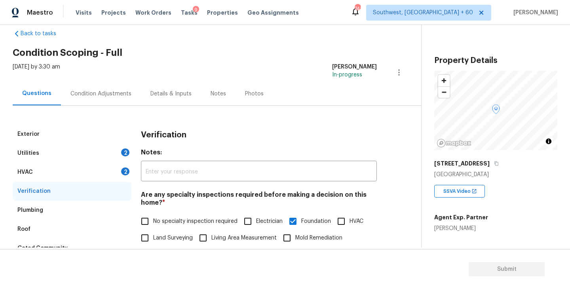
scroll to position [194, 0]
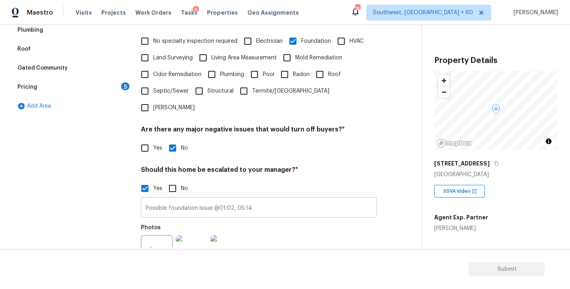
click at [274, 199] on input "Possible foundation issue @01:02, 05:14" at bounding box center [259, 208] width 236 height 19
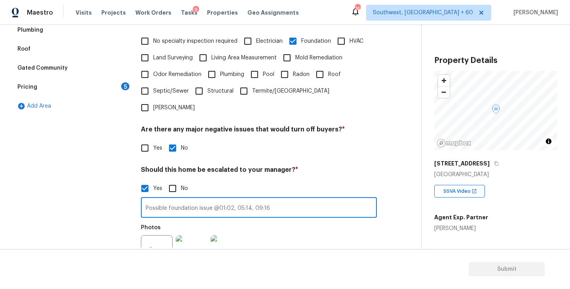
type input "Possible foundation issue @01:02, 05:14, 09:16"
click at [274, 222] on div "Photos" at bounding box center [259, 245] width 236 height 51
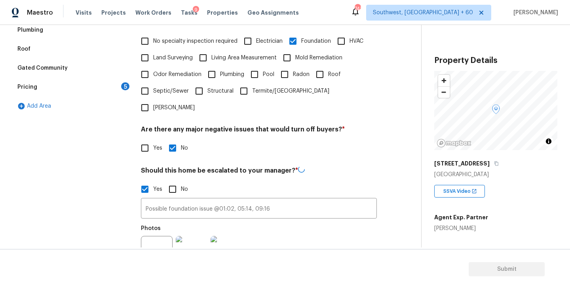
scroll to position [244, 0]
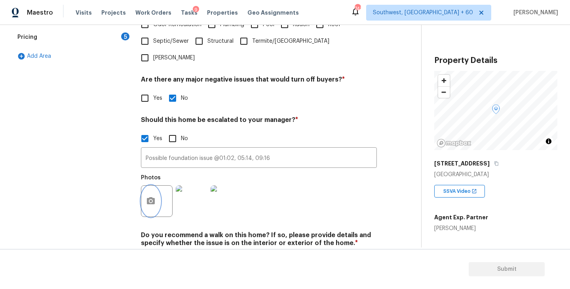
click at [152, 197] on icon "button" at bounding box center [151, 200] width 8 height 7
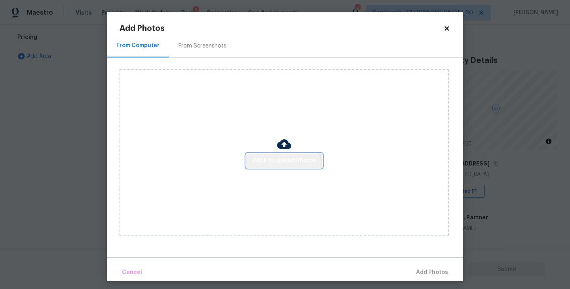
click at [273, 166] on button "Click to Upload Photos" at bounding box center [284, 161] width 76 height 15
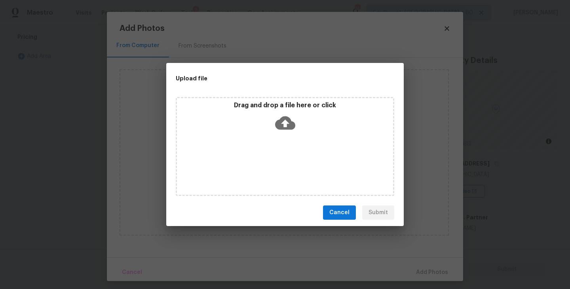
click at [293, 139] on div "Drag and drop a file here or click" at bounding box center [285, 146] width 218 height 99
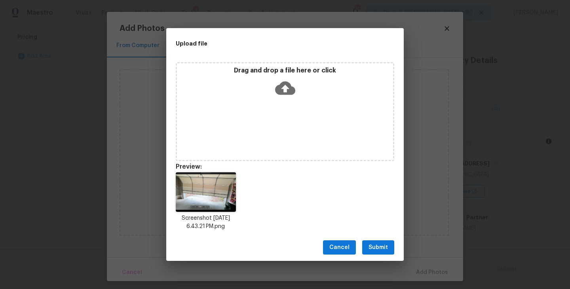
click at [373, 251] on span "Submit" at bounding box center [377, 248] width 19 height 10
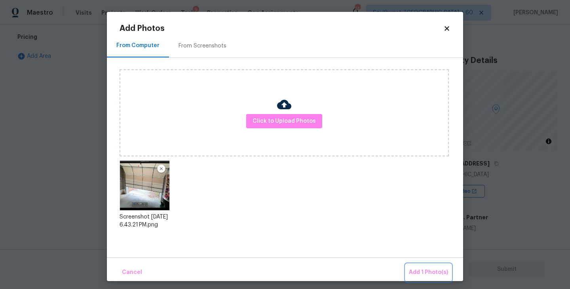
click at [420, 272] on span "Add 1 Photo(s)" at bounding box center [428, 273] width 39 height 10
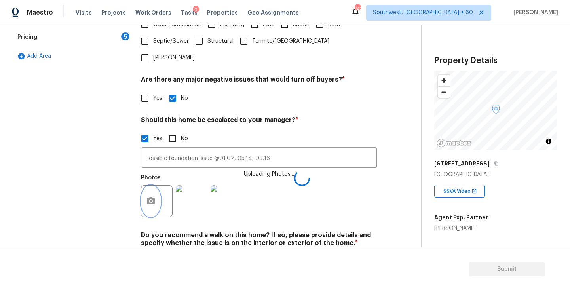
scroll to position [262, 0]
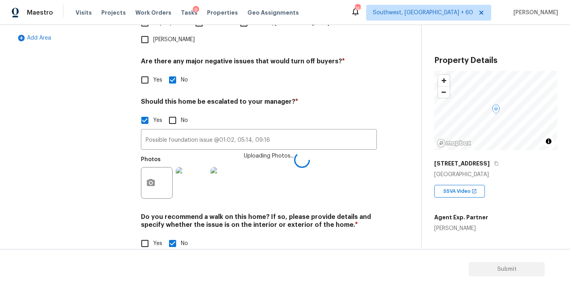
click at [374, 166] on div "Photos Uploading Photos..." at bounding box center [259, 177] width 236 height 51
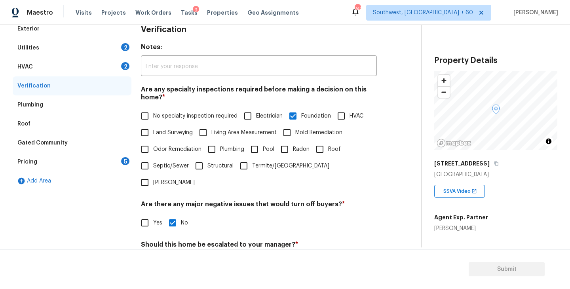
scroll to position [48, 0]
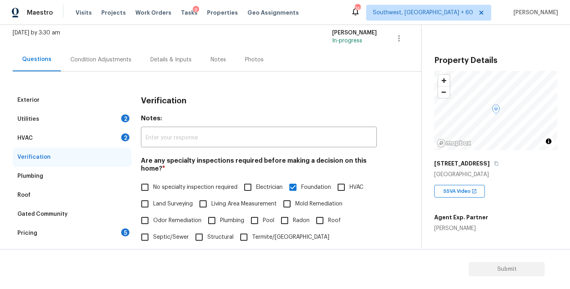
click at [84, 118] on div "Utilities 2" at bounding box center [72, 119] width 119 height 19
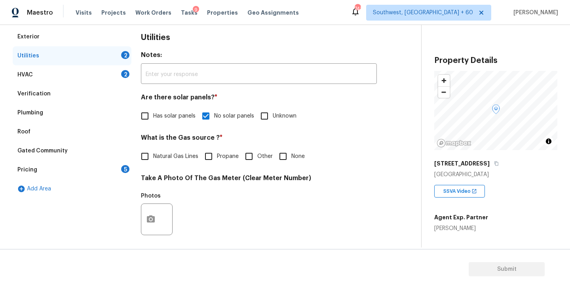
scroll to position [136, 0]
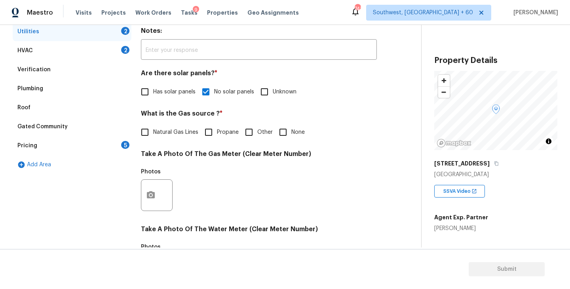
click at [281, 135] on input "None" at bounding box center [283, 132] width 17 height 17
checkbox input "true"
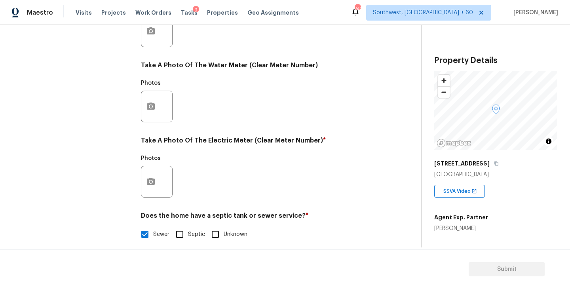
scroll to position [307, 0]
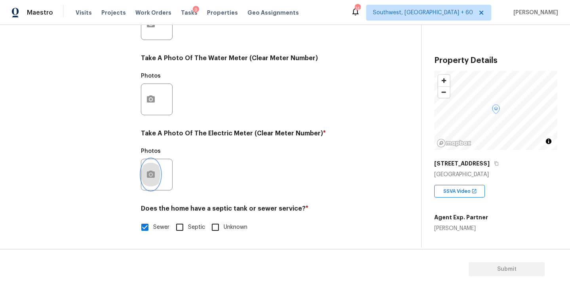
click at [153, 173] on icon "button" at bounding box center [151, 174] width 8 height 7
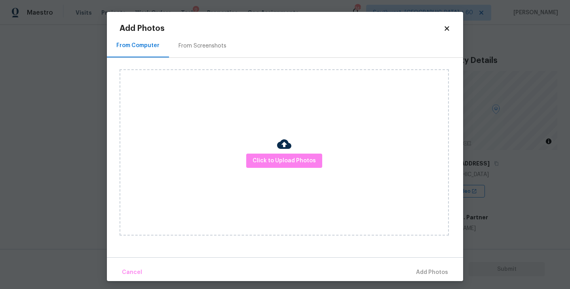
click at [261, 168] on div "Click to Upload Photos" at bounding box center [284, 152] width 329 height 166
click at [273, 158] on span "Click to Upload Photos" at bounding box center [284, 161] width 63 height 10
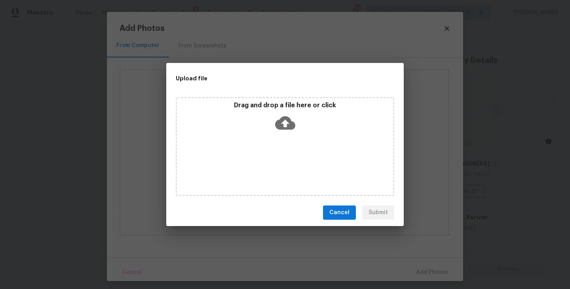
click at [276, 150] on div "Drag and drop a file here or click" at bounding box center [285, 146] width 218 height 99
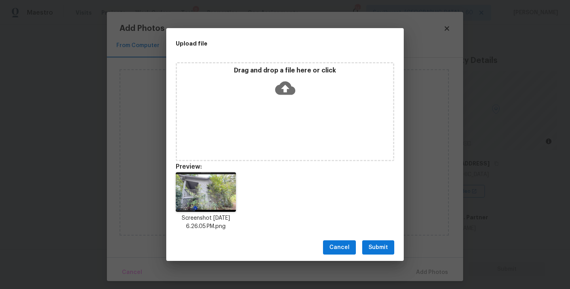
click at [385, 241] on button "Submit" at bounding box center [378, 247] width 32 height 15
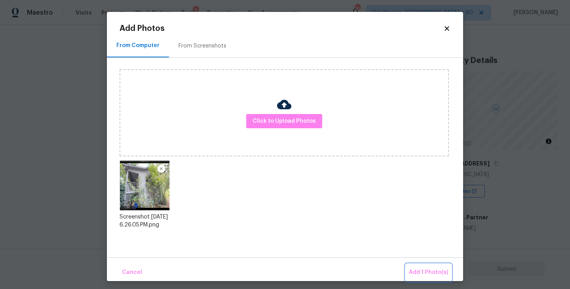
click at [423, 273] on span "Add 1 Photo(s)" at bounding box center [428, 273] width 39 height 10
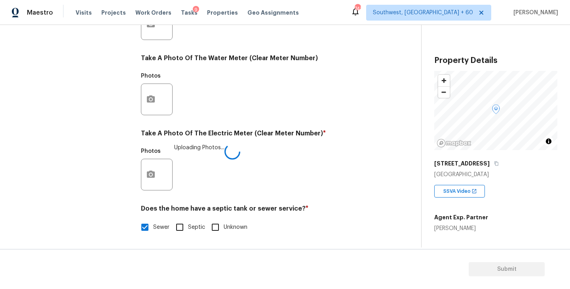
click at [270, 177] on div "Photos Uploading Photos..." at bounding box center [259, 169] width 236 height 51
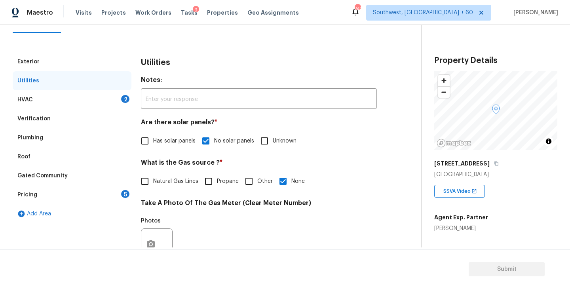
scroll to position [68, 0]
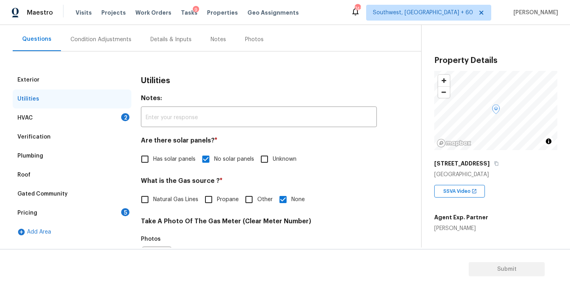
click at [84, 120] on div "HVAC 2" at bounding box center [72, 117] width 119 height 19
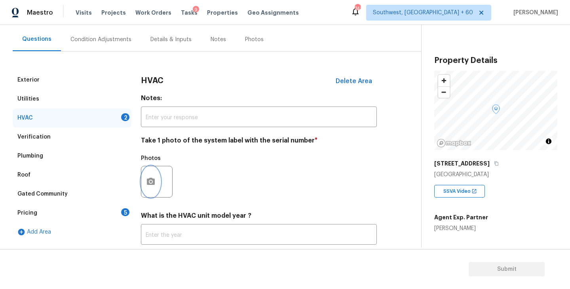
click at [154, 173] on button "button" at bounding box center [150, 181] width 19 height 31
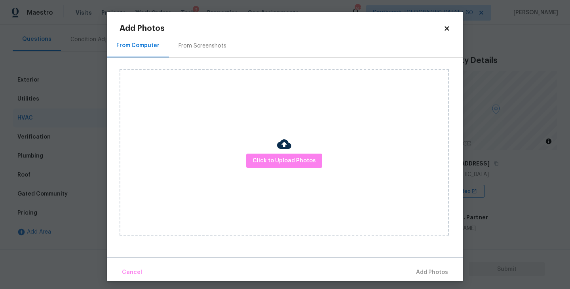
click at [261, 173] on div "Click to Upload Photos" at bounding box center [284, 152] width 329 height 166
click at [268, 168] on div "Click to Upload Photos" at bounding box center [284, 152] width 329 height 166
click at [276, 161] on span "Click to Upload Photos" at bounding box center [284, 161] width 63 height 10
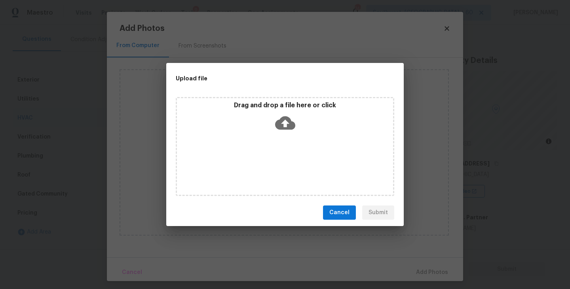
drag, startPoint x: 276, startPoint y: 161, endPoint x: 290, endPoint y: 135, distance: 29.1
click at [290, 135] on div "Drag and drop a file here or click" at bounding box center [285, 146] width 218 height 99
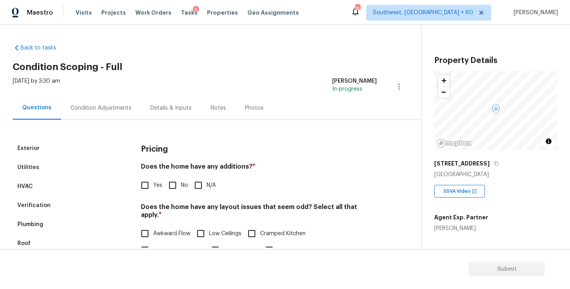
scroll to position [91, 0]
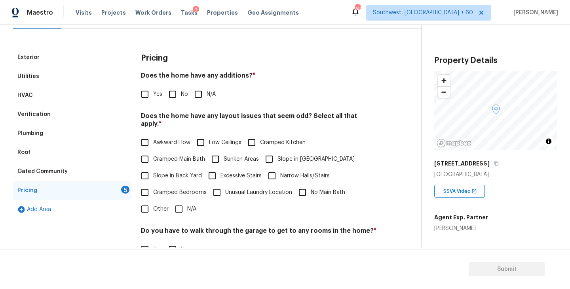
click at [207, 94] on span "N/A" at bounding box center [211, 94] width 9 height 8
click at [207, 94] on input "N/A" at bounding box center [198, 94] width 17 height 17
checkbox input "true"
click at [283, 155] on span "Slope in [GEOGRAPHIC_DATA]" at bounding box center [315, 159] width 77 height 8
click at [277, 151] on input "Slope in [GEOGRAPHIC_DATA]" at bounding box center [269, 159] width 17 height 17
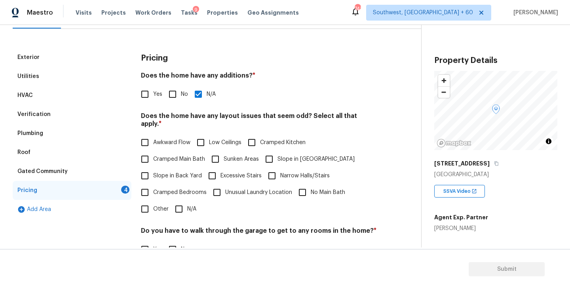
checkbox input "true"
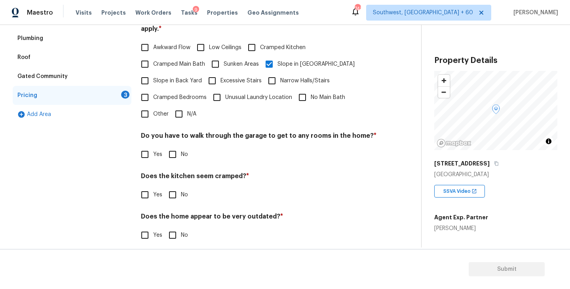
click at [185, 150] on span "No" at bounding box center [184, 154] width 7 height 8
click at [181, 149] on input "No" at bounding box center [172, 154] width 17 height 17
checkbox input "true"
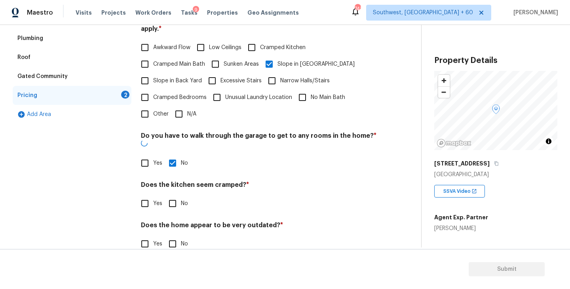
click at [181, 181] on div "Does the kitchen seem cramped? * Yes No" at bounding box center [259, 196] width 236 height 31
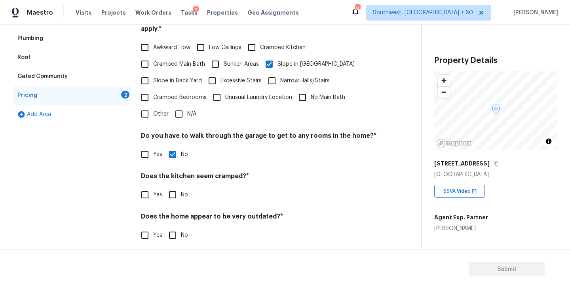
click at [180, 190] on input "No" at bounding box center [172, 194] width 17 height 17
checkbox input "true"
click at [180, 228] on input "No" at bounding box center [172, 236] width 17 height 17
checkbox input "true"
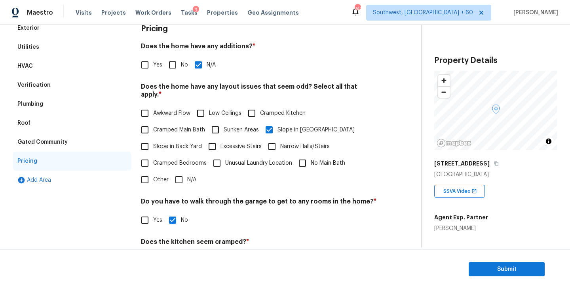
scroll to position [70, 0]
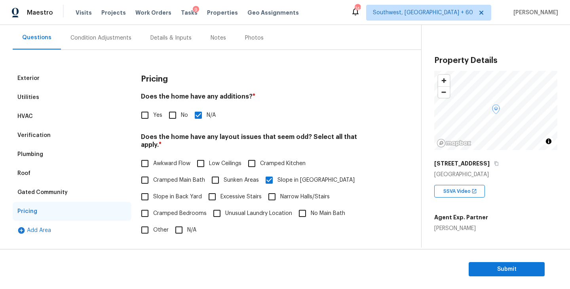
click at [118, 45] on div "Condition Adjustments" at bounding box center [101, 37] width 80 height 23
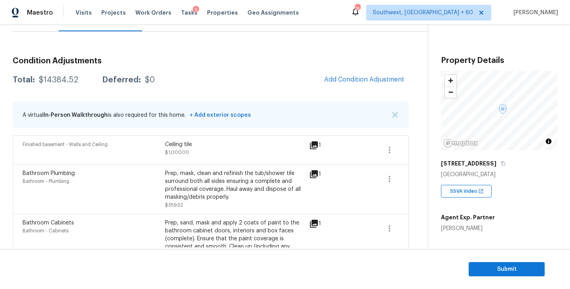
scroll to position [60, 0]
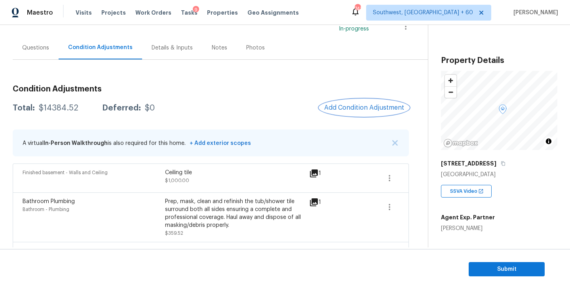
click at [361, 108] on span "Add Condition Adjustment" at bounding box center [364, 107] width 80 height 7
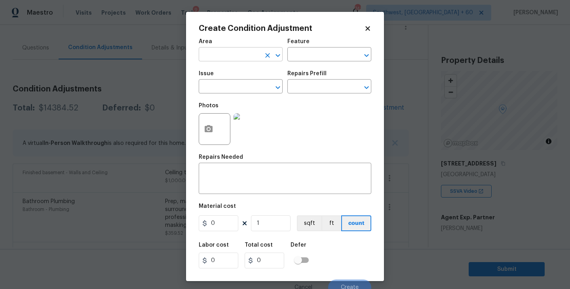
click at [246, 61] on input "text" at bounding box center [230, 55] width 62 height 12
click at [244, 74] on li "HVAC" at bounding box center [241, 72] width 84 height 13
type input "HVAC"
click at [310, 58] on input "text" at bounding box center [318, 55] width 62 height 12
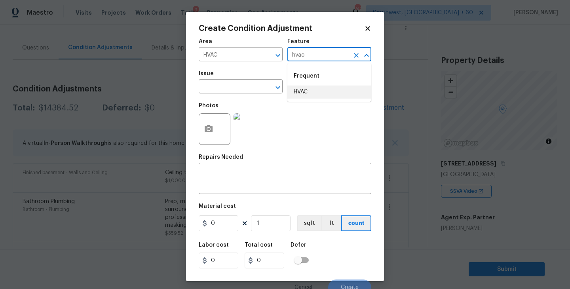
click at [307, 94] on li "HVAC" at bounding box center [329, 91] width 84 height 13
type input "HVAC"
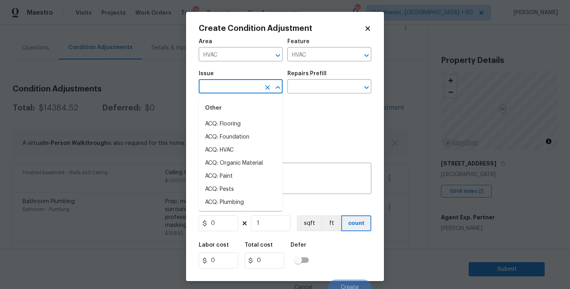
click at [244, 88] on input "text" at bounding box center [230, 87] width 62 height 12
click at [253, 122] on li "ACQ: HVAC" at bounding box center [241, 124] width 84 height 13
type input "ACQ: HVAC"
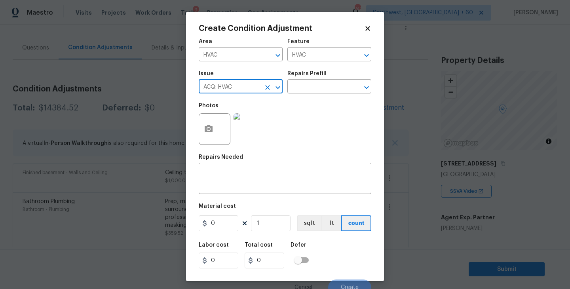
click at [266, 89] on icon "Clear" at bounding box center [267, 87] width 5 height 5
click at [242, 139] on li "HVAC Extras" at bounding box center [241, 137] width 84 height 13
type input "HVAC Extras"
click at [322, 76] on h5 "Repairs Prefill" at bounding box center [306, 74] width 39 height 6
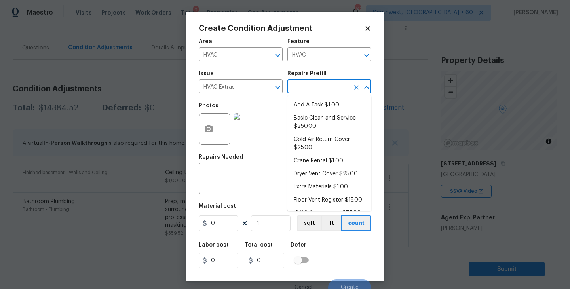
click at [321, 84] on input "text" at bounding box center [318, 87] width 62 height 12
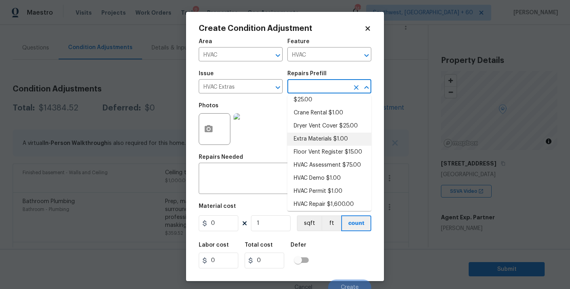
scroll to position [51, 0]
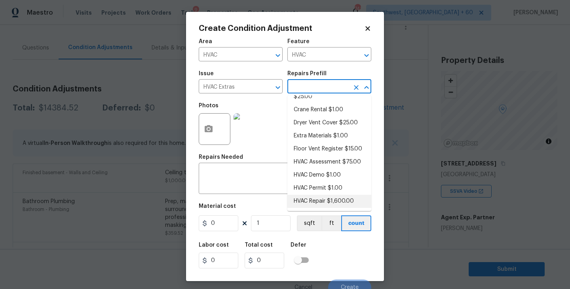
click at [324, 203] on li "HVAC Repair $1,600.00" at bounding box center [329, 201] width 84 height 13
type textarea "HVAC Repair"
type input "1600"
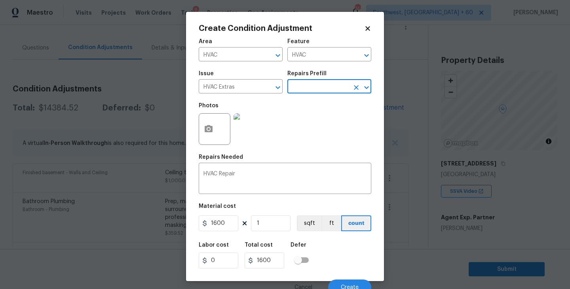
scroll to position [7, 0]
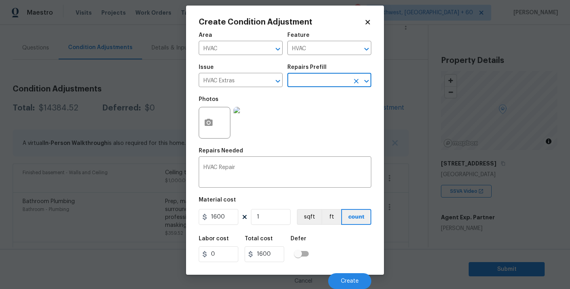
click at [198, 129] on div "Create Condition Adjustment Area HVAC ​ Feature HVAC ​ Issue HVAC Extras ​ Repa…" at bounding box center [285, 140] width 198 height 269
click at [207, 129] on button "button" at bounding box center [208, 122] width 19 height 31
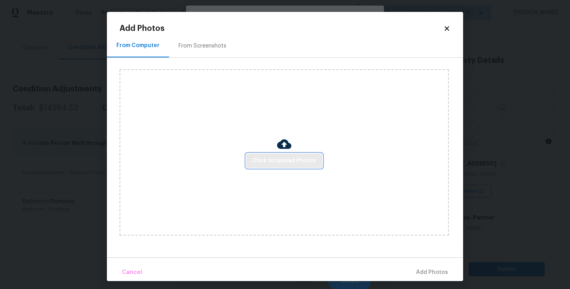
click at [268, 158] on span "Click to Upload Photos" at bounding box center [284, 161] width 63 height 10
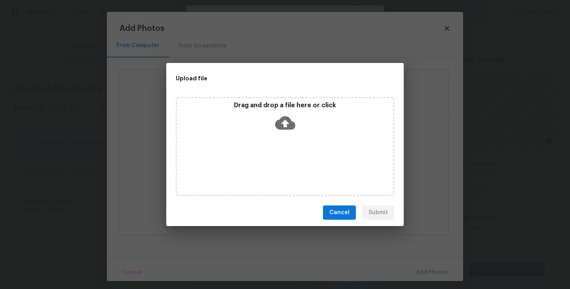
click at [278, 135] on div "Drag and drop a file here or click" at bounding box center [285, 146] width 218 height 99
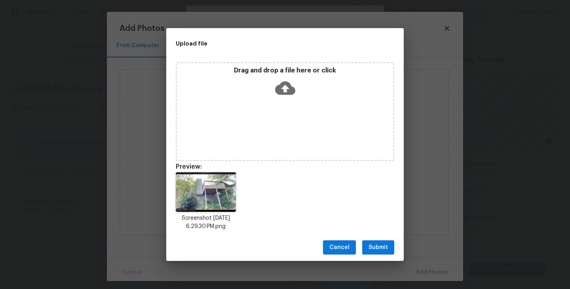
click at [387, 247] on span "Submit" at bounding box center [377, 248] width 19 height 10
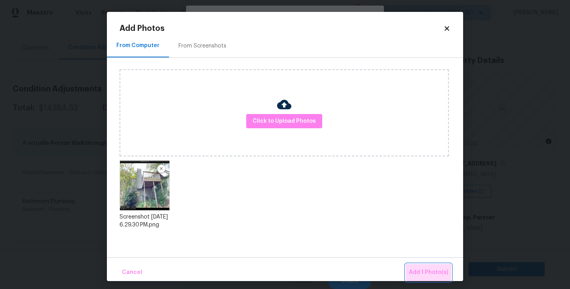
click at [416, 268] on span "Add 1 Photo(s)" at bounding box center [428, 273] width 39 height 10
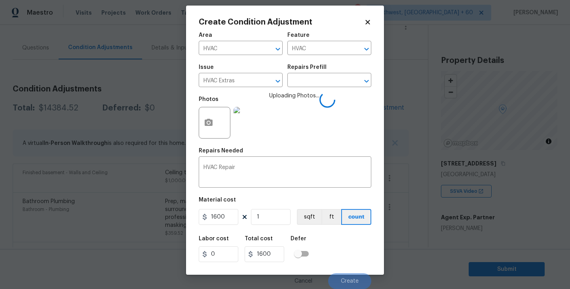
click at [337, 237] on div "Labor cost 0 Total cost 1600 Defer" at bounding box center [285, 249] width 173 height 36
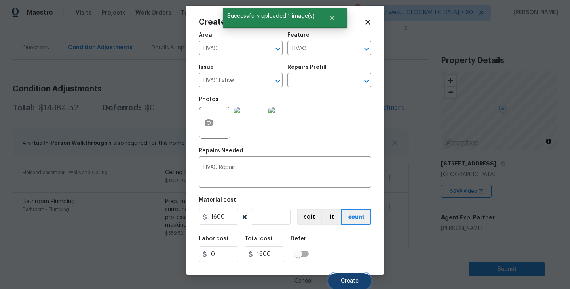
click at [345, 281] on span "Create" at bounding box center [350, 281] width 18 height 6
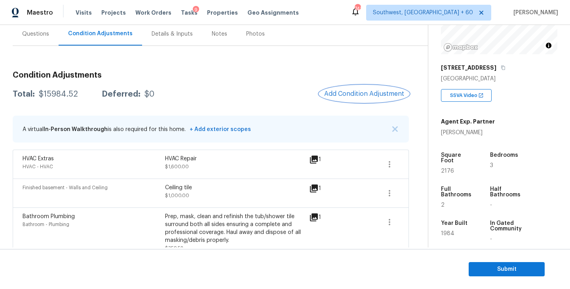
scroll to position [128, 0]
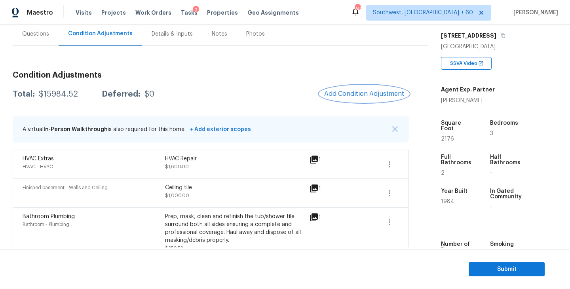
click at [359, 95] on span "Add Condition Adjustment" at bounding box center [364, 93] width 80 height 7
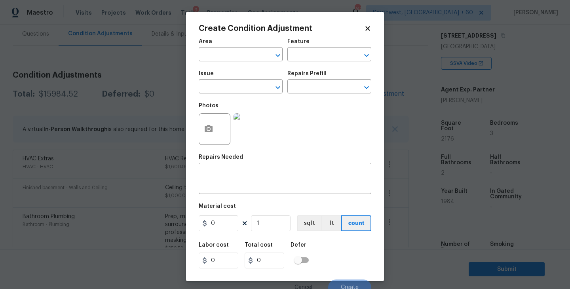
click at [241, 61] on span "Area ​" at bounding box center [241, 50] width 84 height 32
click at [230, 59] on input "text" at bounding box center [230, 55] width 62 height 12
click at [238, 91] on li "Exterior Overall" at bounding box center [241, 86] width 84 height 13
type input "Exterior Overall"
click at [315, 50] on input "text" at bounding box center [318, 55] width 62 height 12
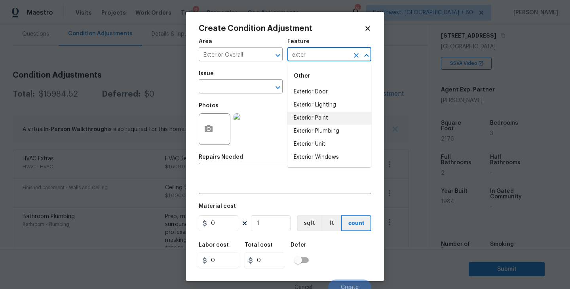
click at [315, 118] on li "Exterior Paint" at bounding box center [329, 118] width 84 height 13
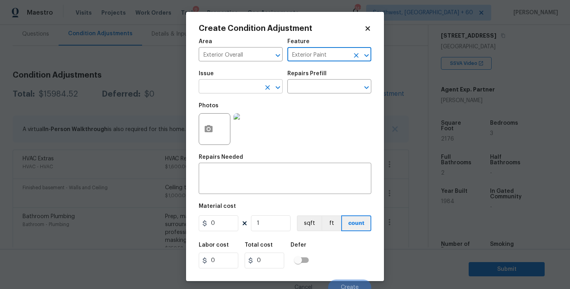
type input "Exterior Paint"
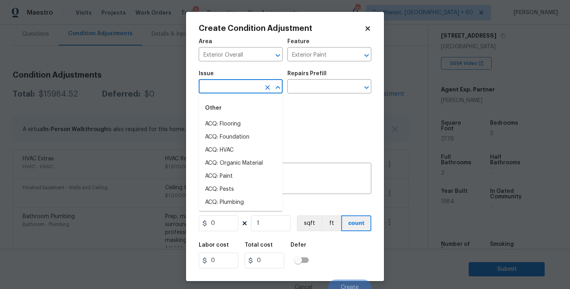
click at [253, 93] on input "text" at bounding box center [230, 87] width 62 height 12
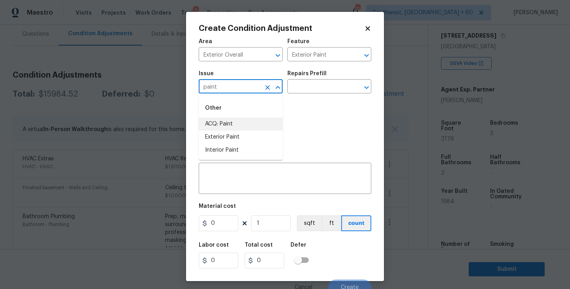
click at [250, 127] on li "ACQ: Paint" at bounding box center [241, 124] width 84 height 13
type input "ACQ: Paint"
click at [304, 95] on div "Issue ACQ: Paint ​ Repairs Prefill ​" at bounding box center [285, 82] width 173 height 32
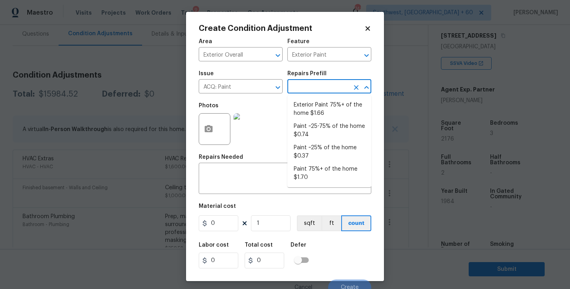
click at [312, 91] on input "text" at bounding box center [318, 87] width 62 height 12
click at [315, 115] on li "Exterior Paint 75%+ of the home $1.66" at bounding box center [329, 109] width 84 height 21
type input "Acquisition"
type textarea "Acquisition Scope: 75%+ of the home exterior will likely require paint"
type input "1.66"
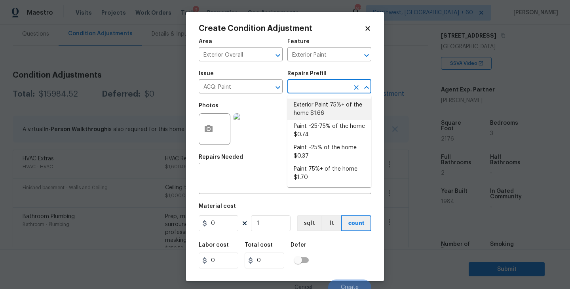
type input "1.66"
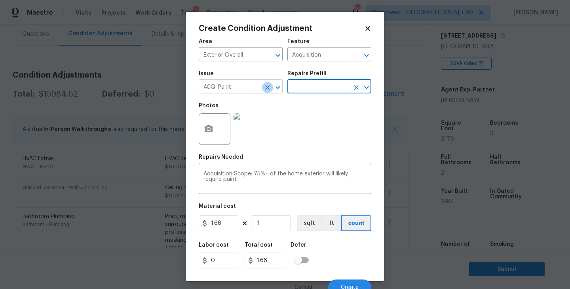
click at [268, 92] on button "Clear" at bounding box center [267, 87] width 11 height 11
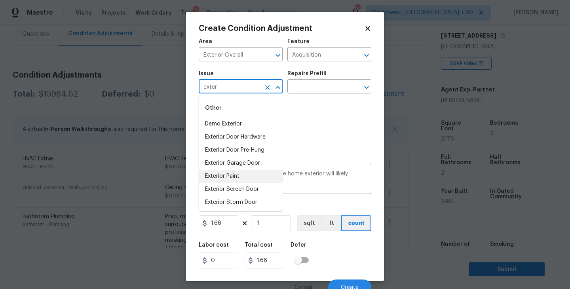
click at [245, 175] on li "Exterior Paint" at bounding box center [241, 176] width 84 height 13
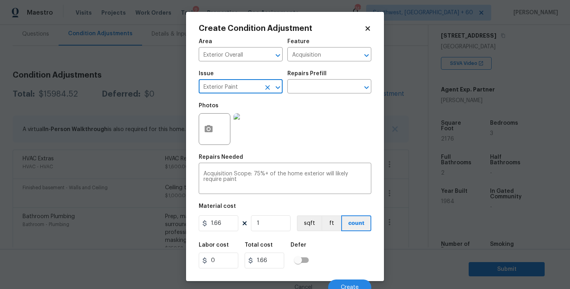
type input "Exterior Paint"
click at [214, 131] on button "button" at bounding box center [208, 129] width 19 height 31
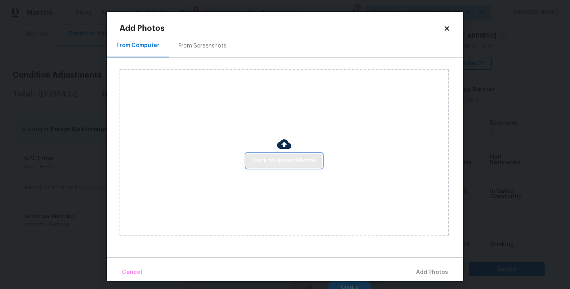
click at [287, 158] on span "Click to Upload Photos" at bounding box center [284, 161] width 63 height 10
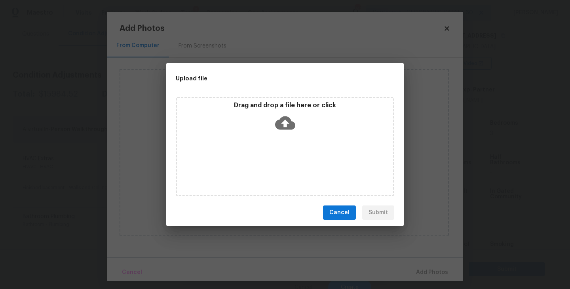
click at [288, 139] on div "Drag and drop a file here or click" at bounding box center [285, 146] width 218 height 99
